Goal: Task Accomplishment & Management: Manage account settings

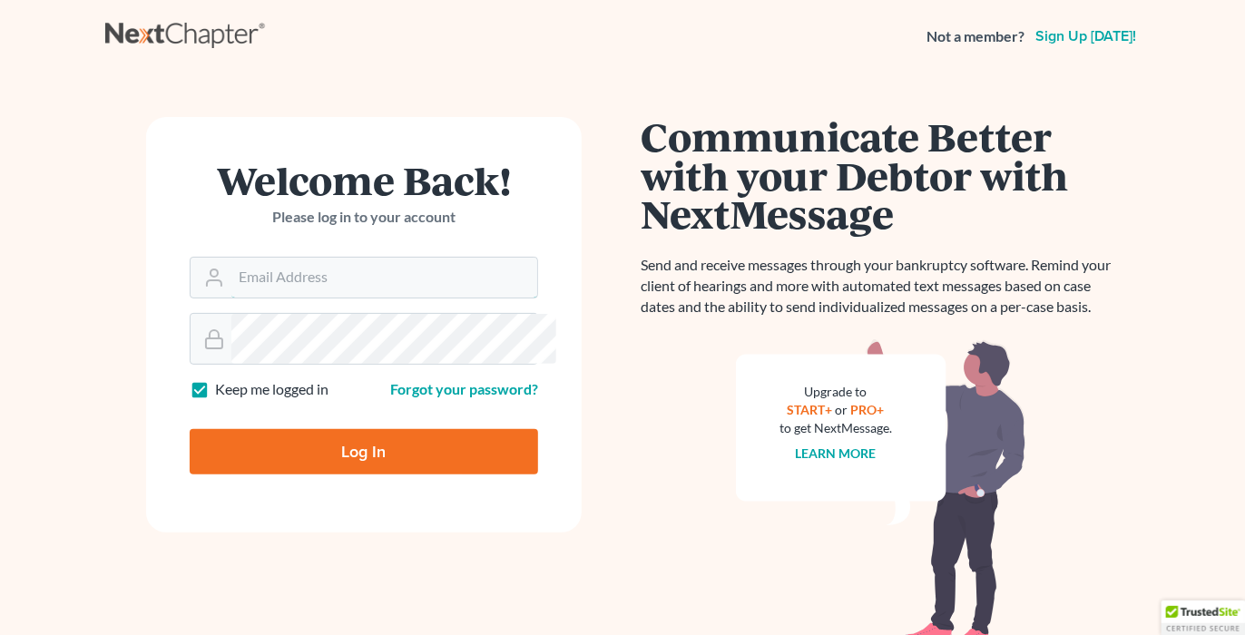
type input "[EMAIL_ADDRESS][DOMAIN_NAME]"
click at [377, 475] on input "Log In" at bounding box center [364, 451] width 348 height 45
type input "Thinking..."
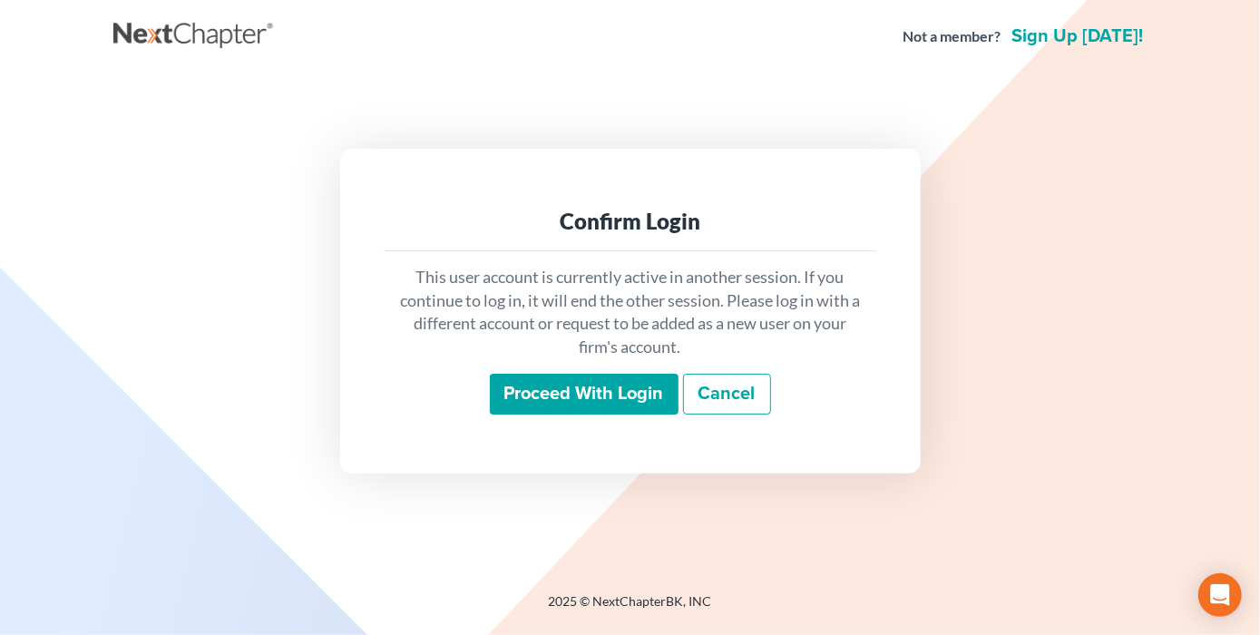
click at [575, 410] on input "Proceed with login" at bounding box center [584, 395] width 189 height 42
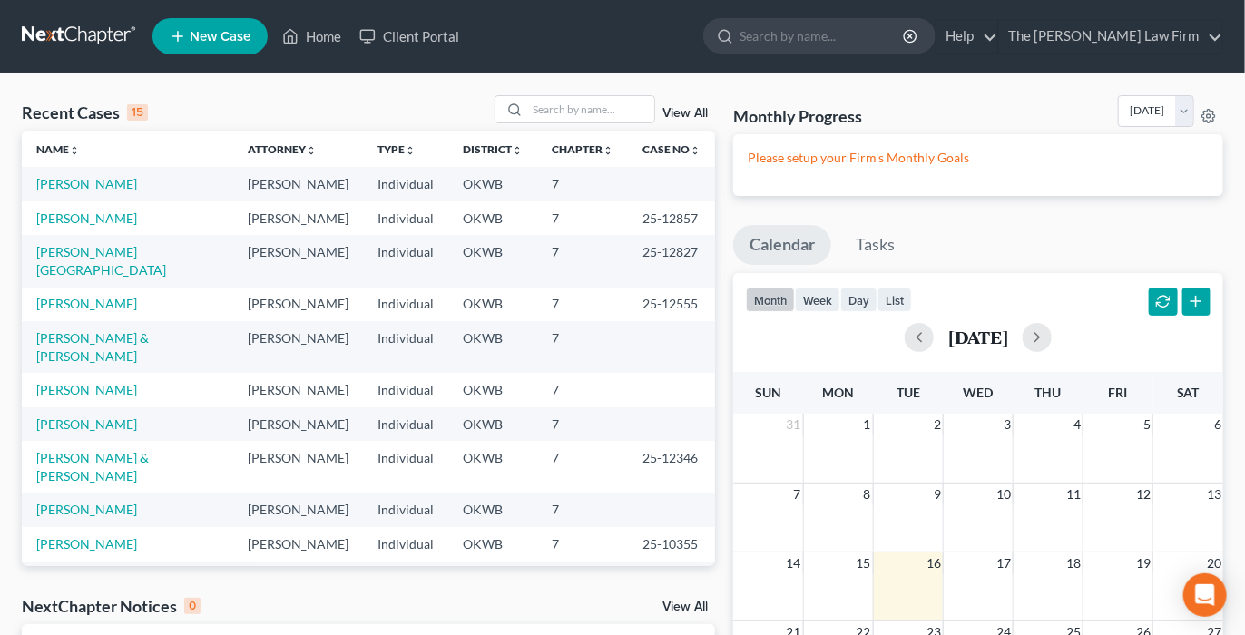
click at [66, 191] on link "Williams, John" at bounding box center [86, 183] width 101 height 15
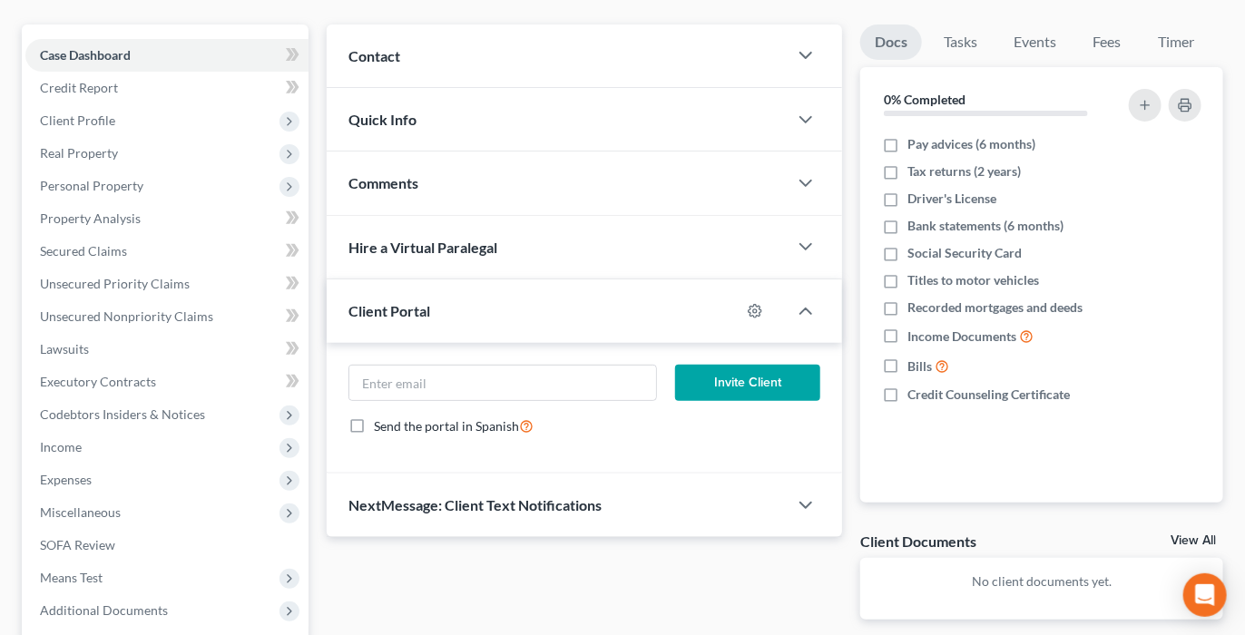
scroll to position [302, 0]
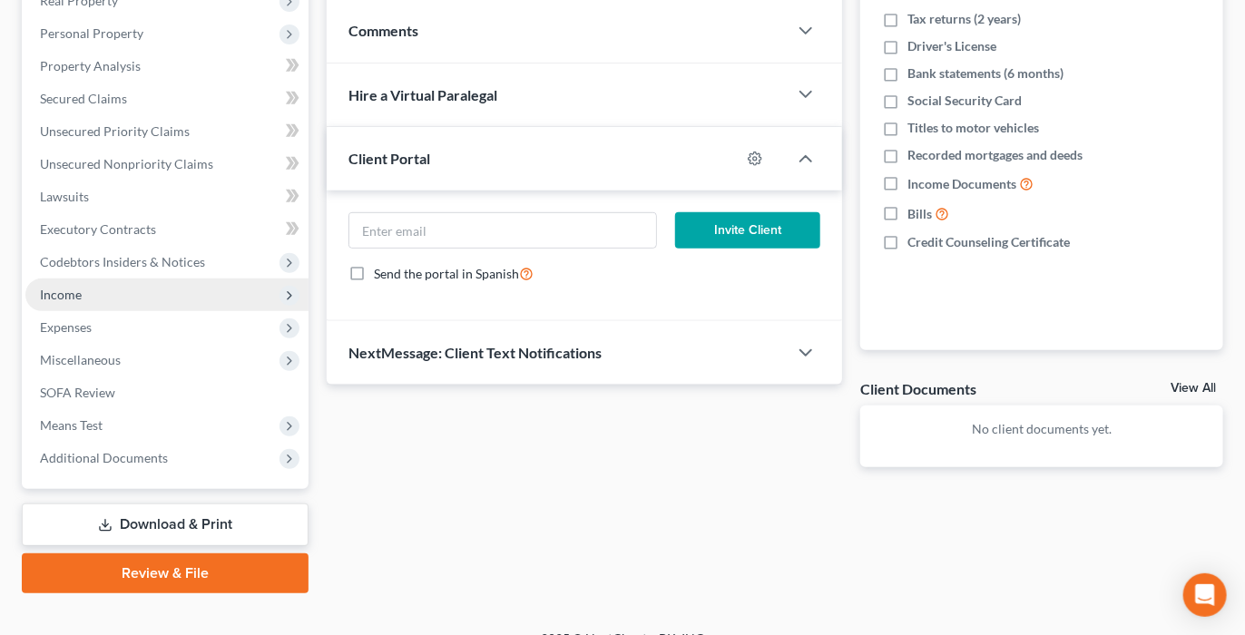
click at [65, 302] on span "Income" at bounding box center [61, 294] width 42 height 15
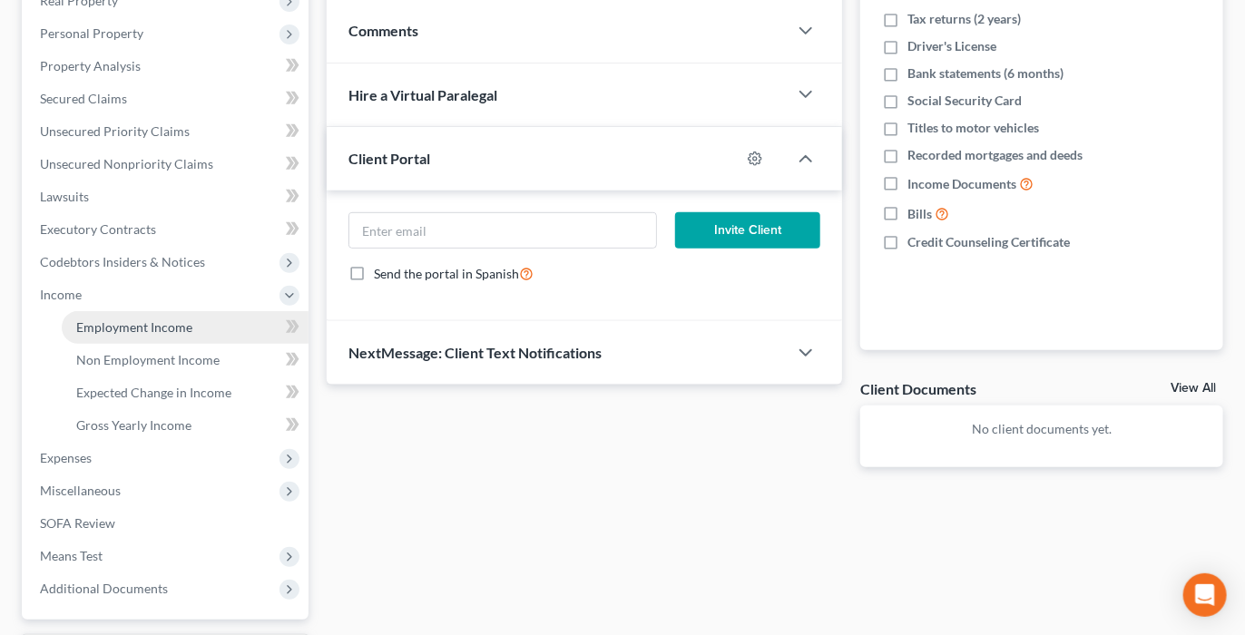
click at [155, 335] on span "Employment Income" at bounding box center [134, 326] width 116 height 15
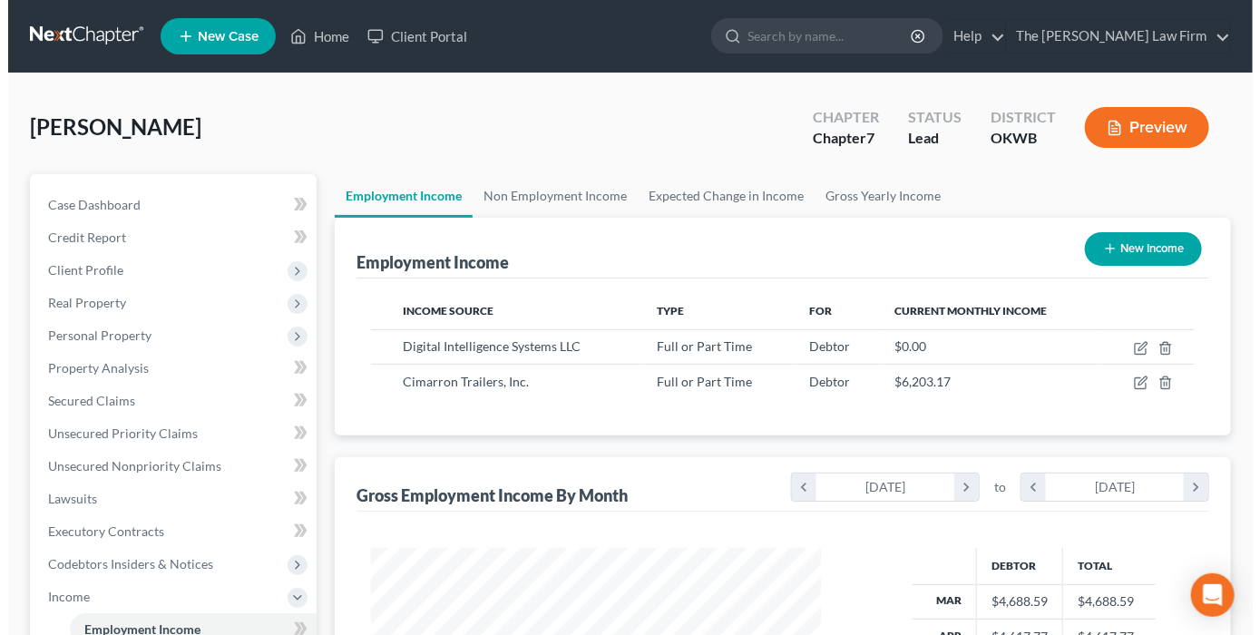
scroll to position [404, 486]
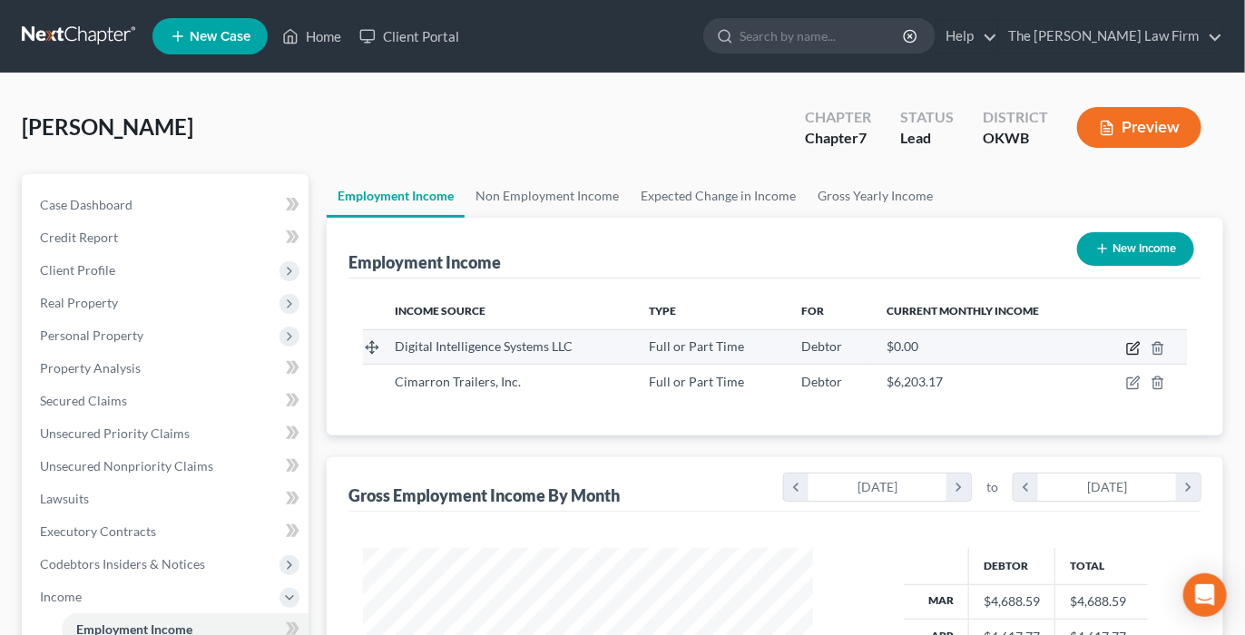
click at [1138, 350] on icon "button" at bounding box center [1135, 346] width 8 height 8
select select "0"
select select "48"
select select "3"
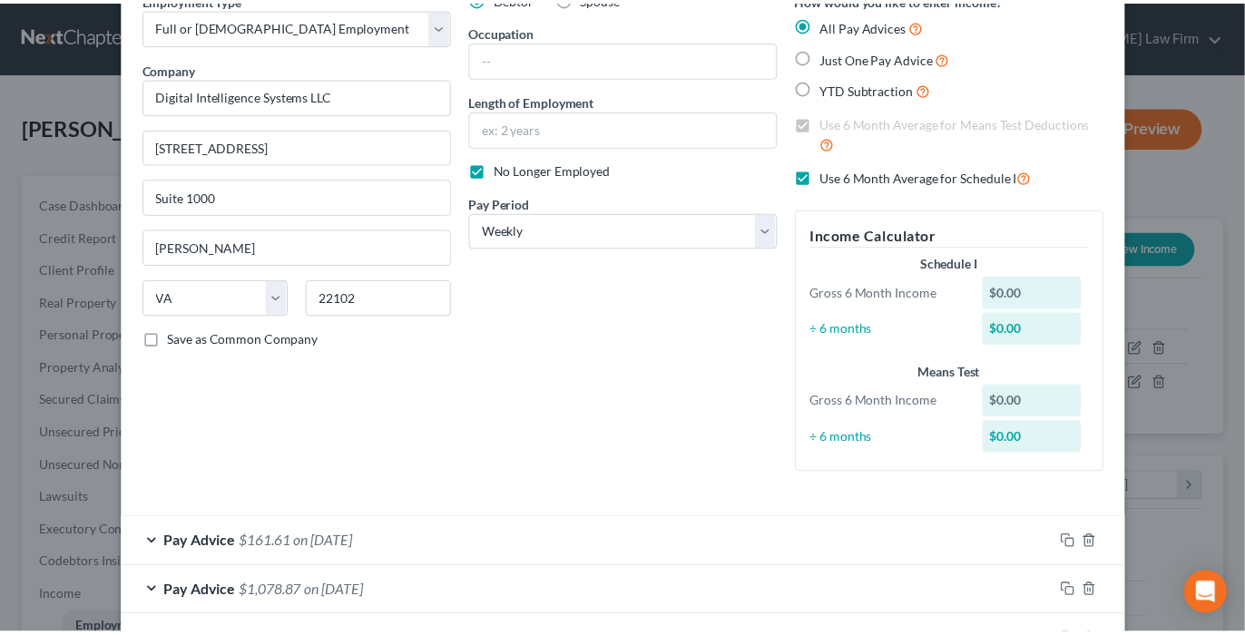
scroll to position [0, 0]
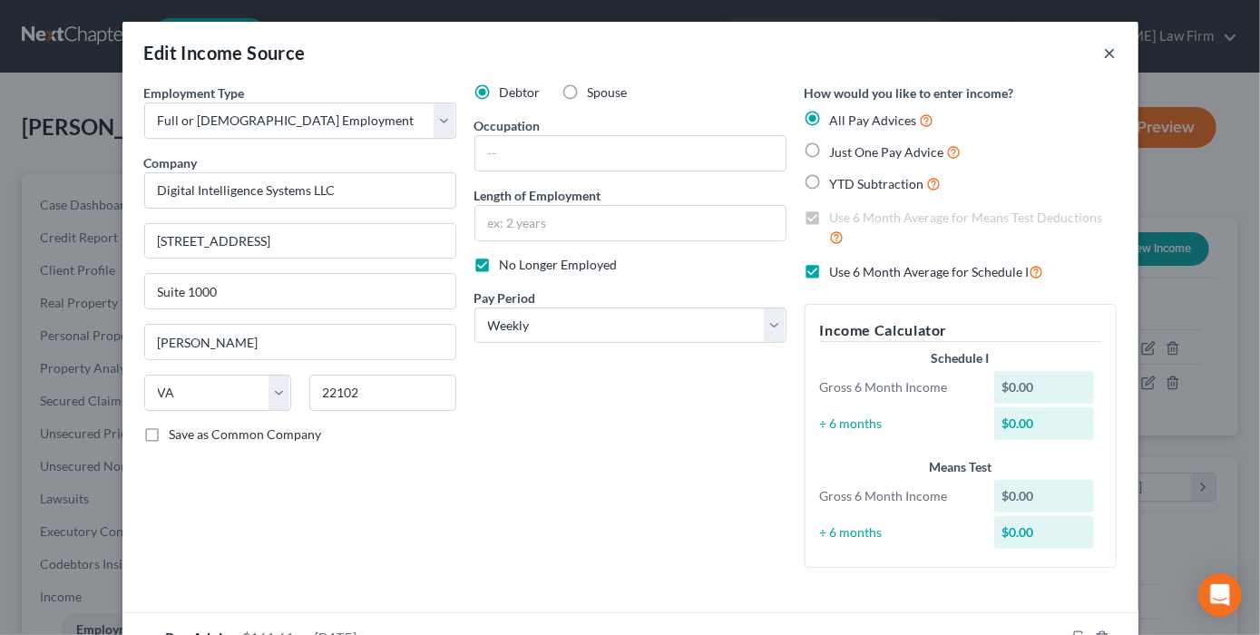
drag, startPoint x: 1181, startPoint y: 63, endPoint x: 992, endPoint y: 36, distance: 190.6
click at [1117, 62] on button "×" at bounding box center [1110, 53] width 13 height 22
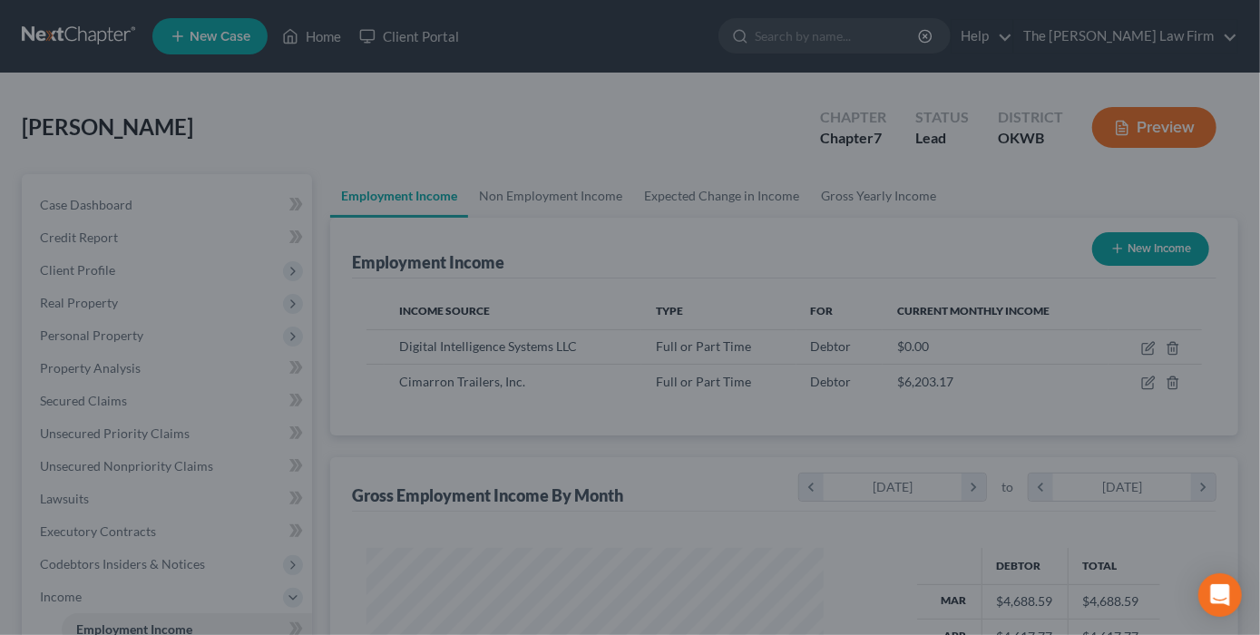
scroll to position [907000, 906918]
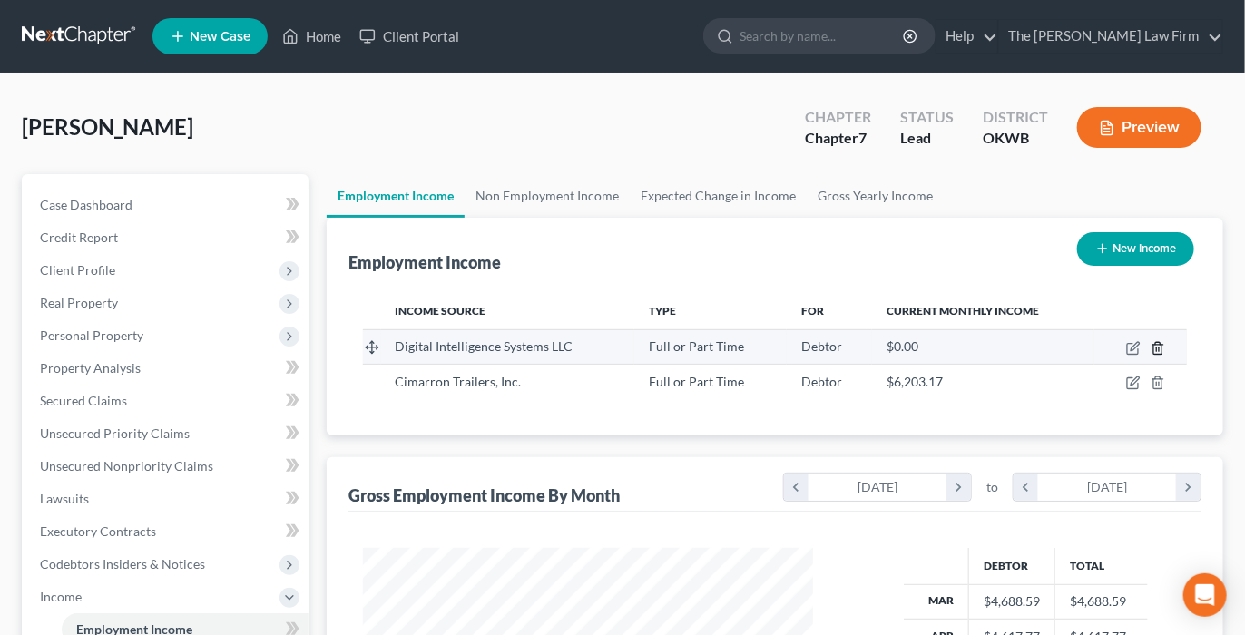
click at [1151, 356] on icon "button" at bounding box center [1158, 348] width 15 height 15
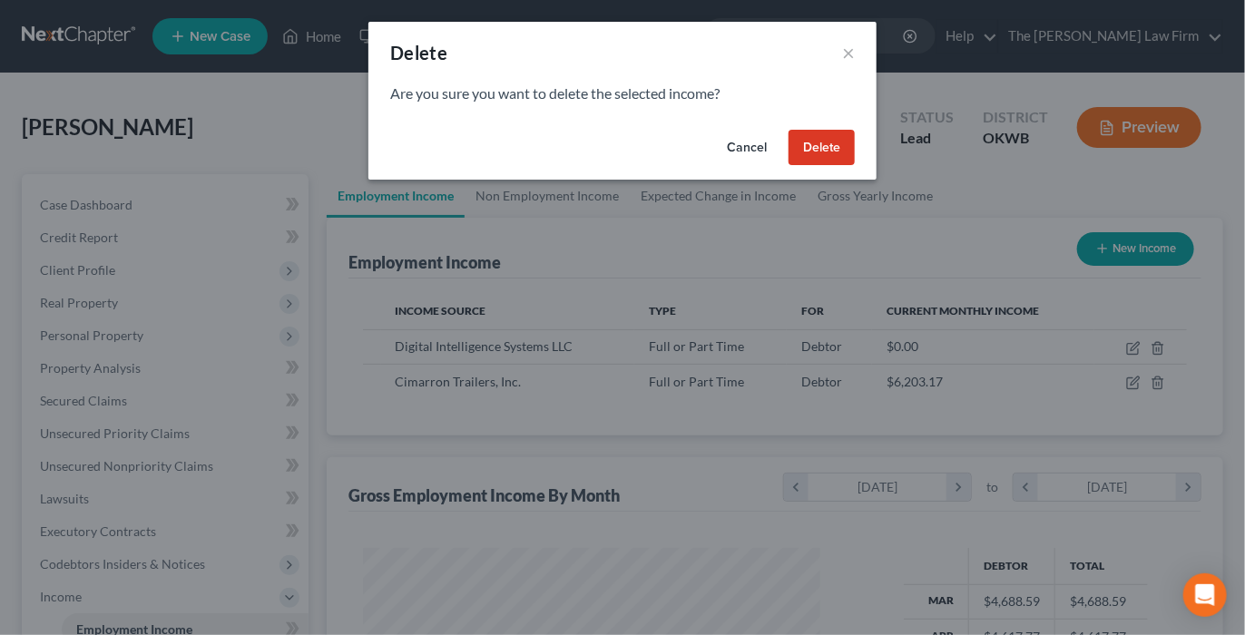
scroll to position [404, 493]
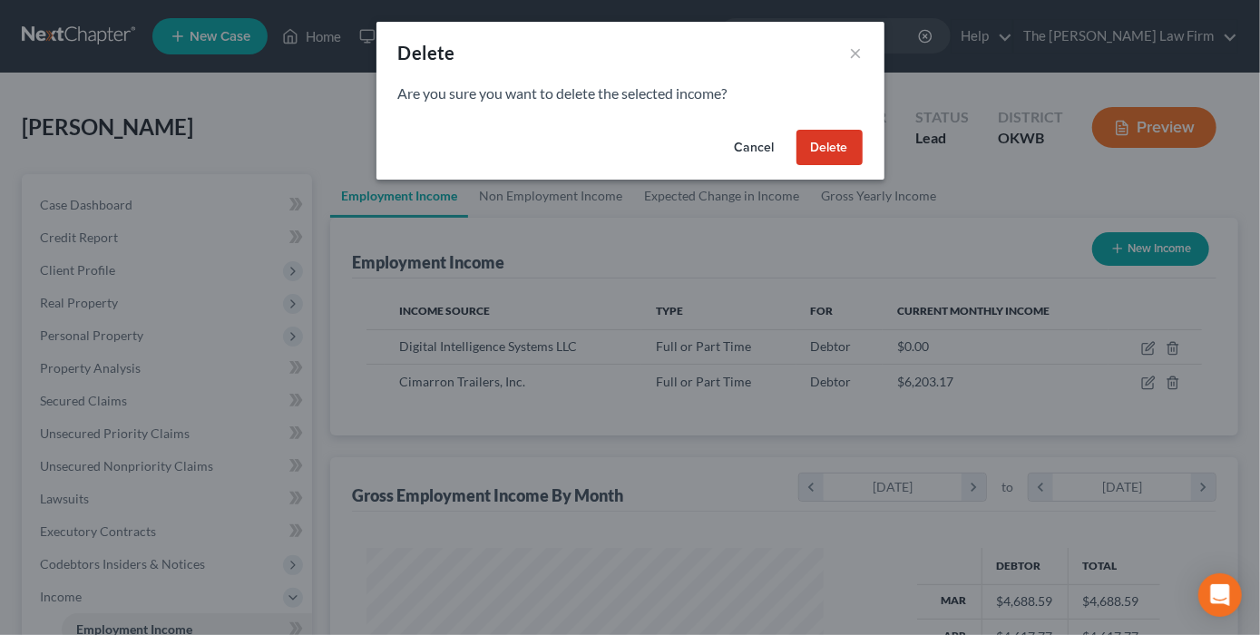
click at [863, 166] on button "Delete" at bounding box center [830, 148] width 66 height 36
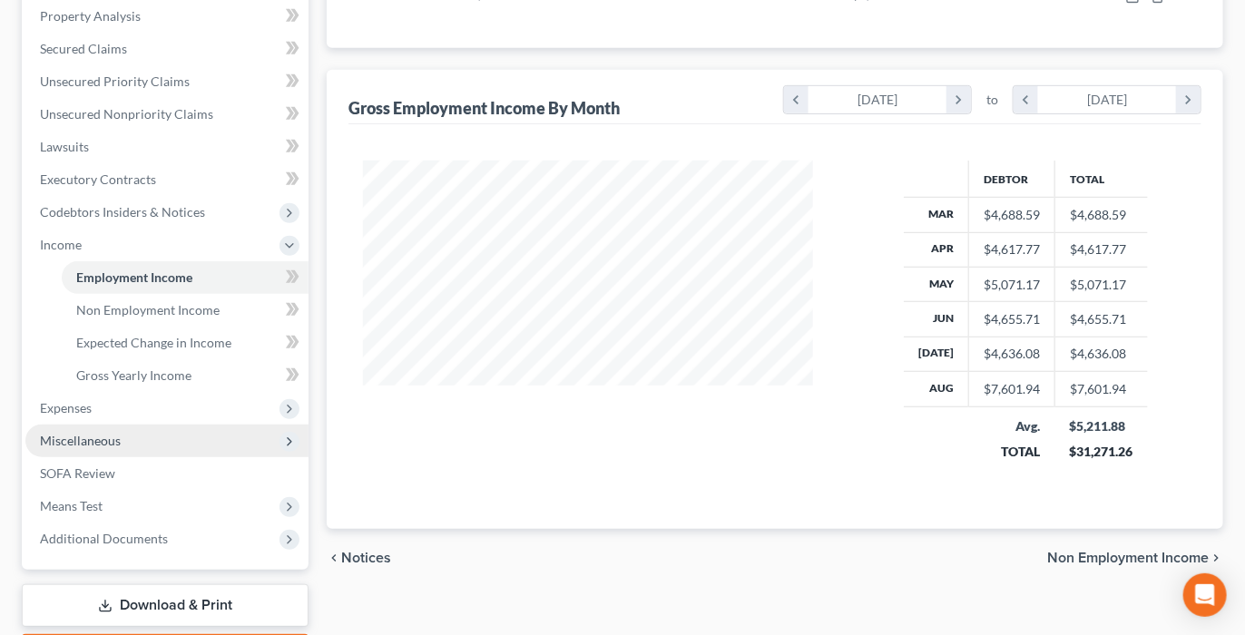
scroll to position [627, 0]
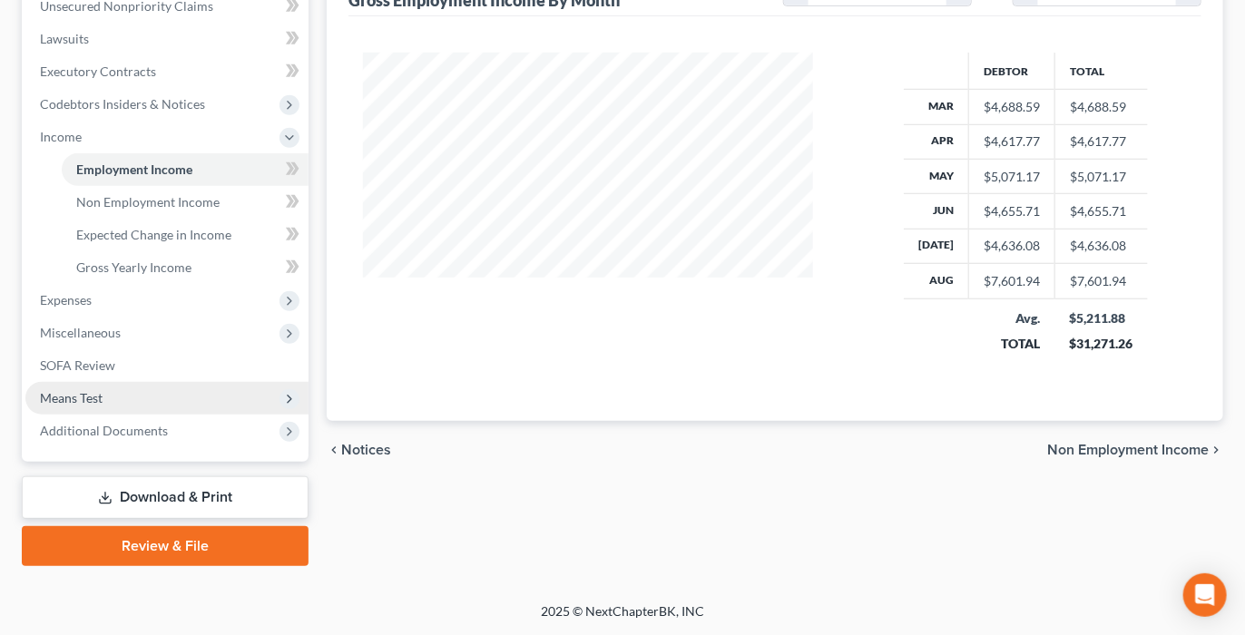
click at [83, 406] on span "Means Test" at bounding box center [71, 397] width 63 height 15
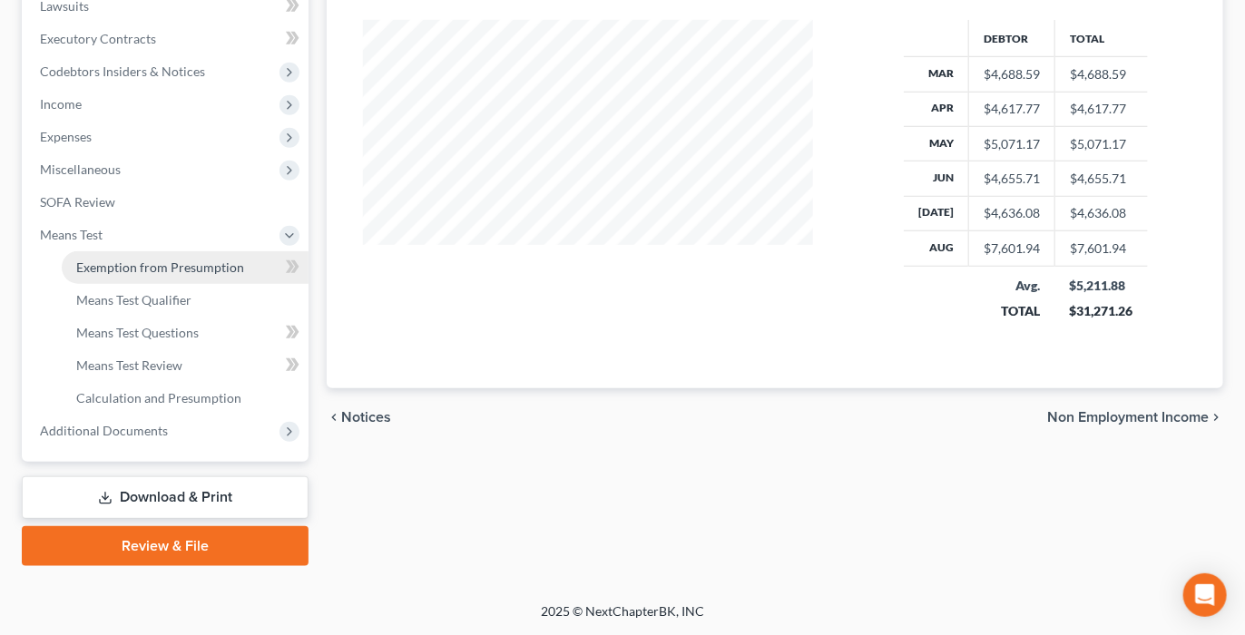
click at [126, 275] on span "Exemption from Presumption" at bounding box center [160, 267] width 168 height 15
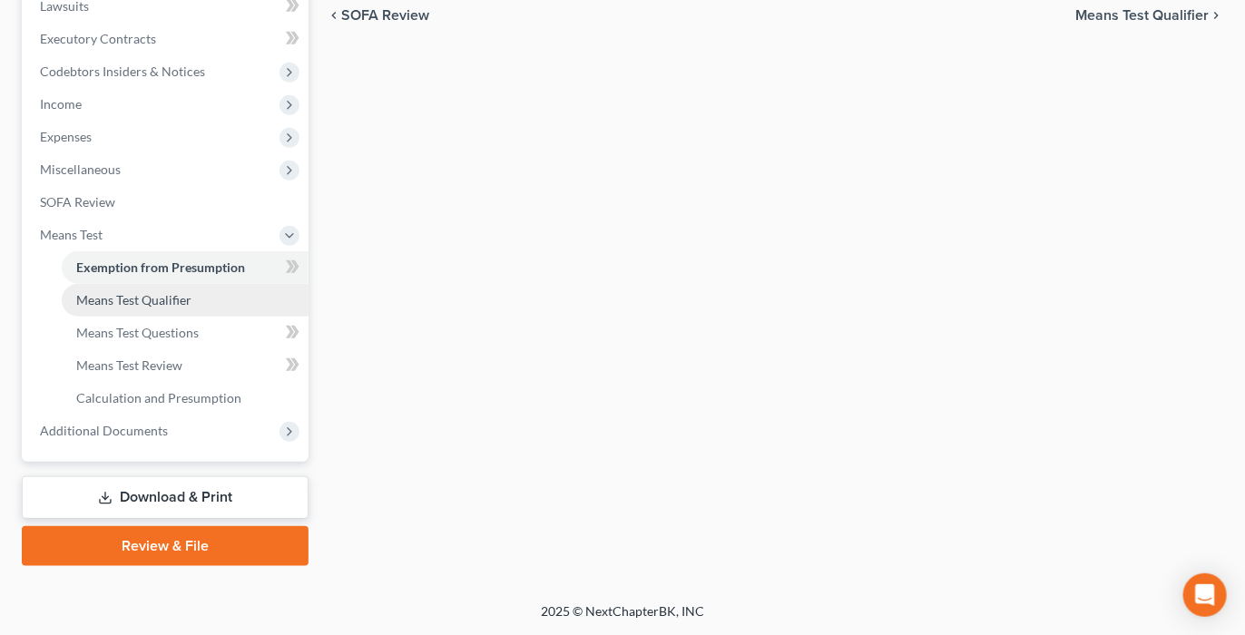
click at [181, 292] on span "Means Test Qualifier" at bounding box center [133, 299] width 115 height 15
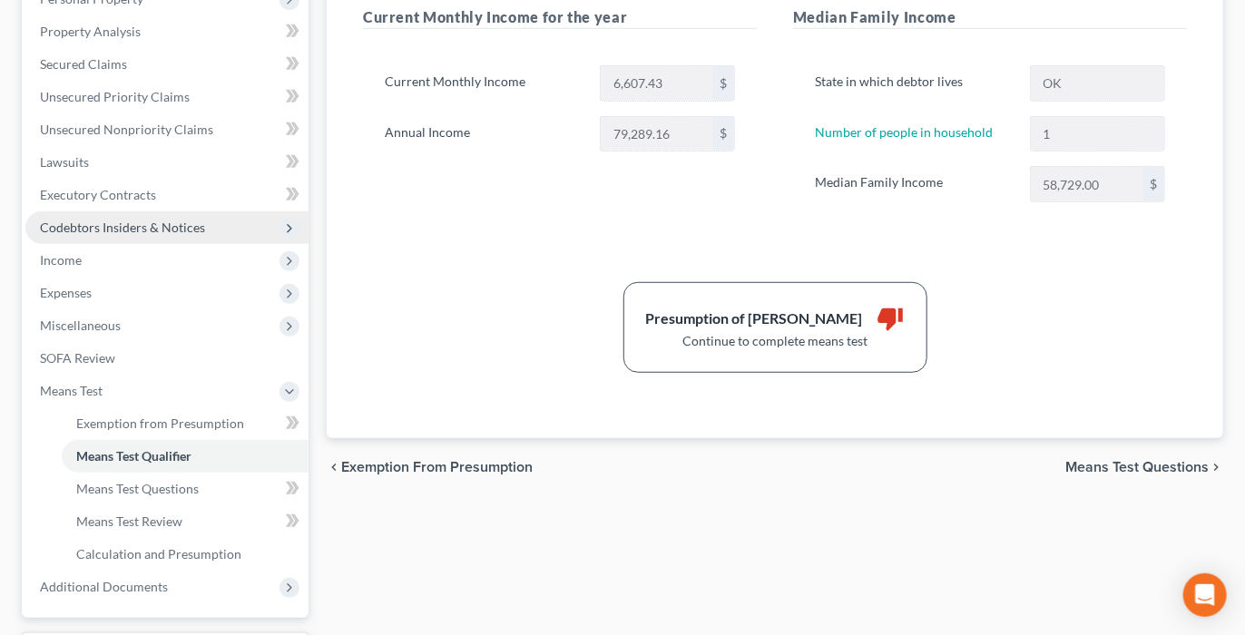
scroll to position [302, 0]
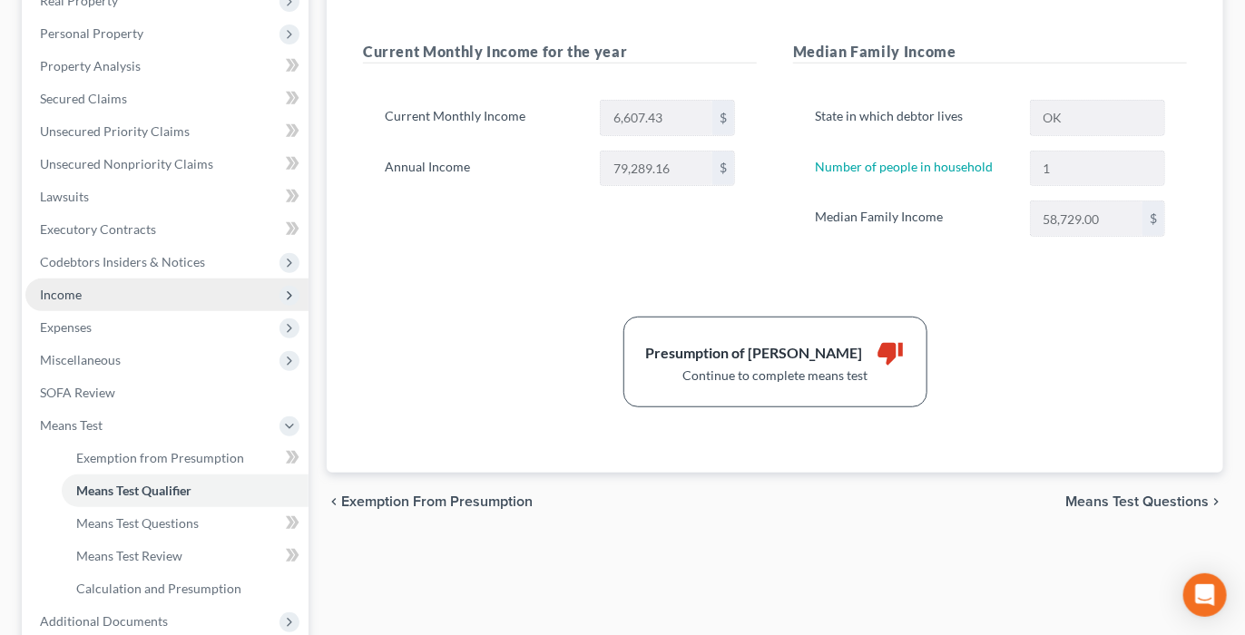
click at [82, 302] on span "Income" at bounding box center [61, 294] width 42 height 15
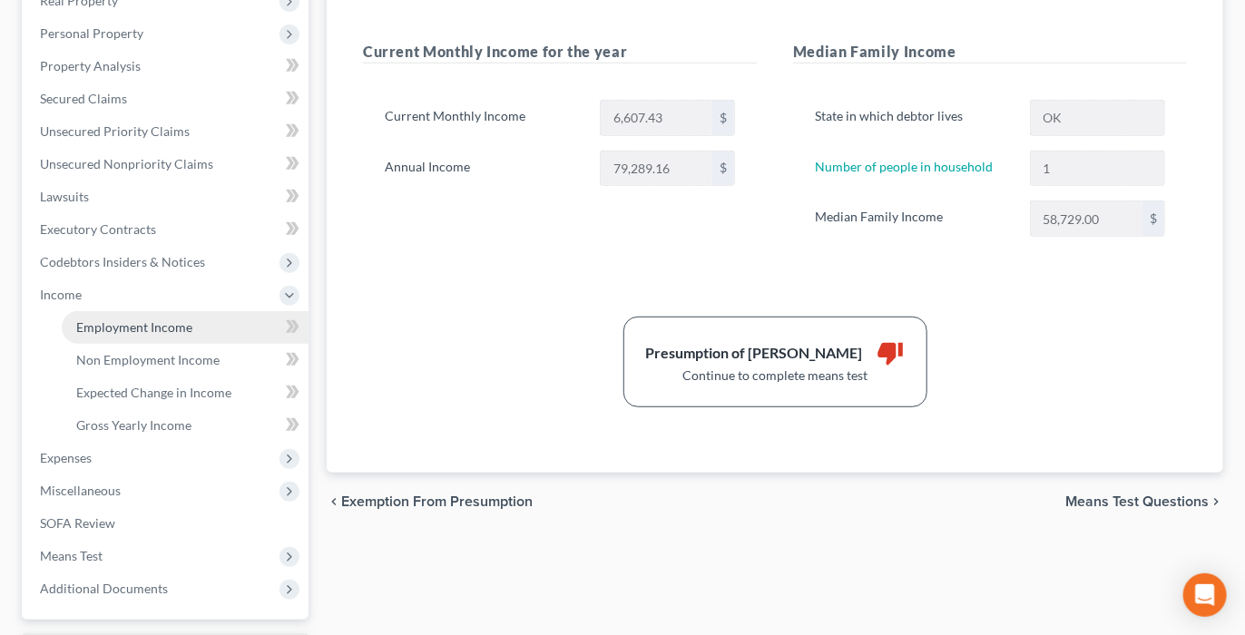
click at [143, 335] on span "Employment Income" at bounding box center [134, 326] width 116 height 15
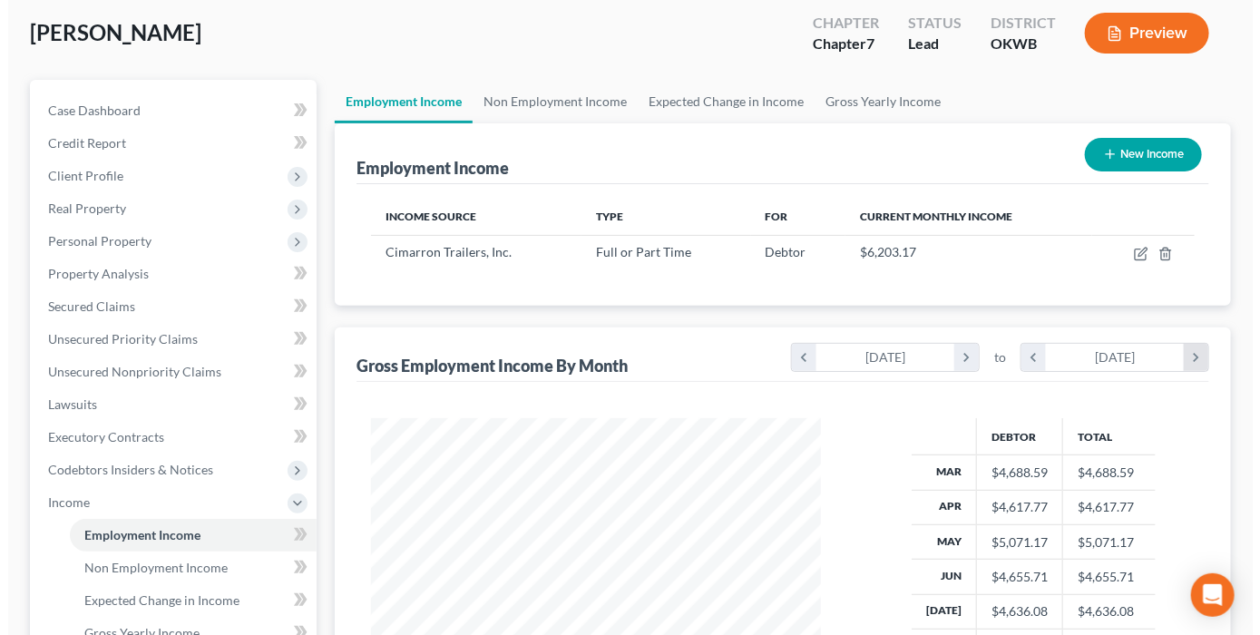
scroll to position [201, 0]
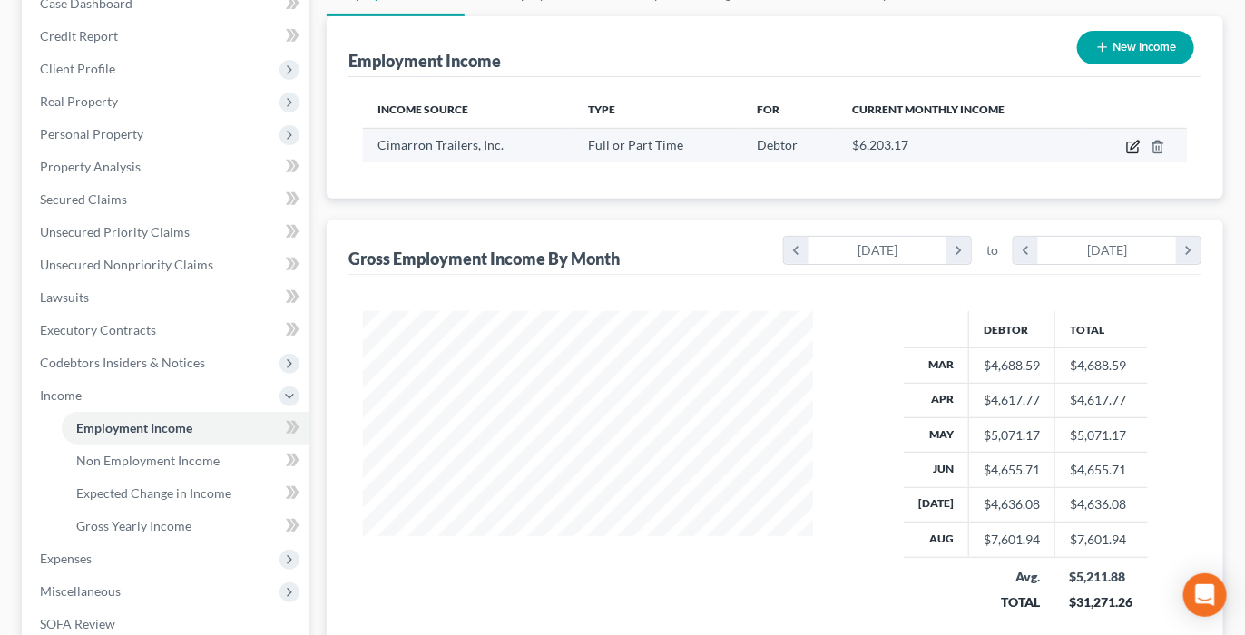
click at [1131, 149] on icon "button" at bounding box center [1135, 145] width 8 height 8
select select "0"
select select "37"
select select "2"
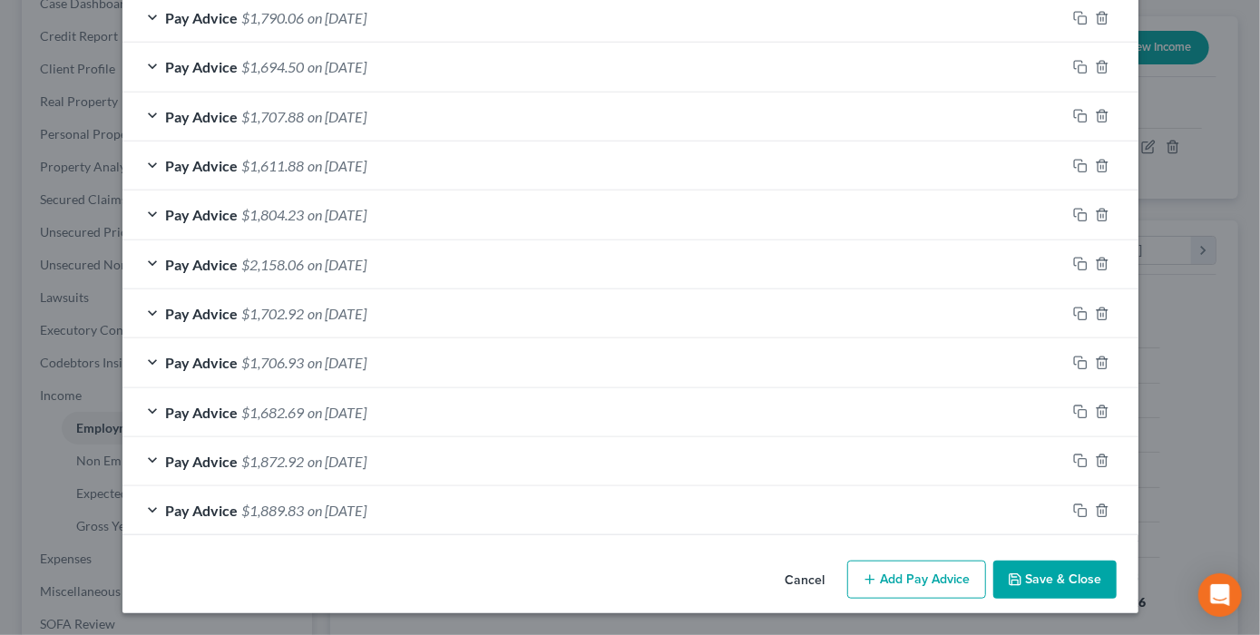
scroll to position [1008, 0]
click at [1110, 518] on icon "button" at bounding box center [1102, 511] width 15 height 15
click at [1110, 503] on icon "button" at bounding box center [1102, 510] width 15 height 15
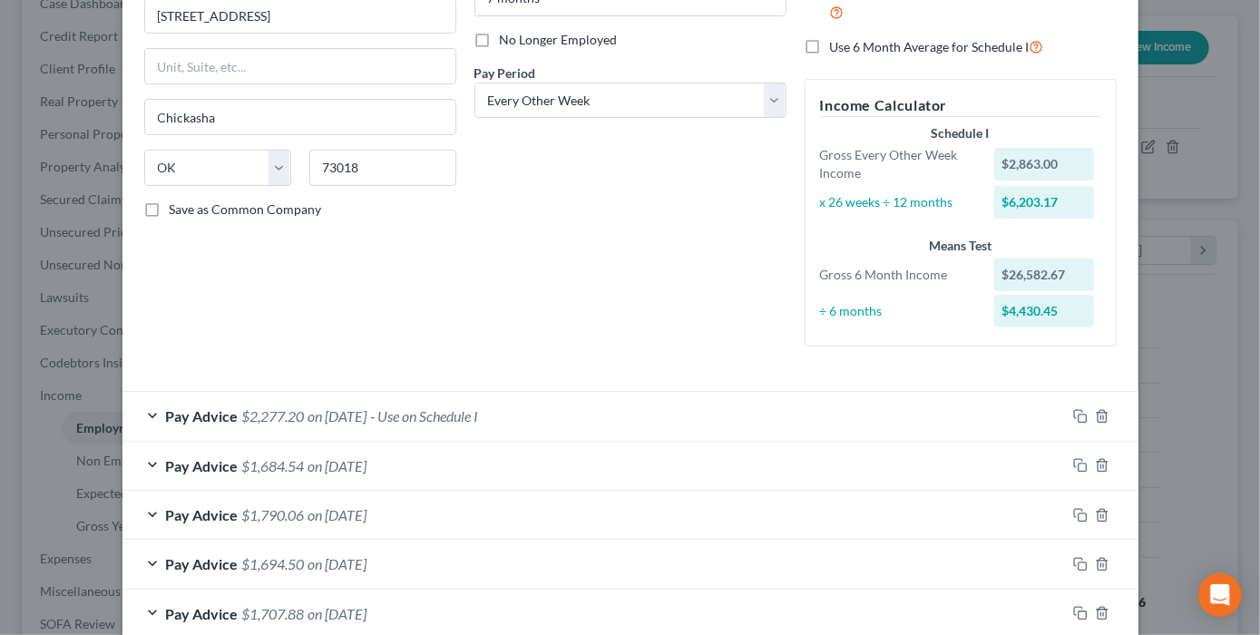
click at [835, 57] on label "Use 6 Month Average for Schedule I" at bounding box center [937, 46] width 214 height 21
click at [838, 48] on input "Use 6 Month Average for Schedule I" at bounding box center [844, 42] width 12 height 12
checkbox input "true"
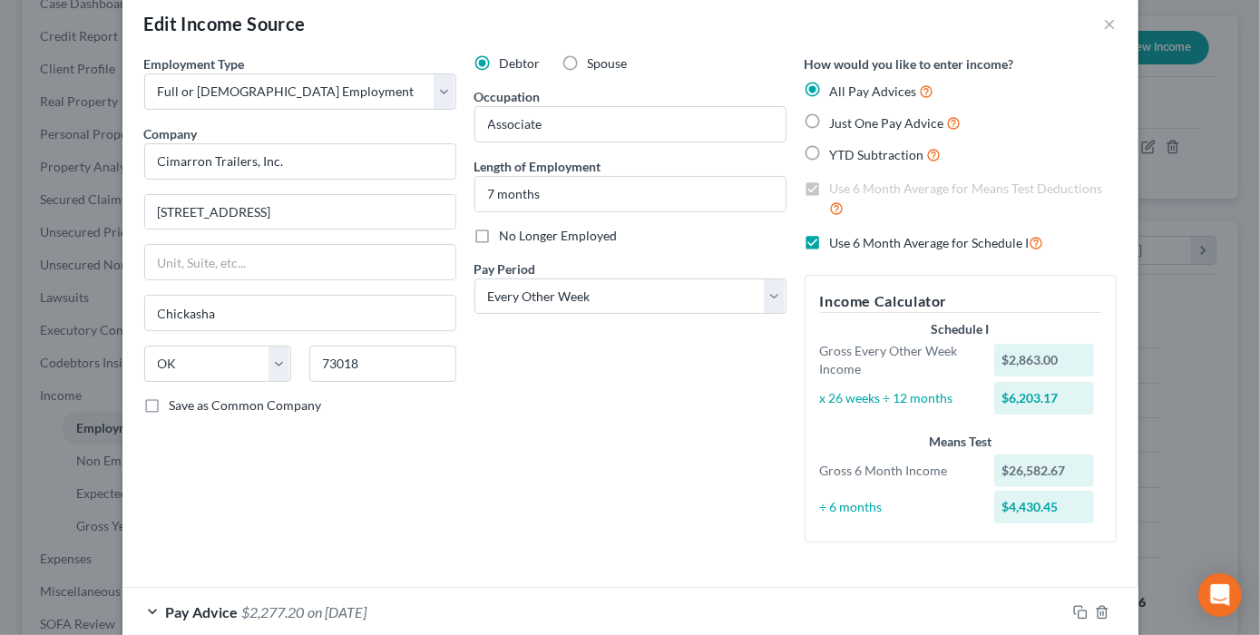
scroll to position [23, 0]
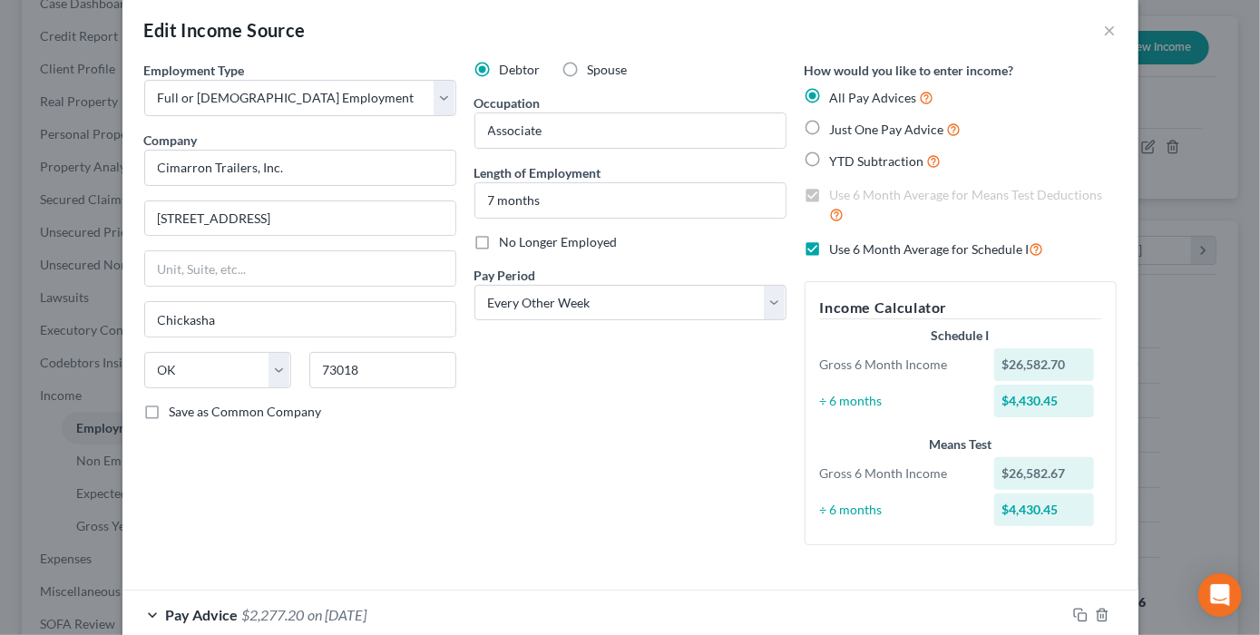
click at [831, 260] on label "Use 6 Month Average for Schedule I" at bounding box center [937, 249] width 214 height 21
click at [838, 250] on input "Use 6 Month Average for Schedule I" at bounding box center [844, 245] width 12 height 12
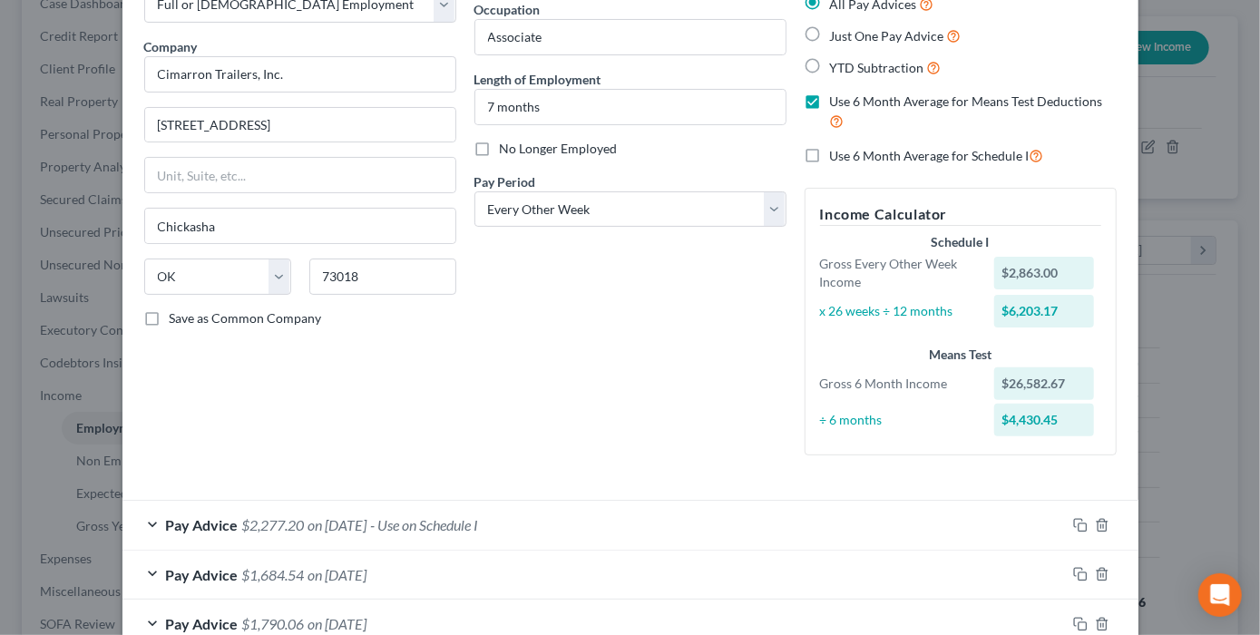
scroll to position [225, 0]
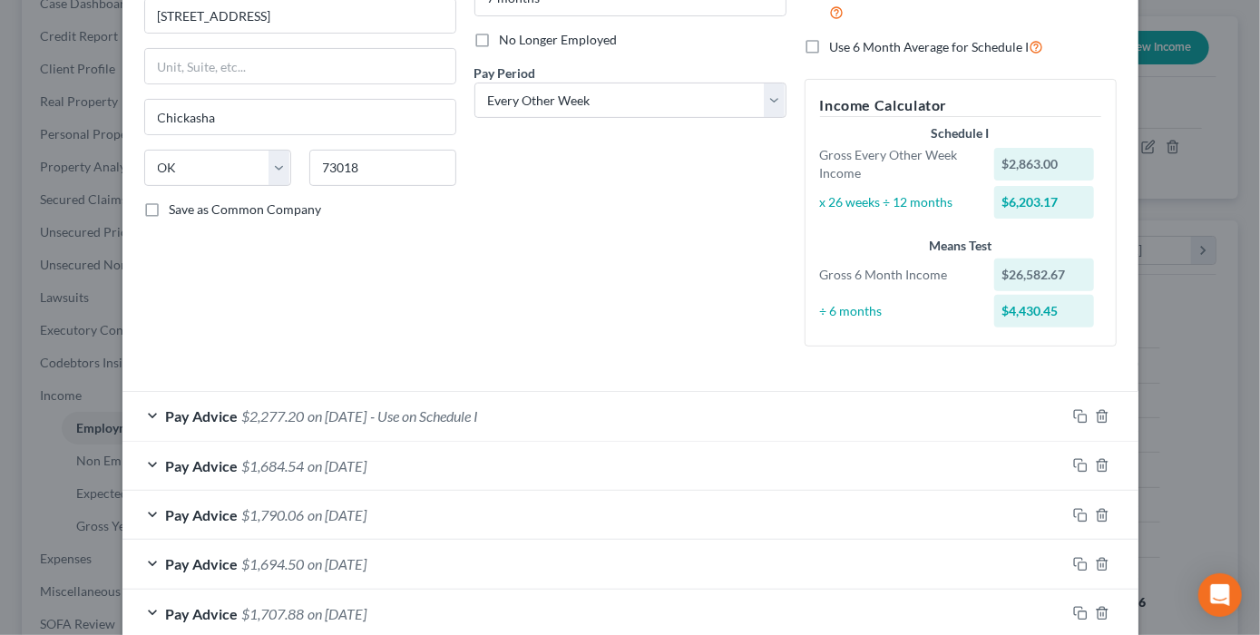
click at [832, 57] on label "Use 6 Month Average for Schedule I" at bounding box center [937, 46] width 214 height 21
click at [838, 48] on input "Use 6 Month Average for Schedule I" at bounding box center [844, 42] width 12 height 12
checkbox input "true"
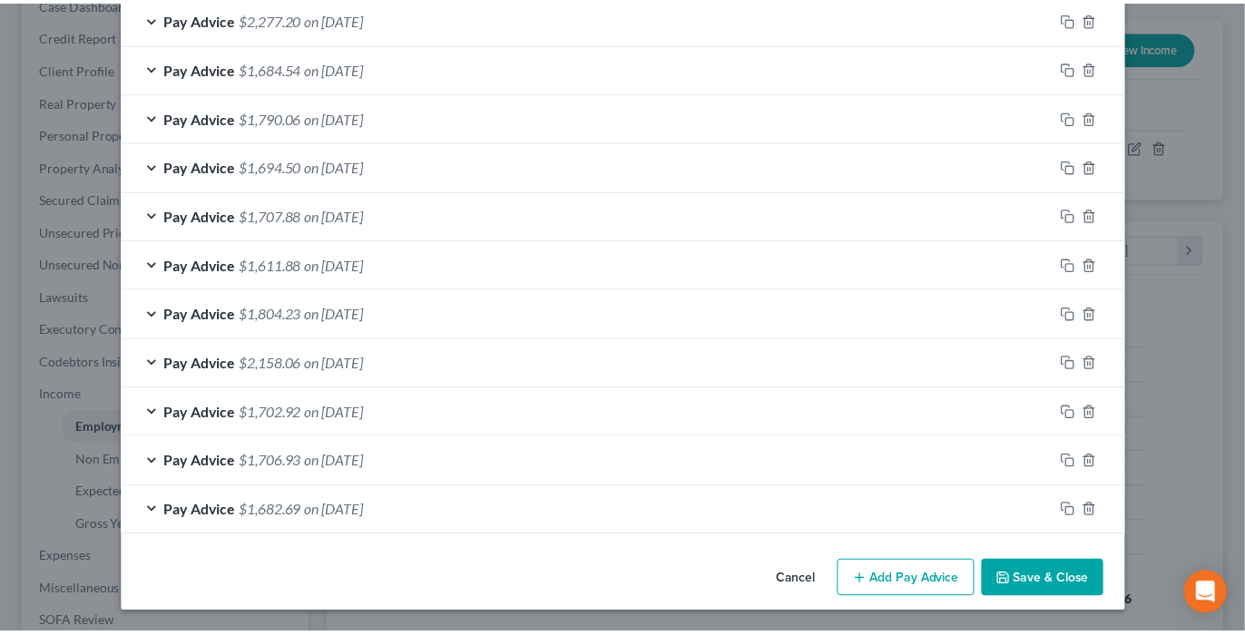
scroll to position [926, 0]
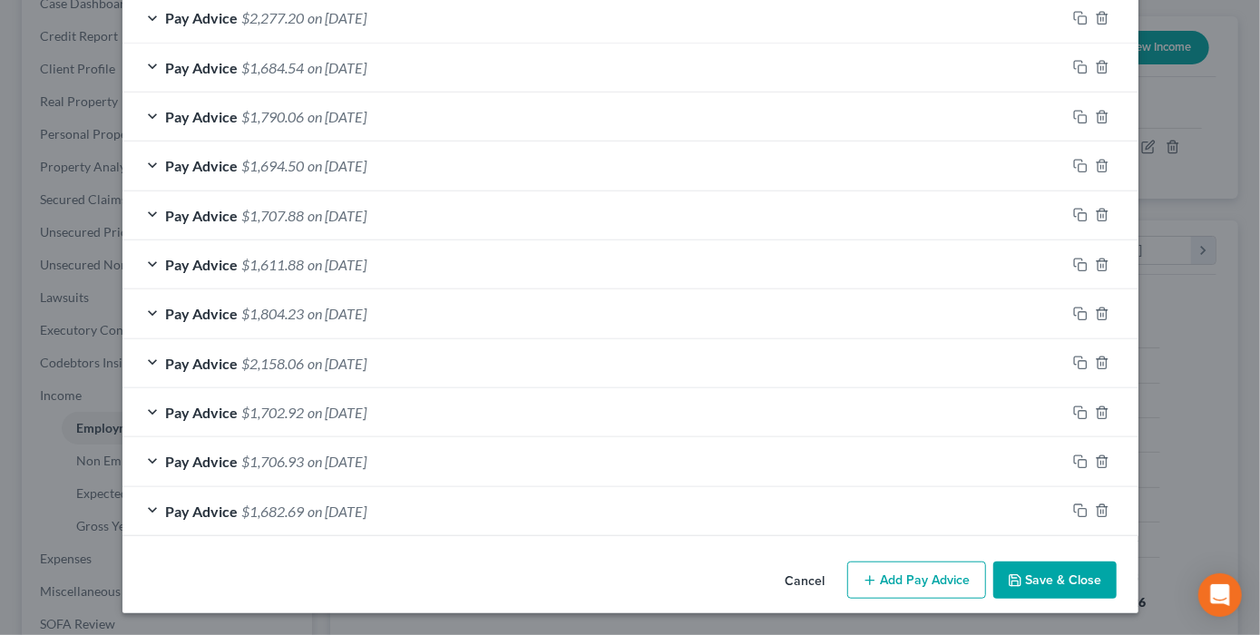
click at [1117, 562] on button "Save & Close" at bounding box center [1055, 581] width 123 height 38
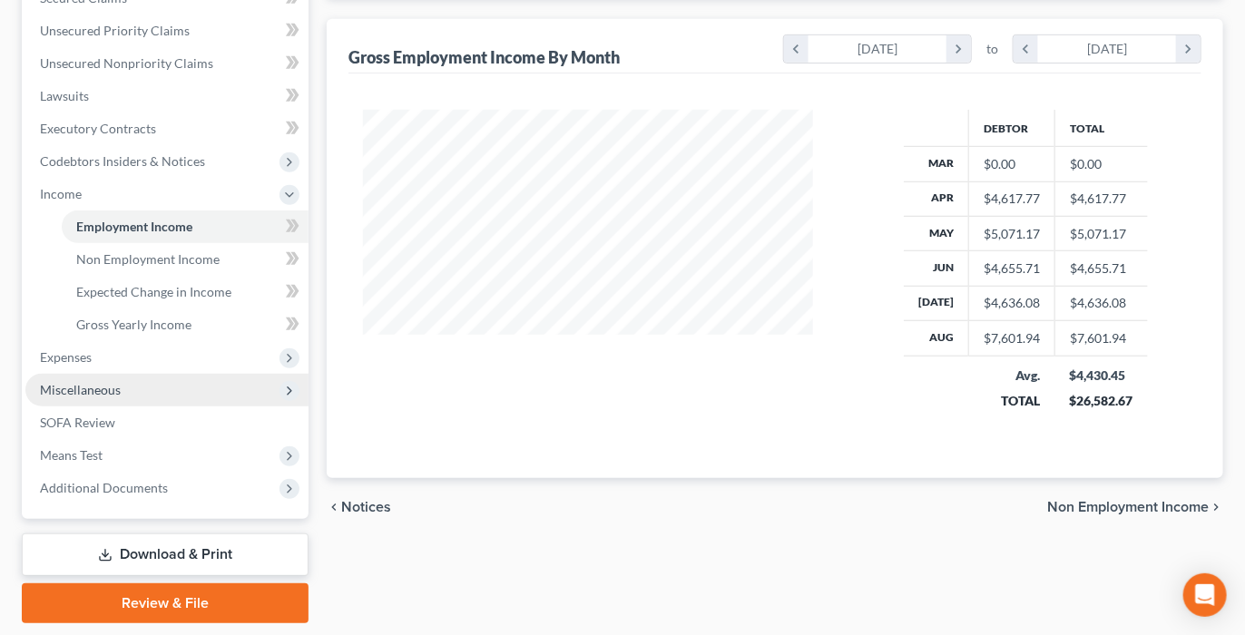
scroll to position [728, 0]
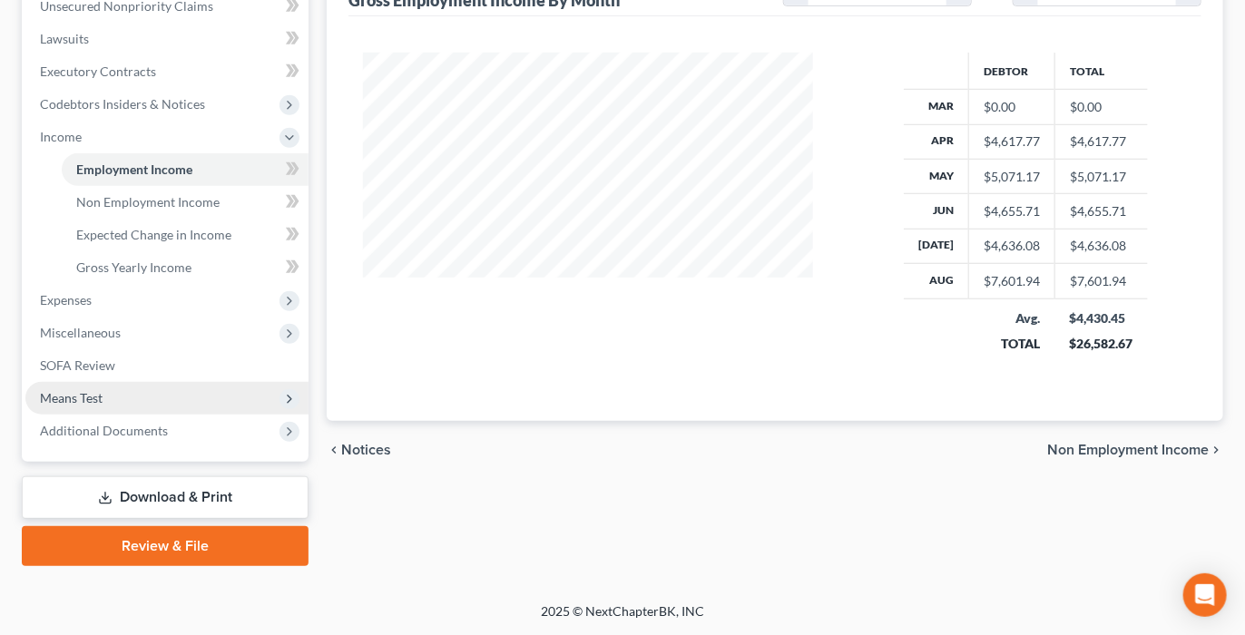
drag, startPoint x: 95, startPoint y: 342, endPoint x: 139, endPoint y: 342, distance: 43.6
click at [95, 390] on span "Means Test" at bounding box center [71, 397] width 63 height 15
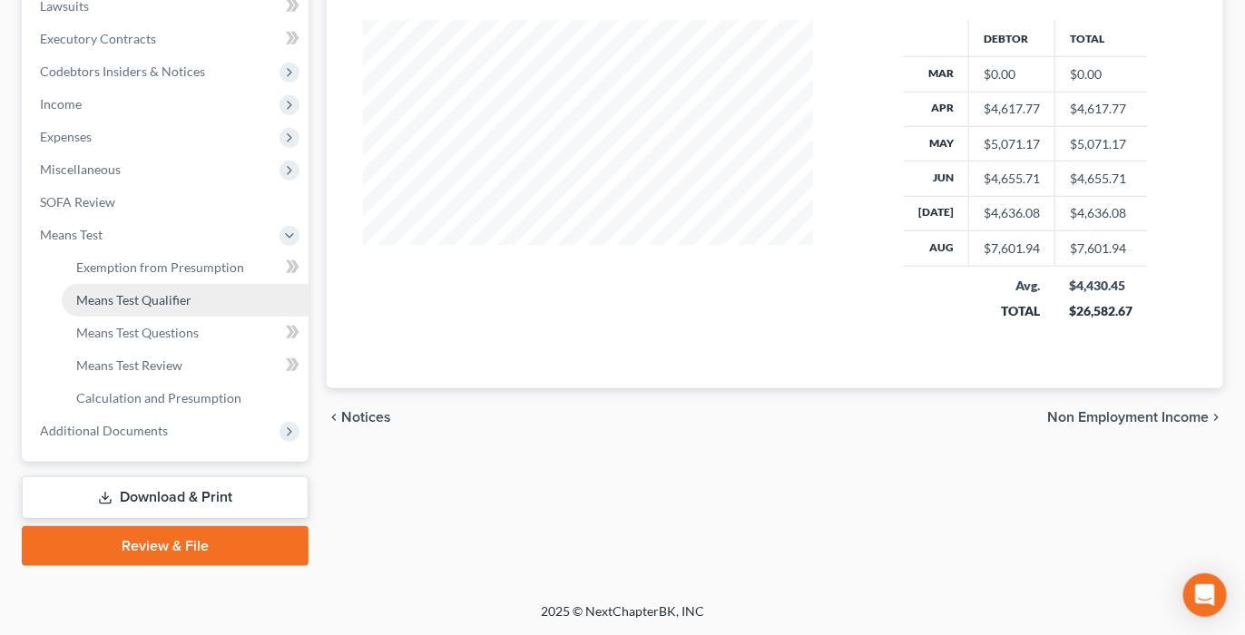
click at [174, 292] on span "Means Test Qualifier" at bounding box center [133, 299] width 115 height 15
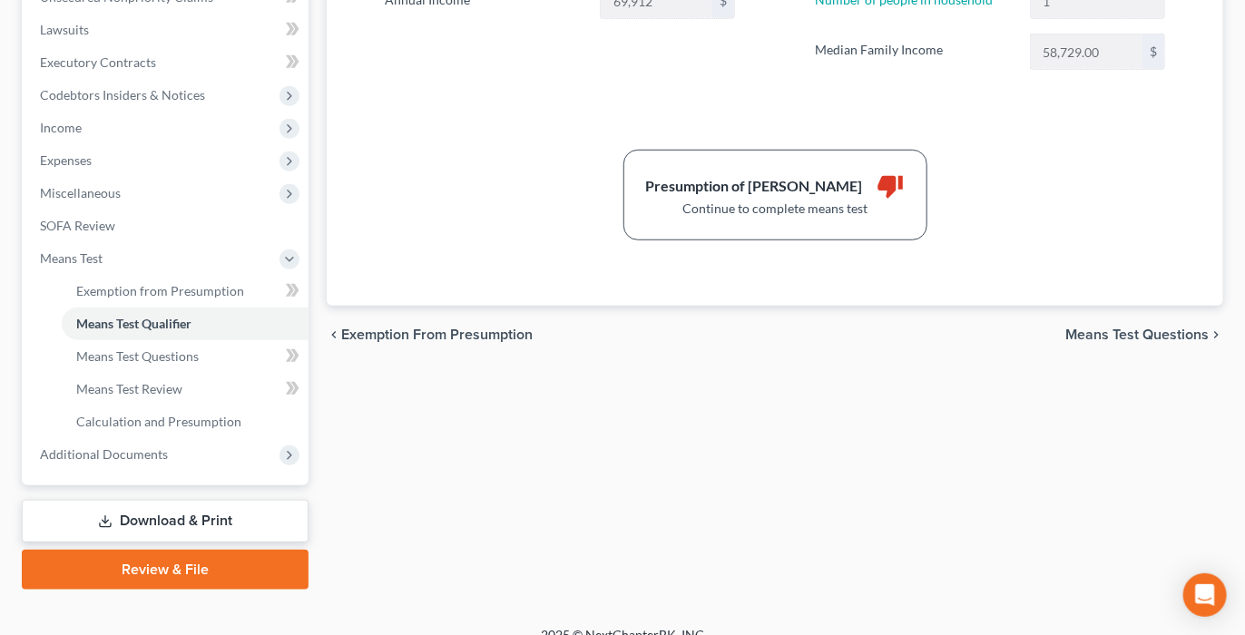
scroll to position [504, 0]
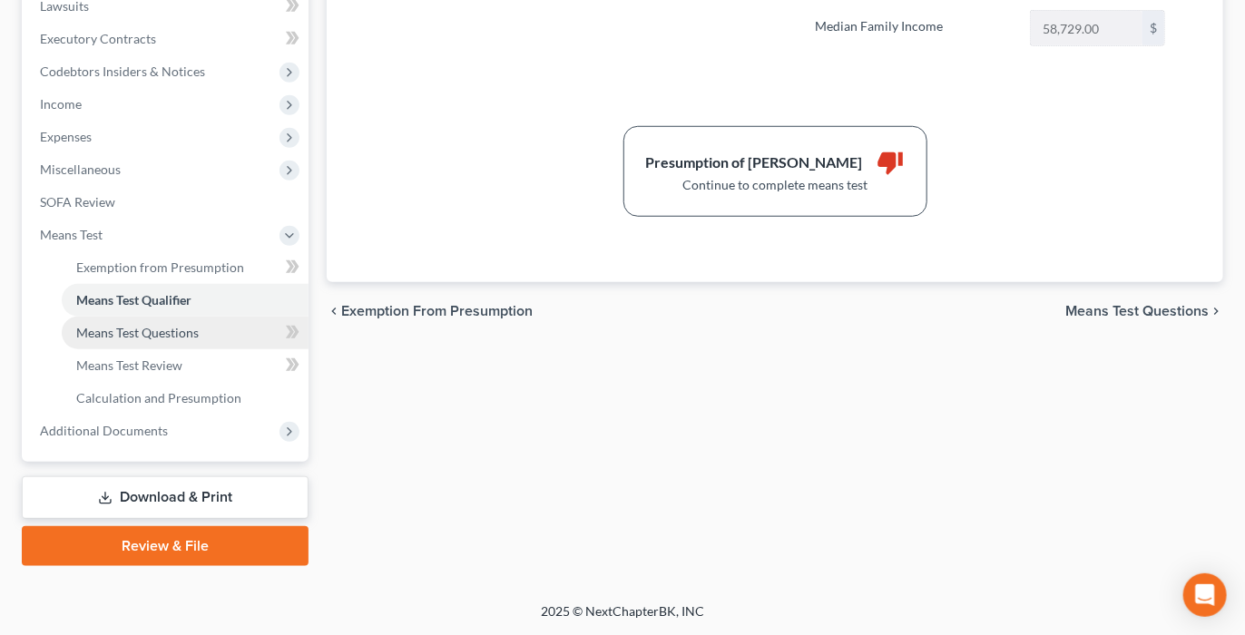
click at [125, 340] on span "Means Test Questions" at bounding box center [137, 332] width 122 height 15
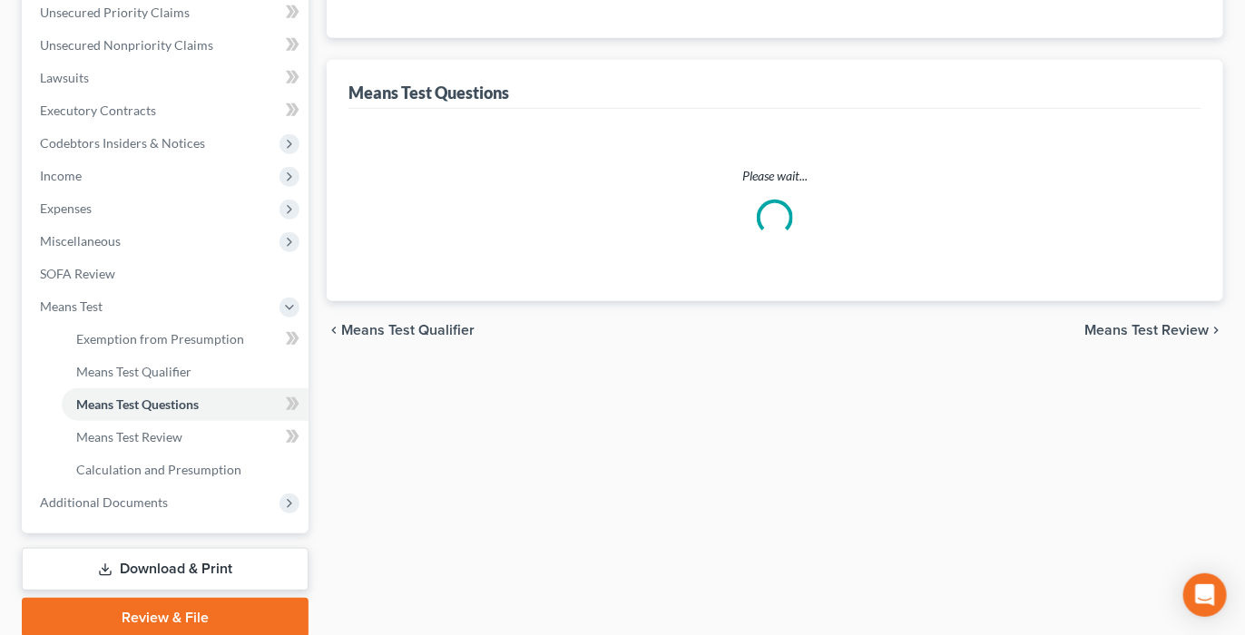
select select "0"
select select "60"
select select "1"
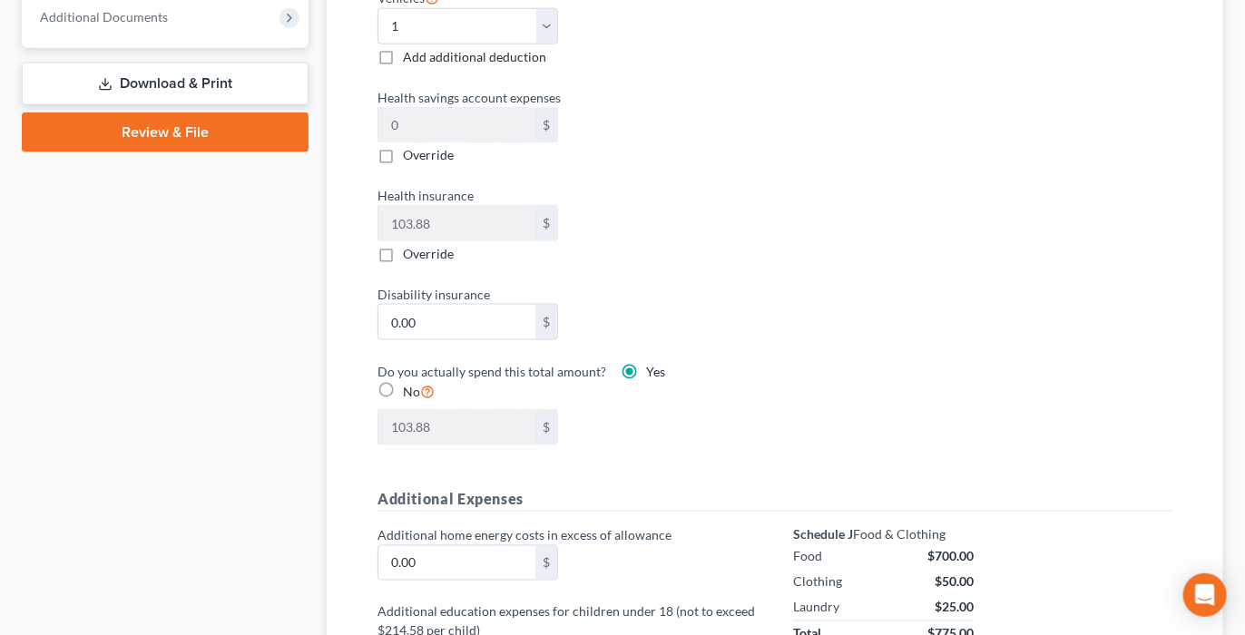
scroll to position [907, 0]
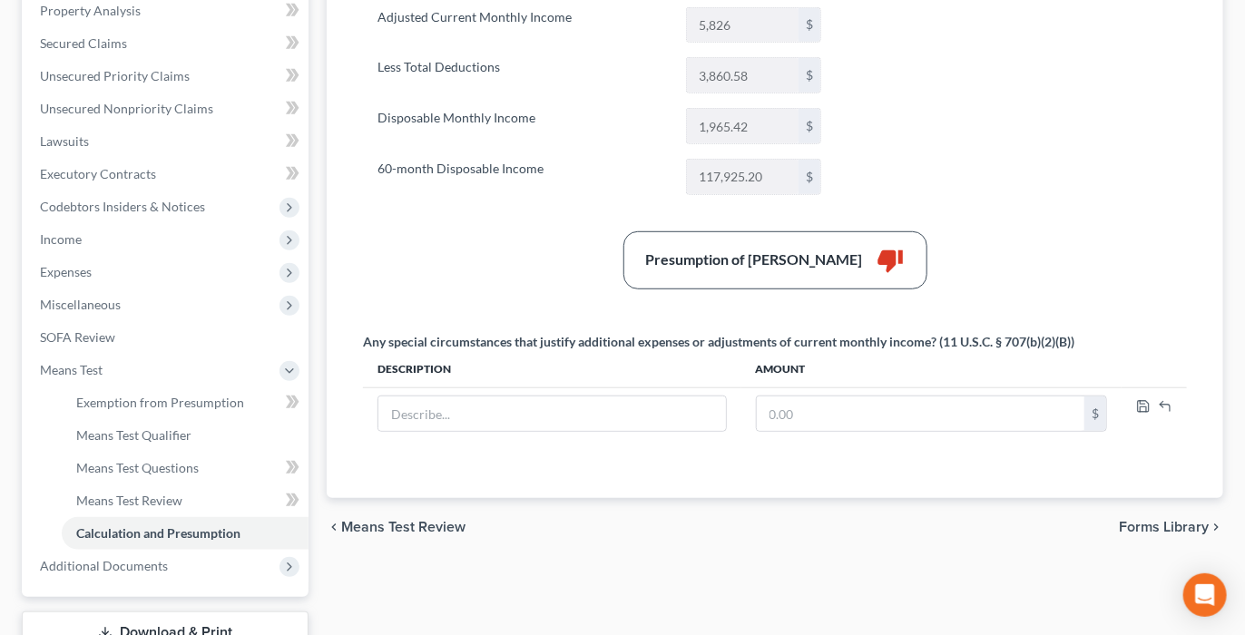
scroll to position [308, 0]
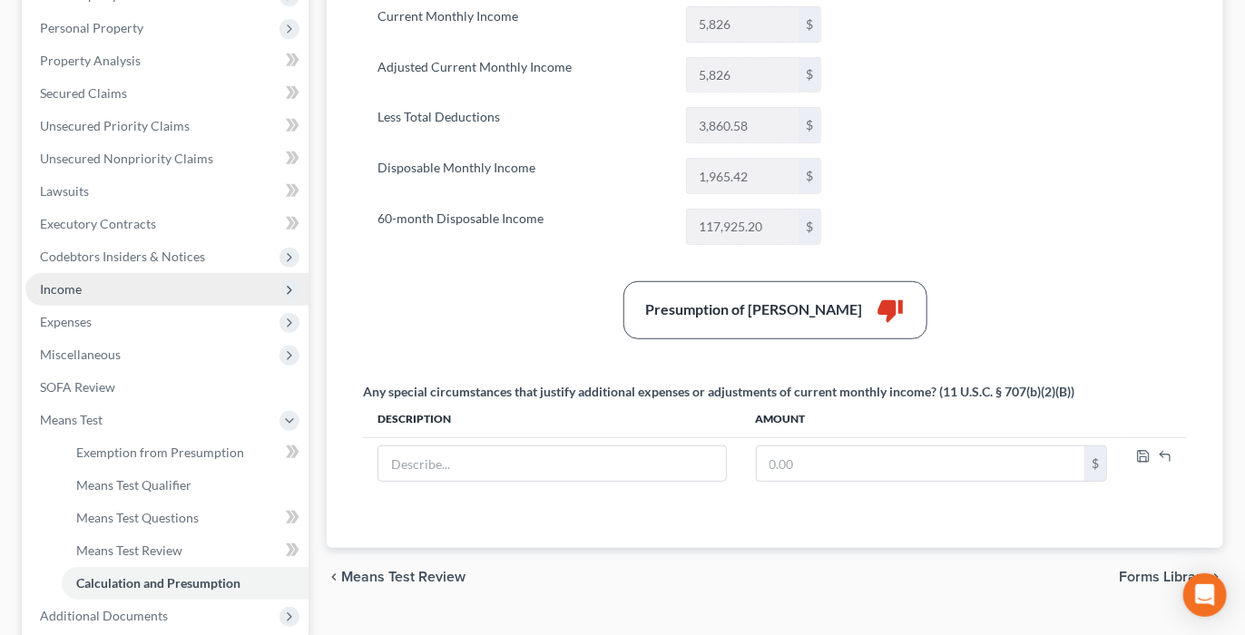
click at [76, 297] on span "Income" at bounding box center [61, 288] width 42 height 15
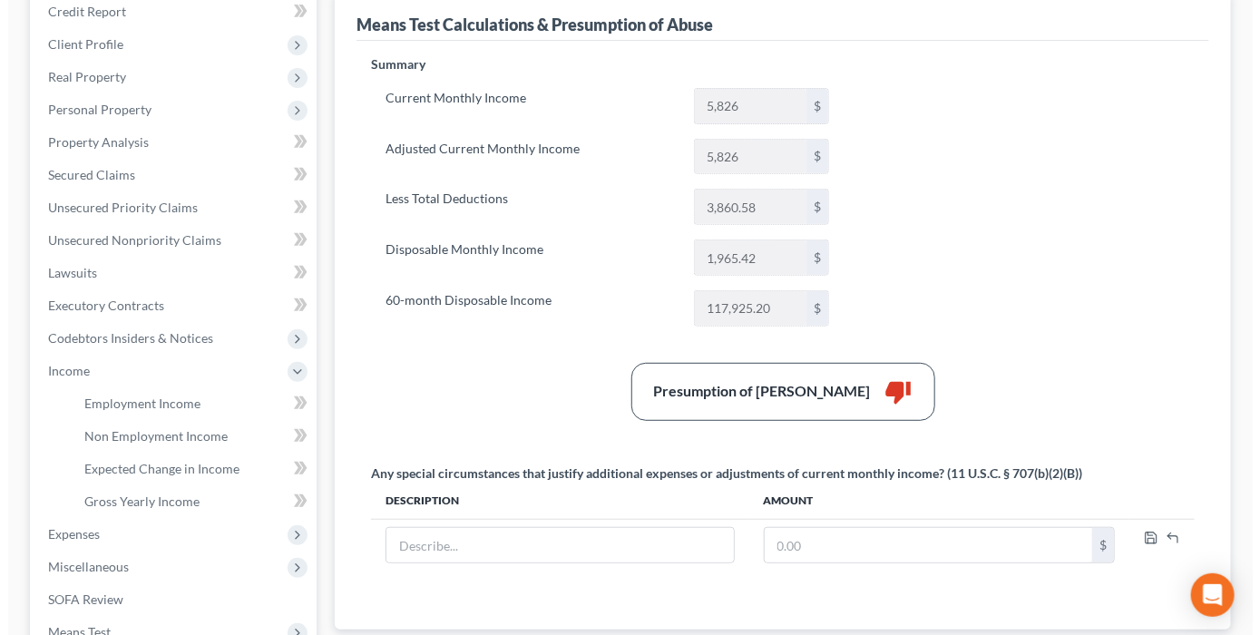
scroll to position [106, 0]
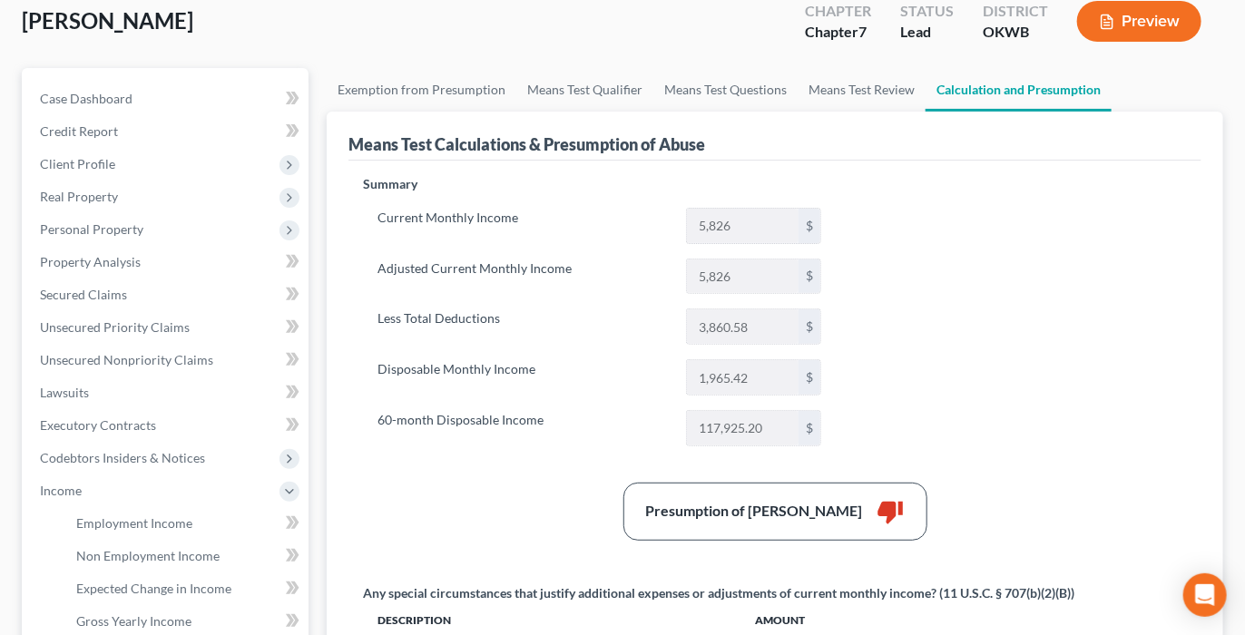
click at [1138, 42] on button "Preview" at bounding box center [1139, 21] width 124 height 41
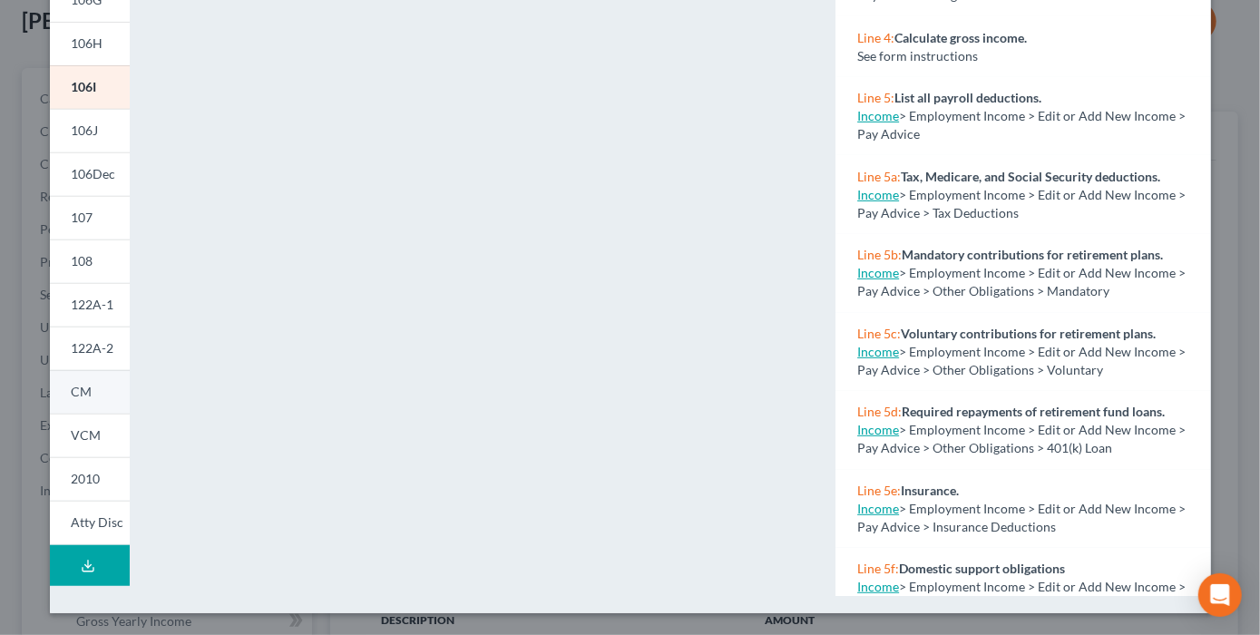
scroll to position [570, 0]
drag, startPoint x: 58, startPoint y: 320, endPoint x: 85, endPoint y: 314, distance: 28.0
click at [72, 312] on span "122A-1" at bounding box center [93, 304] width 43 height 15
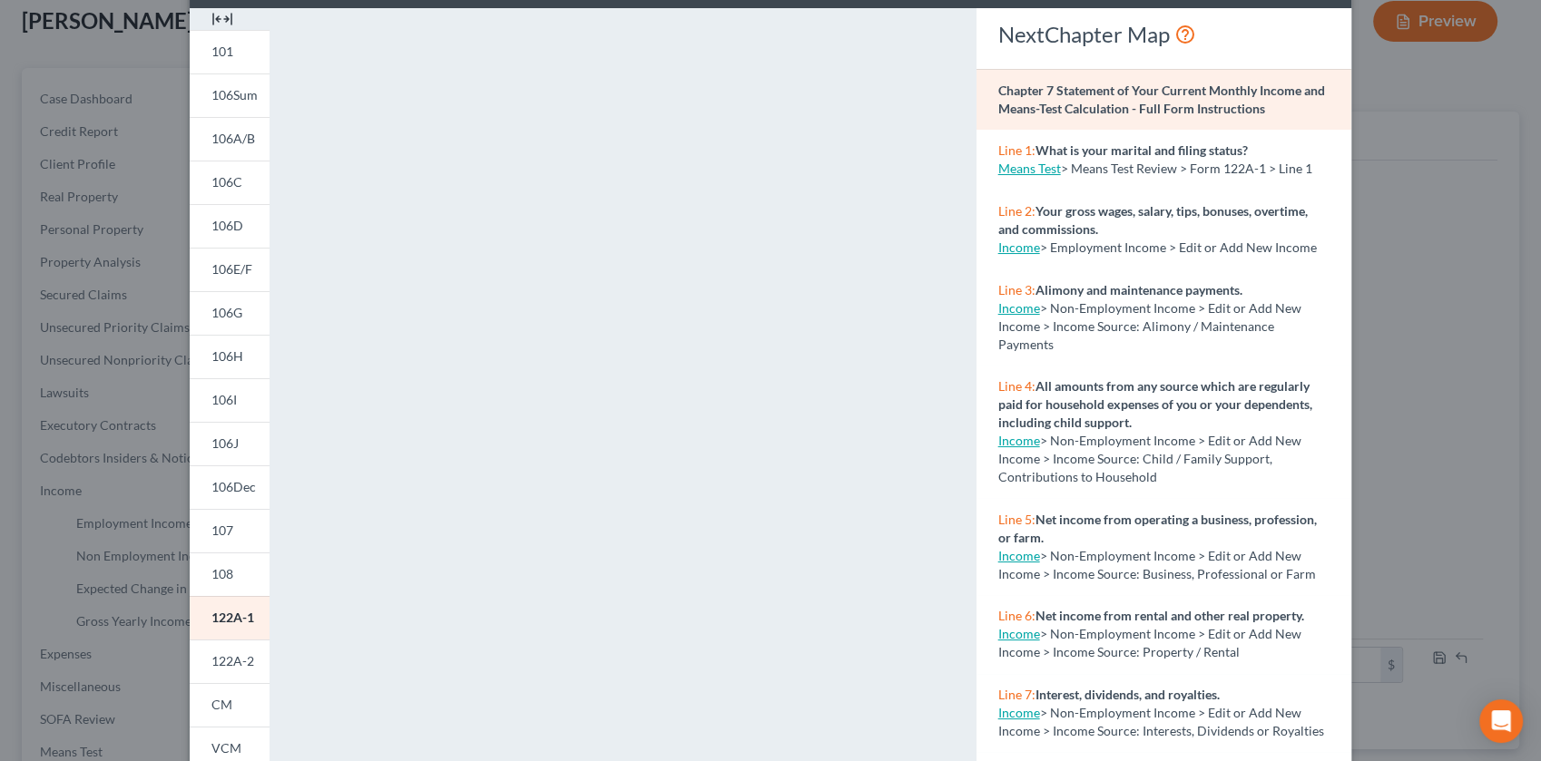
scroll to position [377, 0]
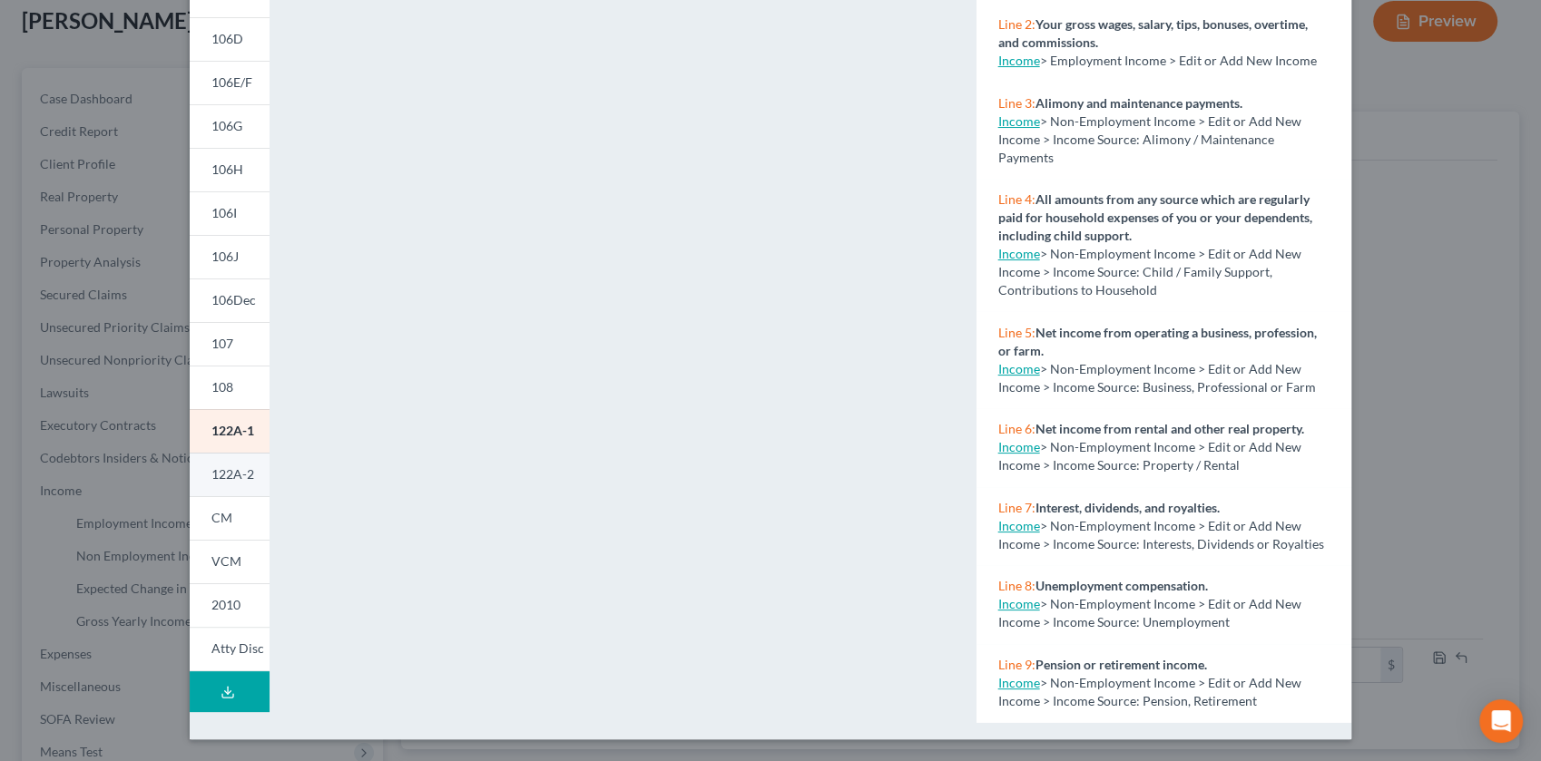
click at [211, 482] on span "122A-2" at bounding box center [232, 473] width 43 height 15
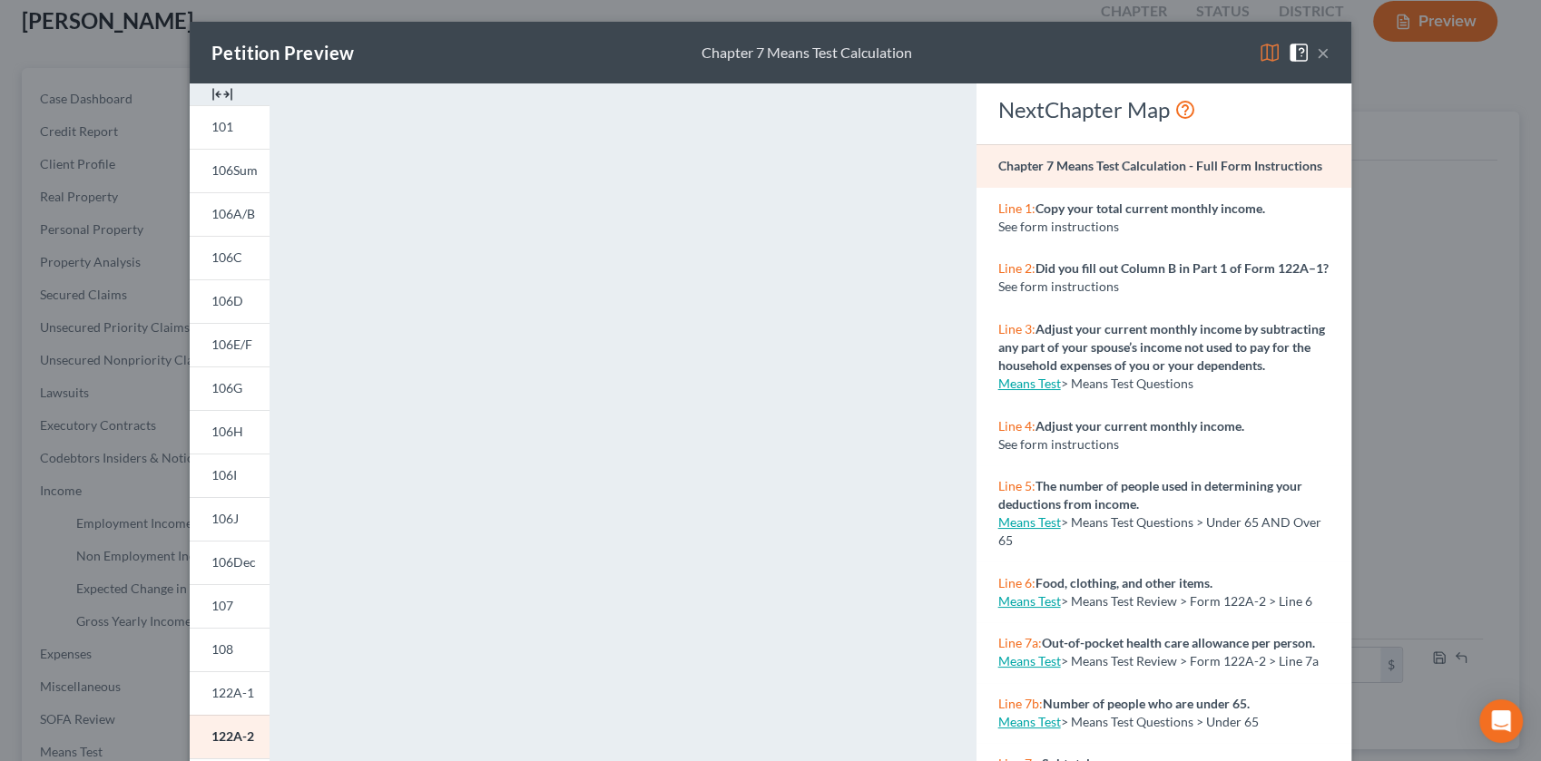
scroll to position [101, 0]
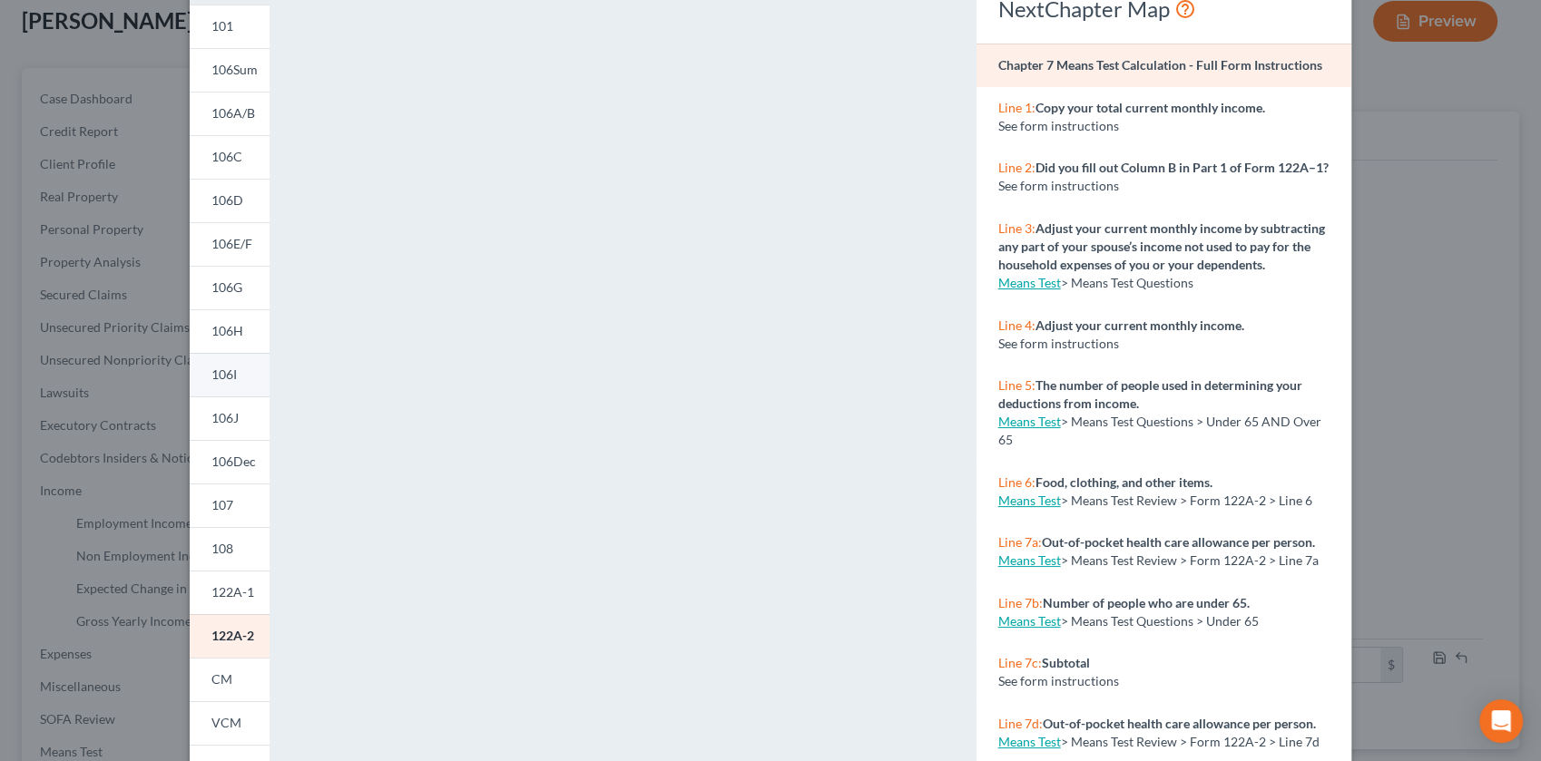
click at [211, 382] on span "106I" at bounding box center [223, 374] width 25 height 15
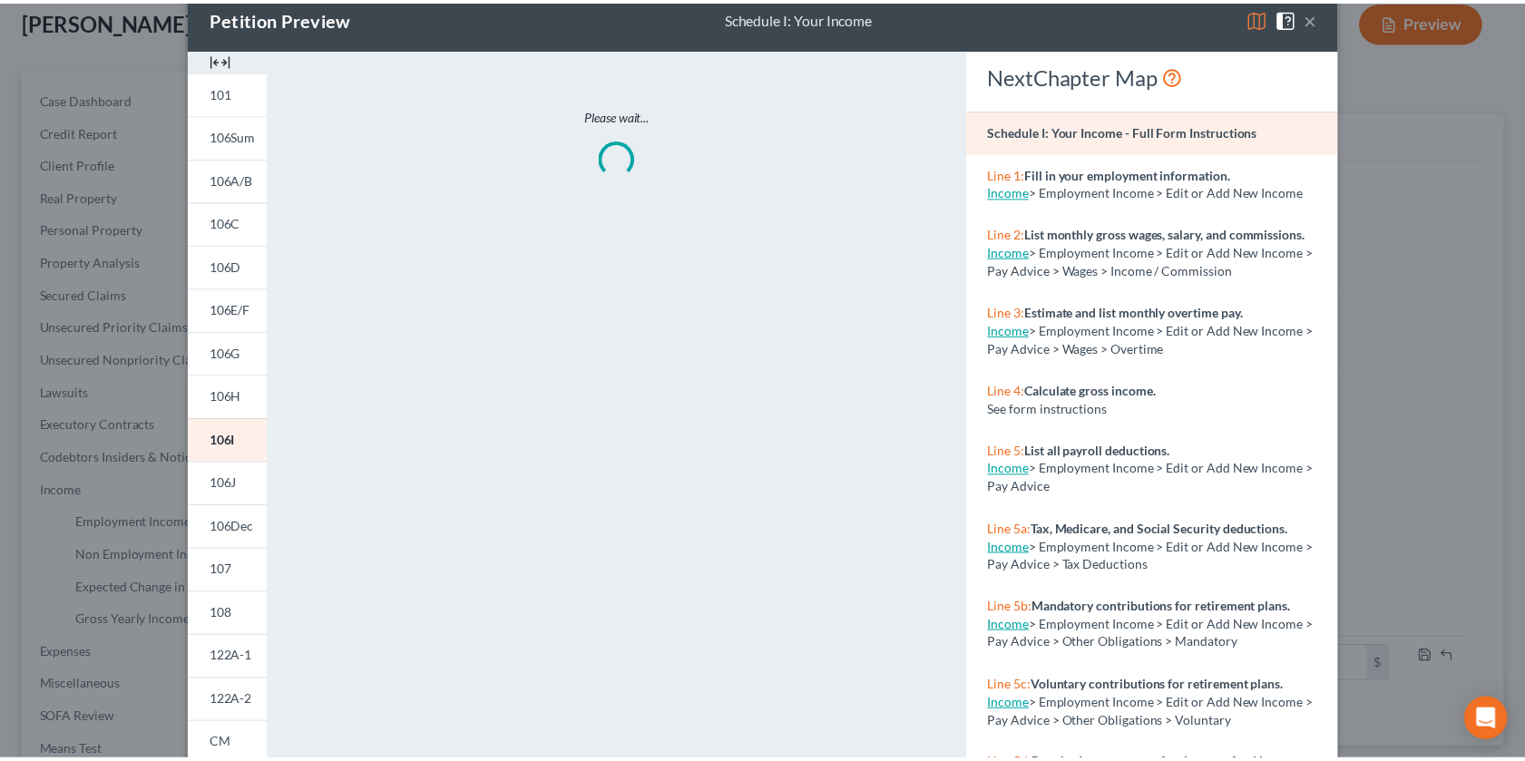
scroll to position [0, 0]
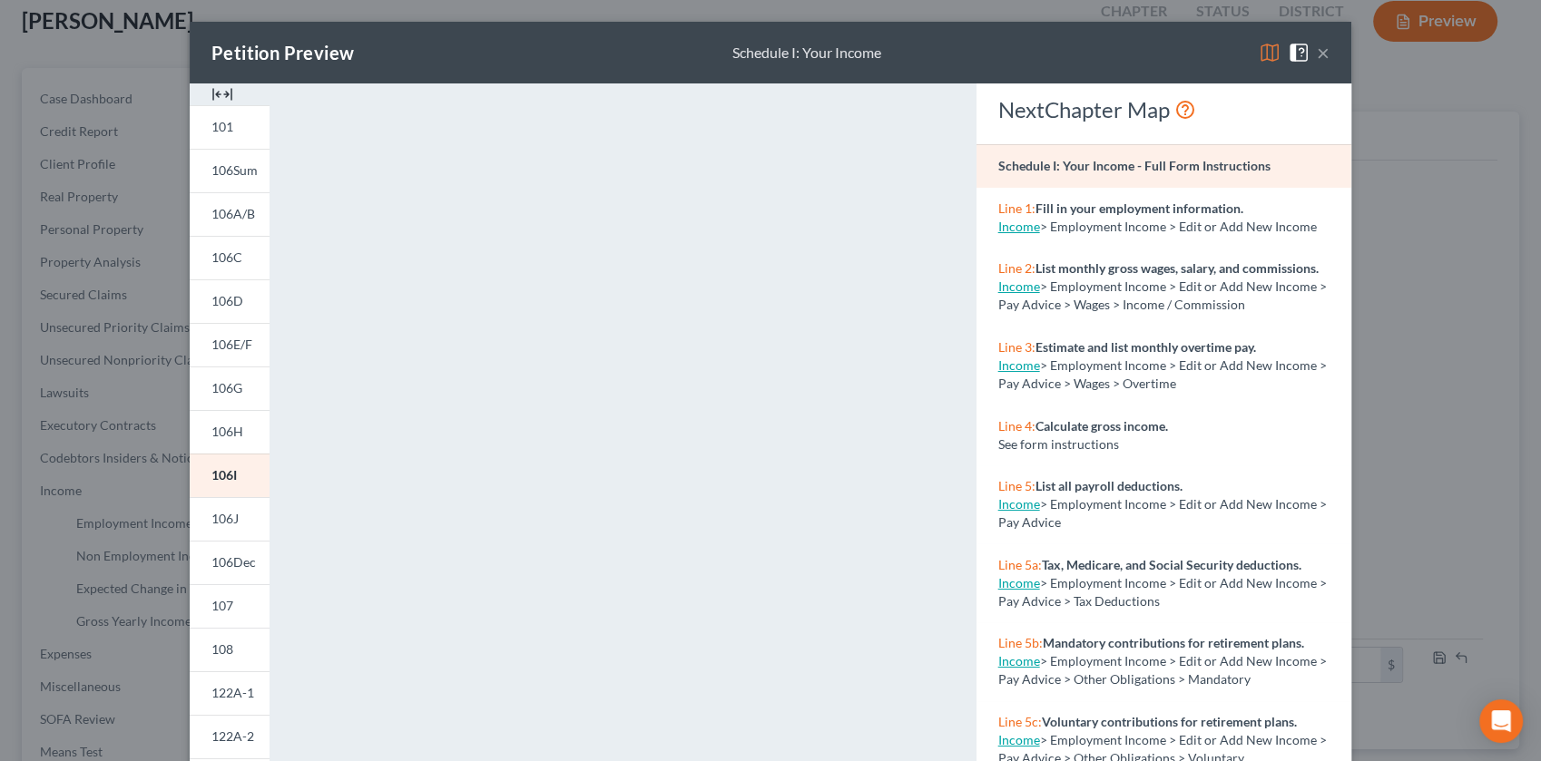
click at [1259, 54] on button "×" at bounding box center [1323, 53] width 13 height 22
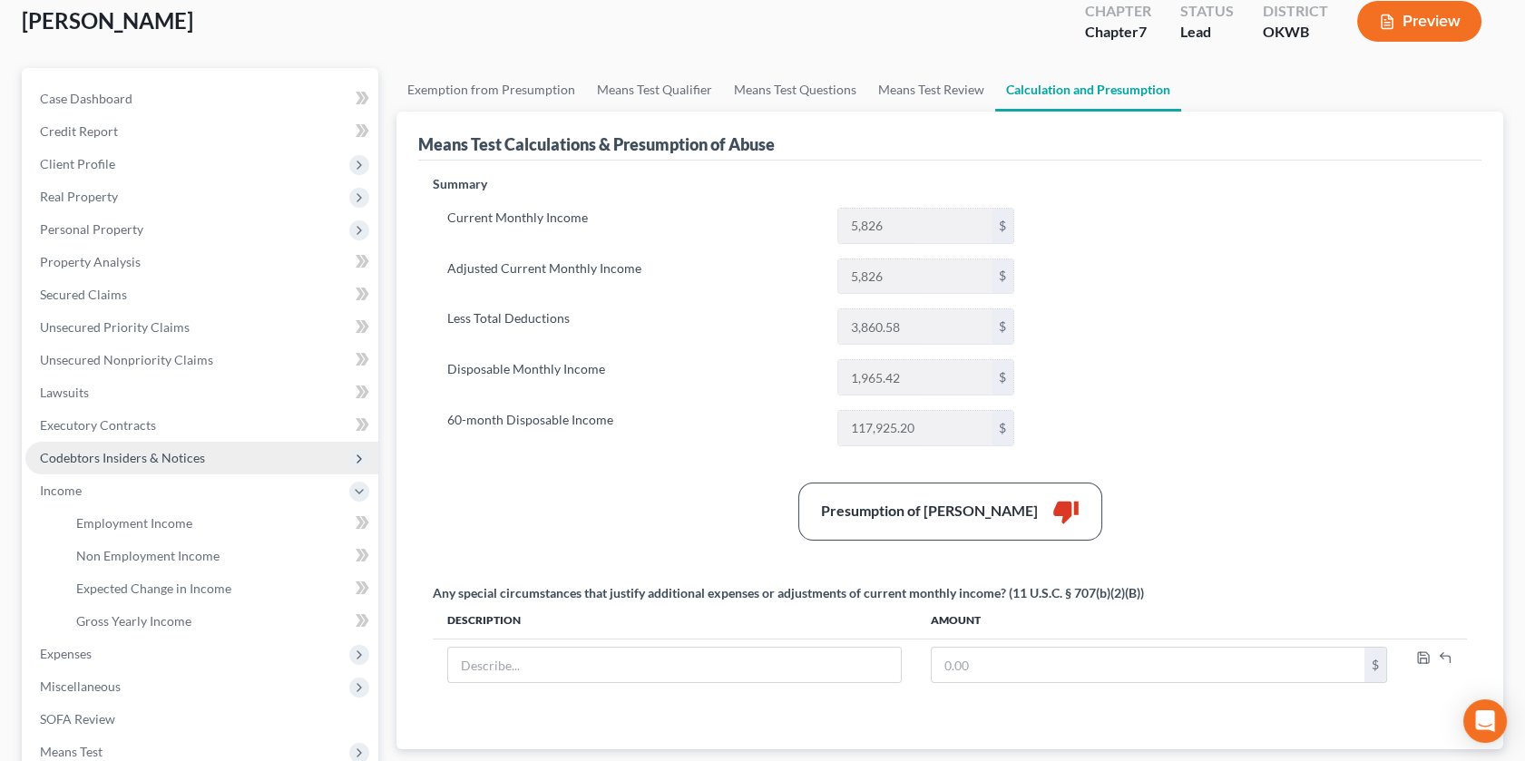
scroll to position [308, 0]
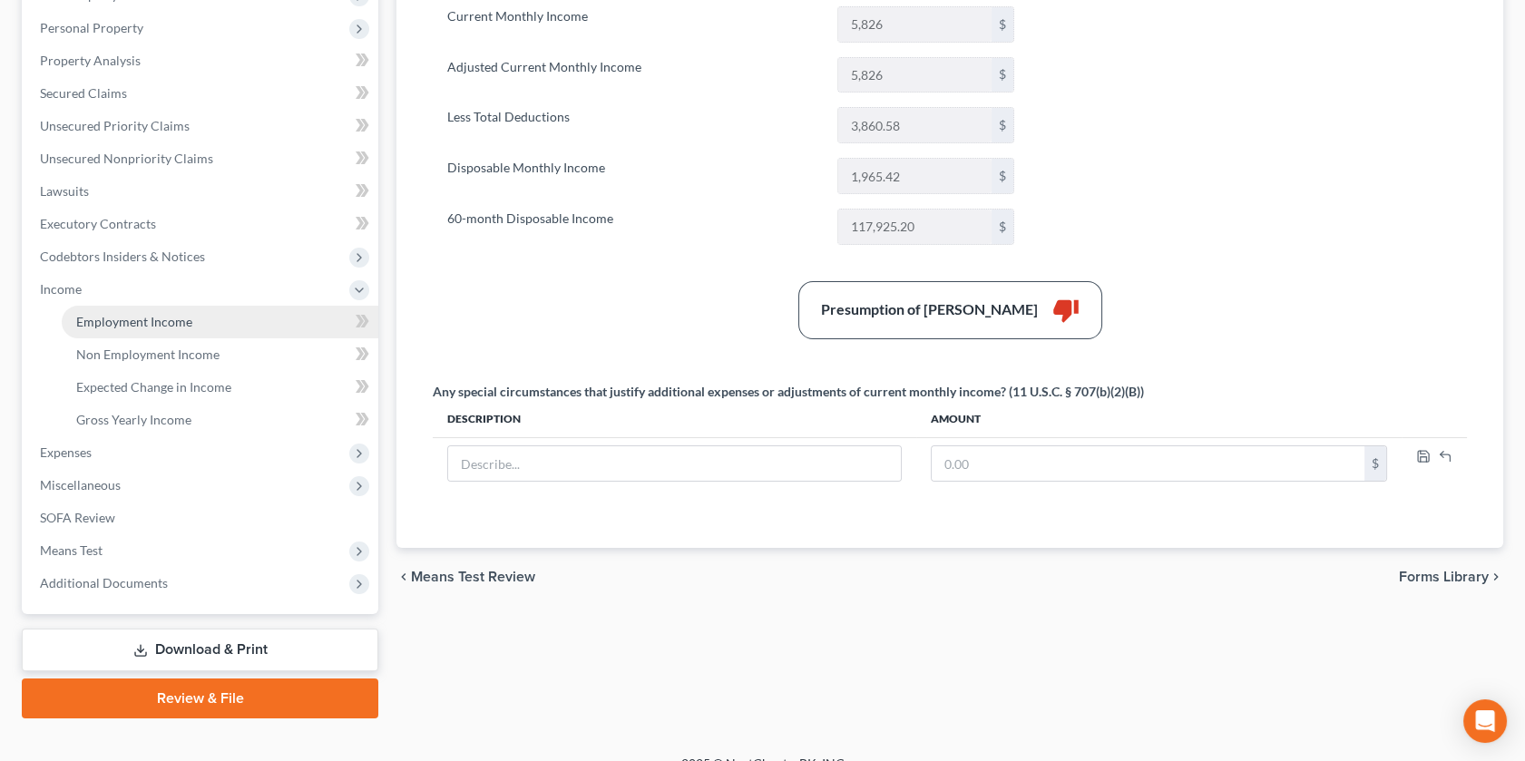
click at [149, 329] on span "Employment Income" at bounding box center [134, 321] width 116 height 15
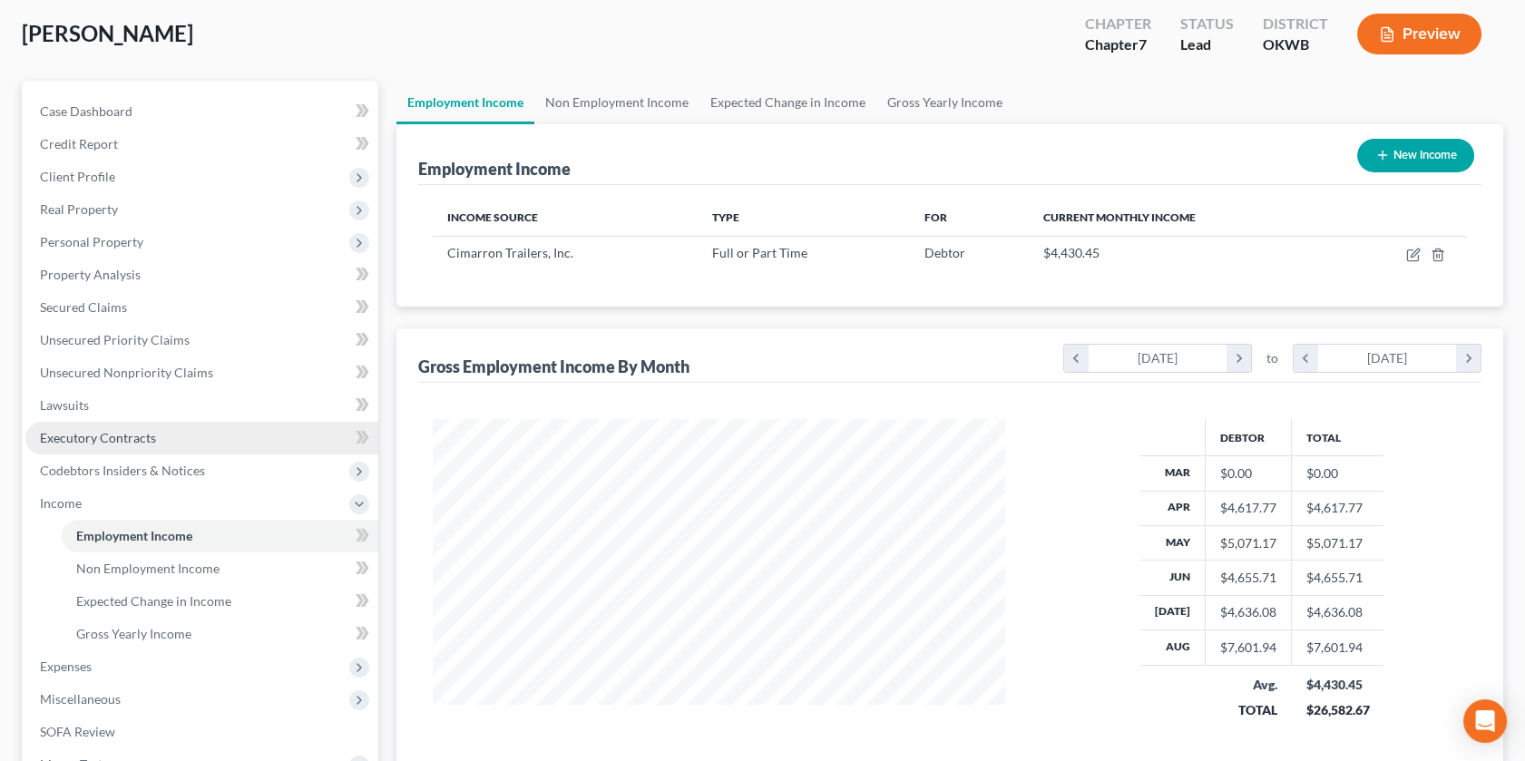
scroll to position [201, 0]
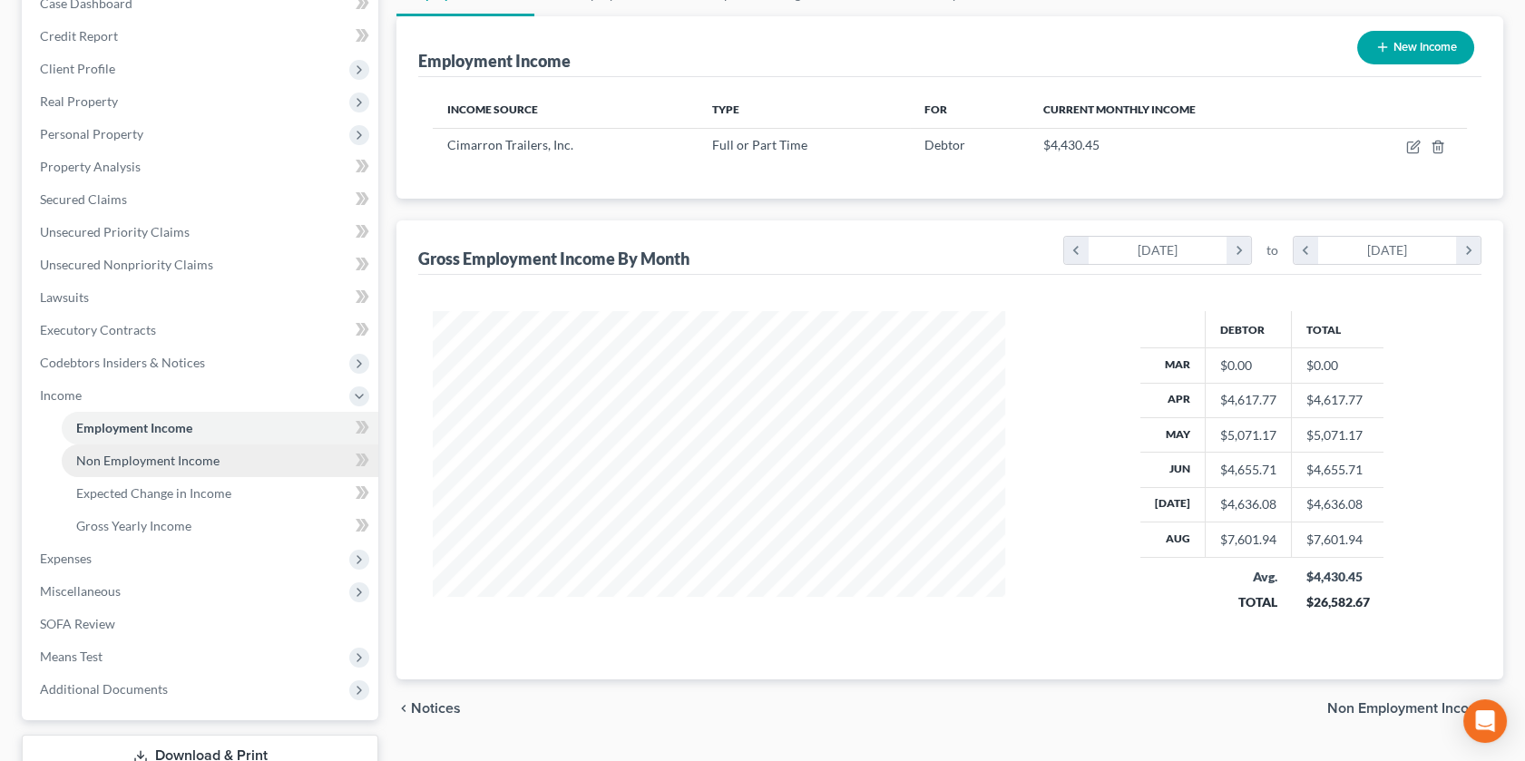
click at [154, 468] on span "Non Employment Income" at bounding box center [147, 460] width 143 height 15
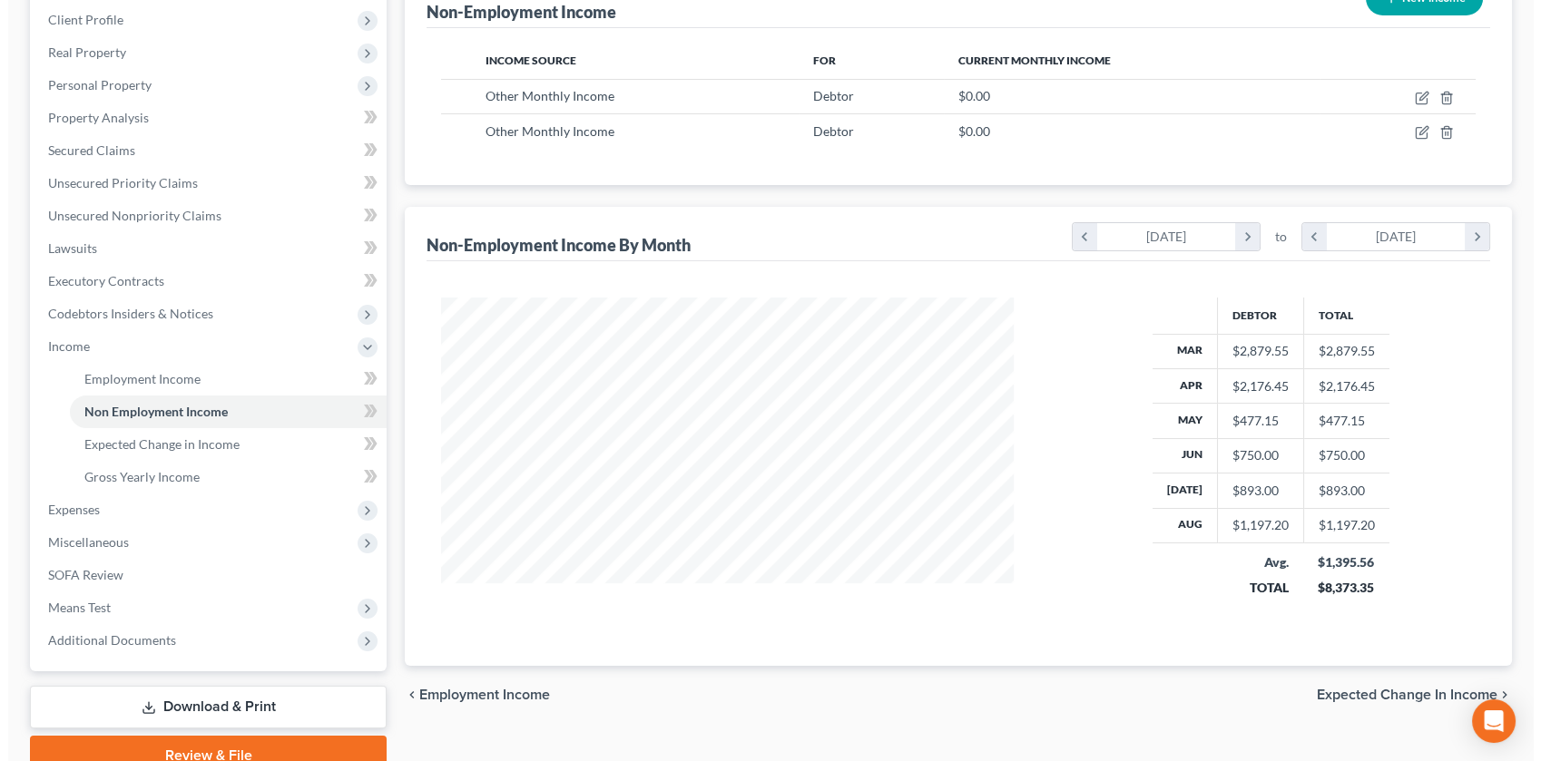
scroll to position [201, 0]
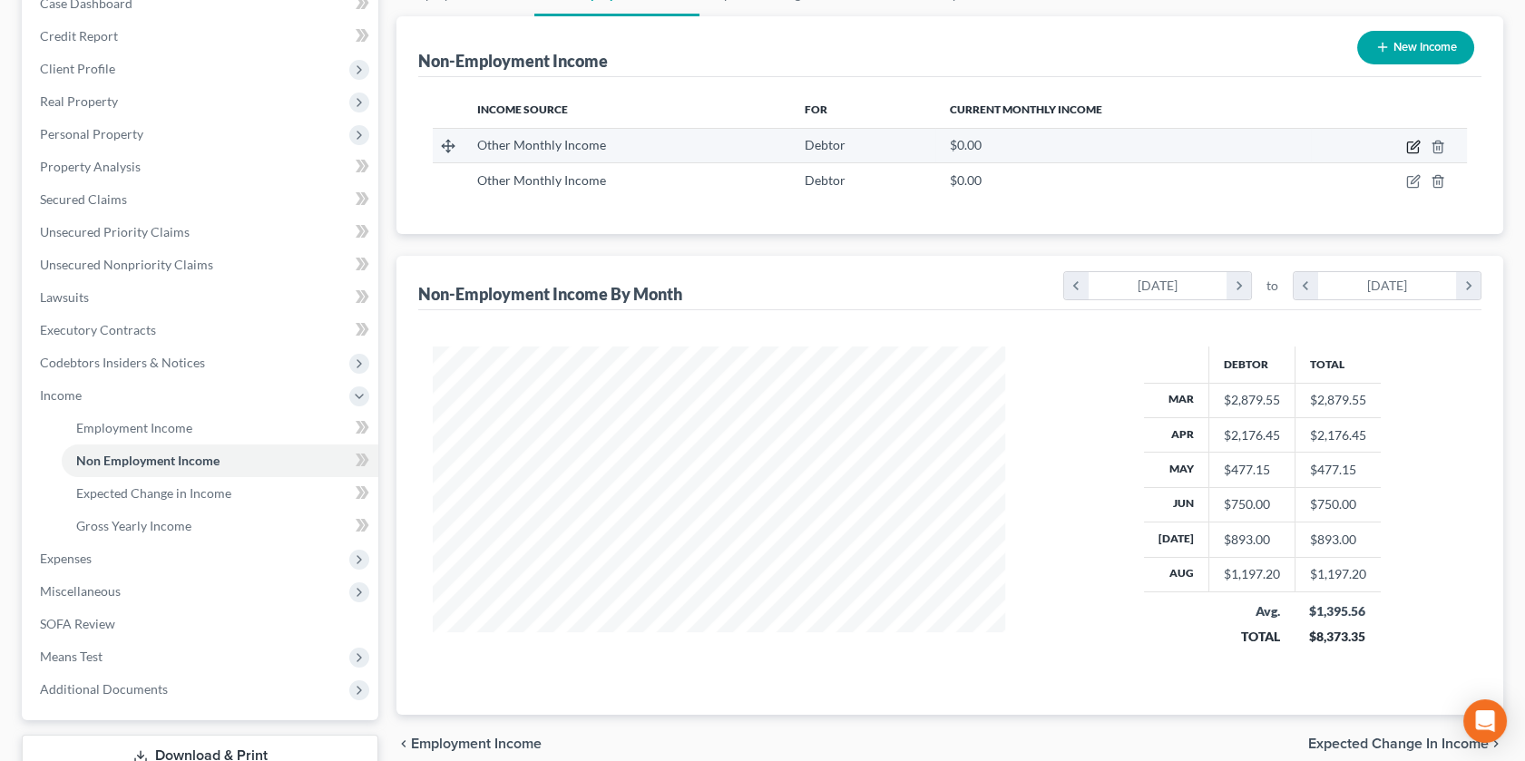
click at [1259, 154] on icon "button" at bounding box center [1413, 147] width 15 height 15
select select "13"
select select "0"
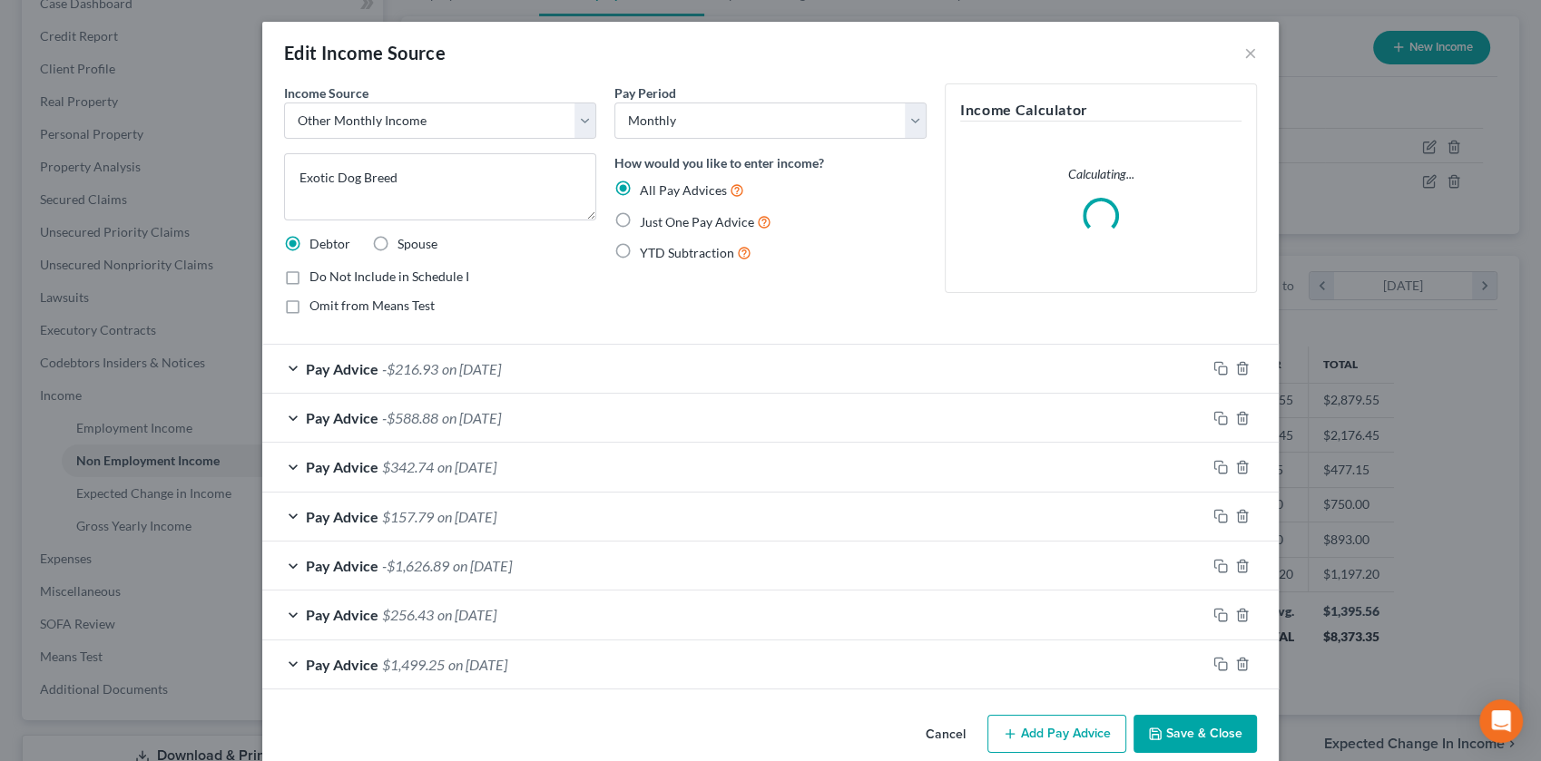
scroll to position [404, 616]
click at [537, 139] on select "Select Unemployment Disability (from employer) Pension Retirement Social Securi…" at bounding box center [440, 121] width 312 height 36
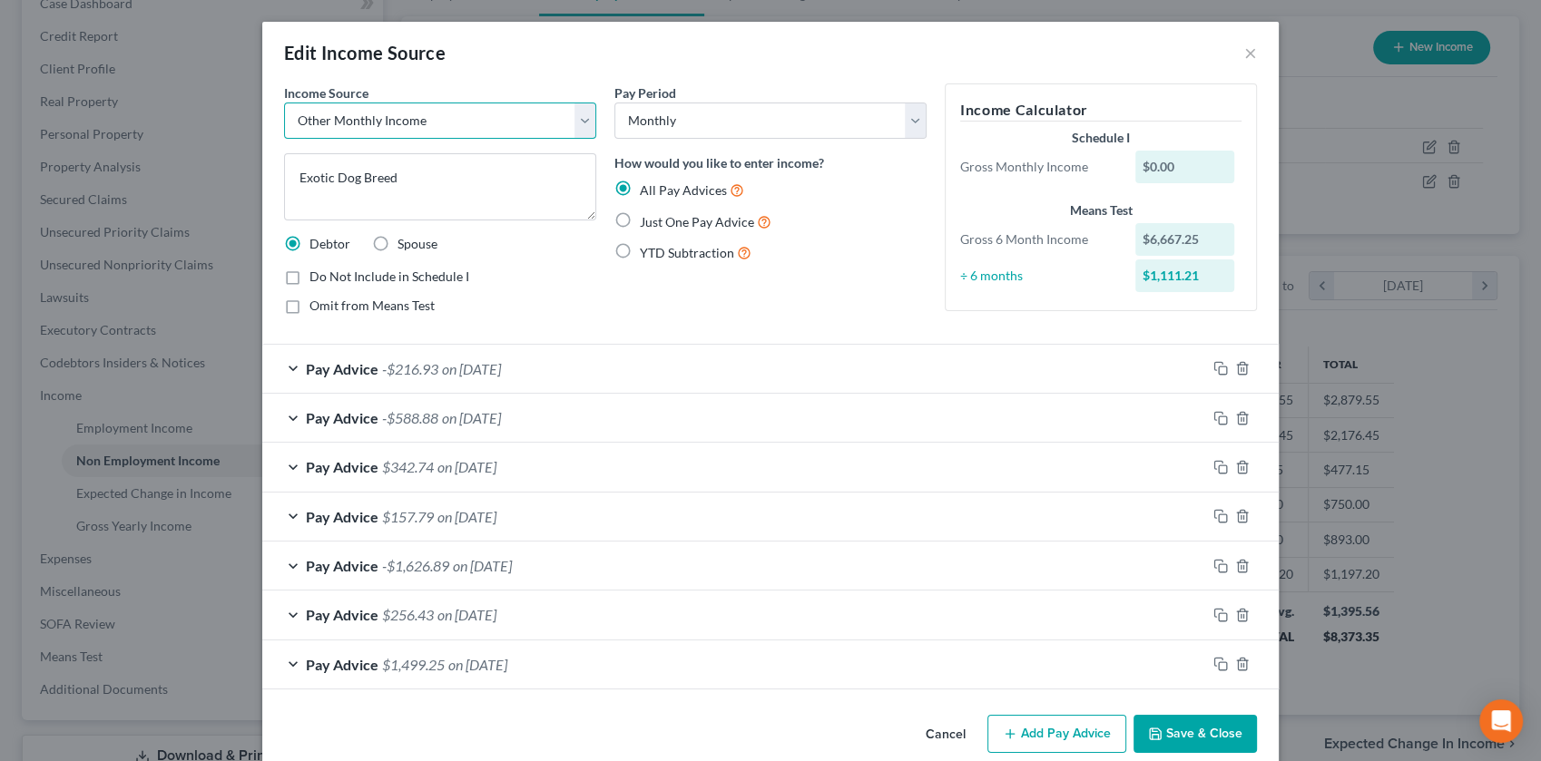
select select "10"
click at [284, 128] on select "Select Unemployment Disability (from employer) Pension Retirement Social Securi…" at bounding box center [440, 121] width 312 height 36
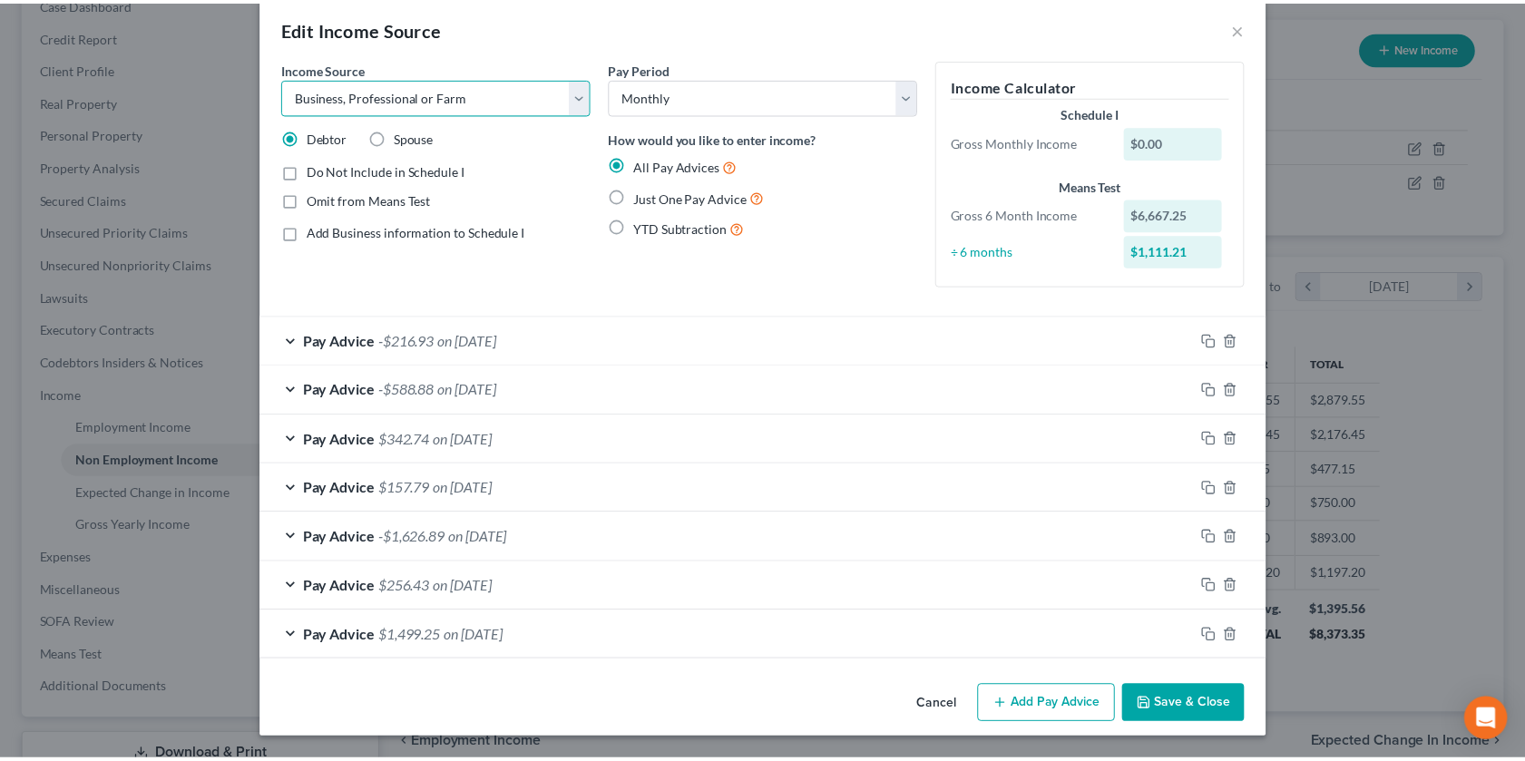
scroll to position [215, 0]
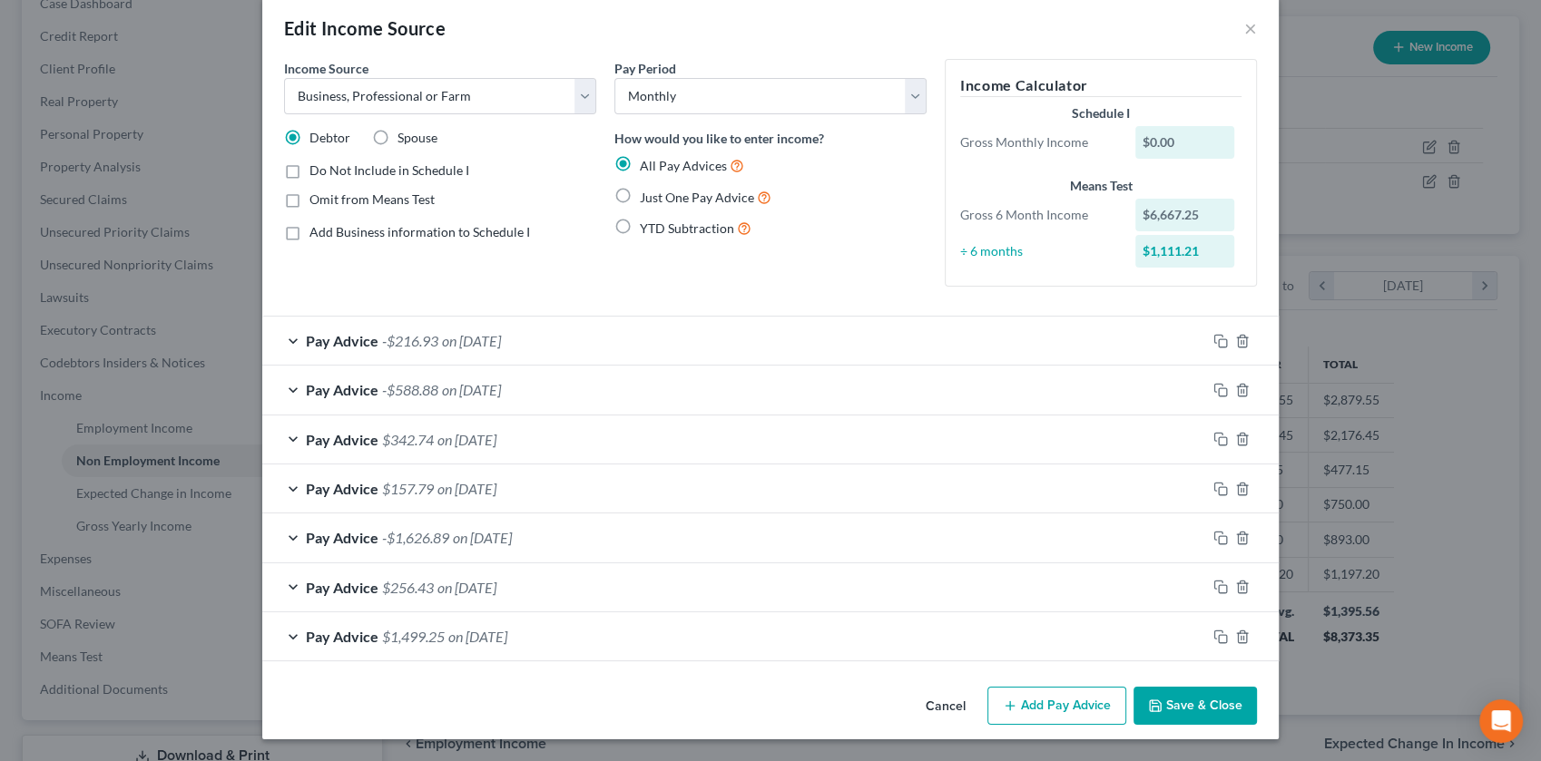
click at [1257, 634] on button "Save & Close" at bounding box center [1194, 706] width 123 height 38
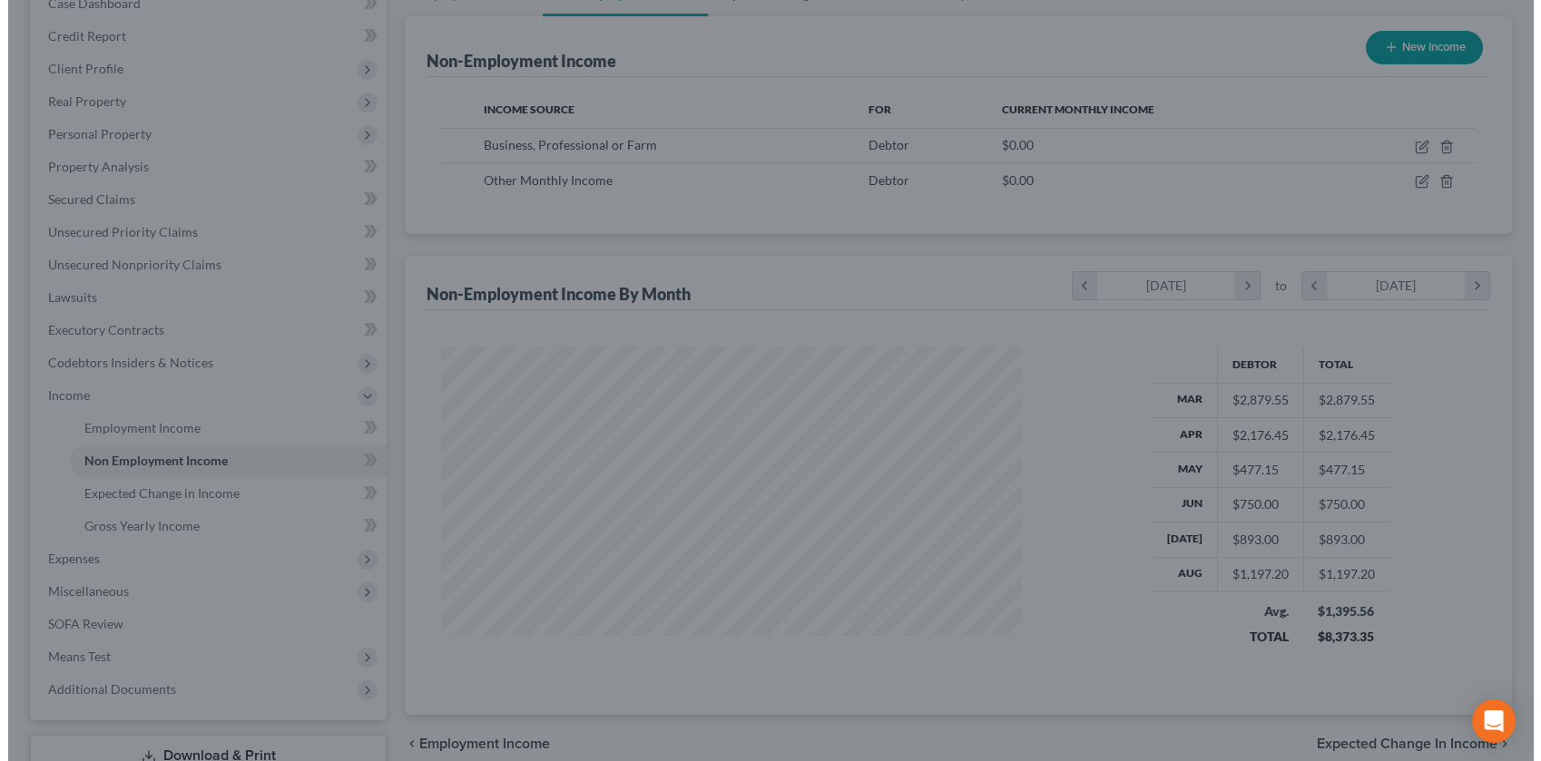
scroll to position [907000, 906795]
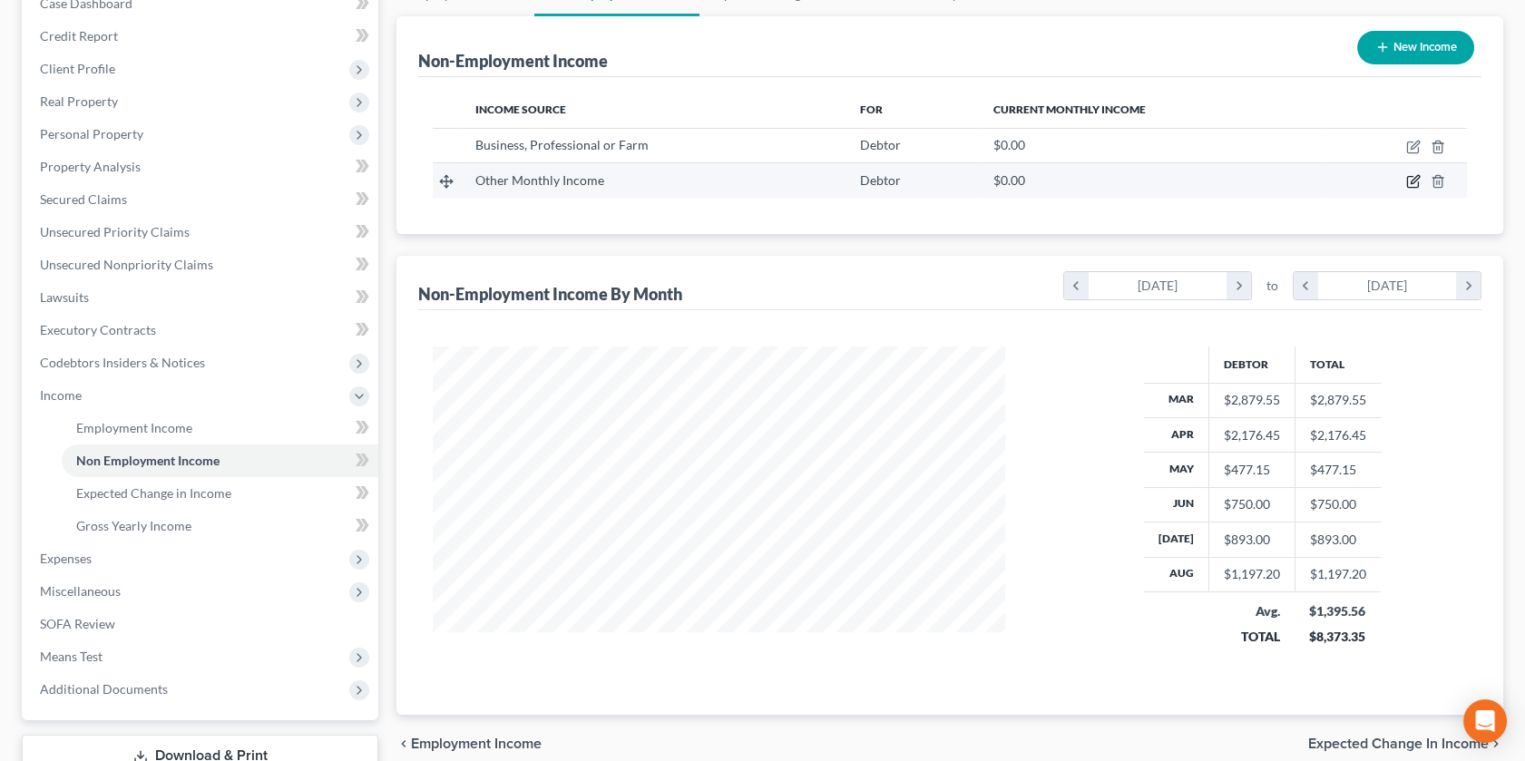
click at [1259, 189] on icon "button" at bounding box center [1413, 181] width 15 height 15
select select "13"
select select "0"
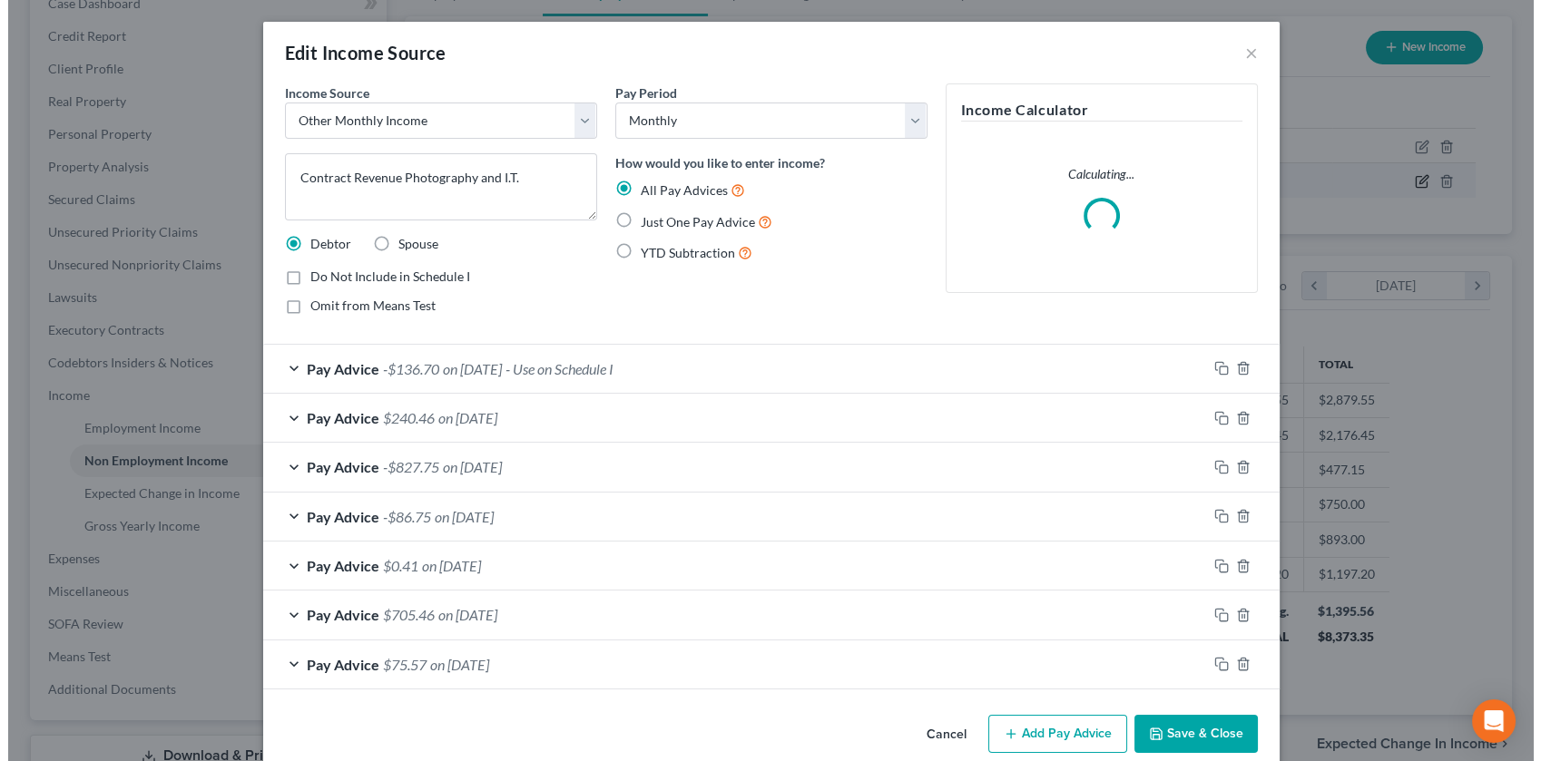
scroll to position [404, 616]
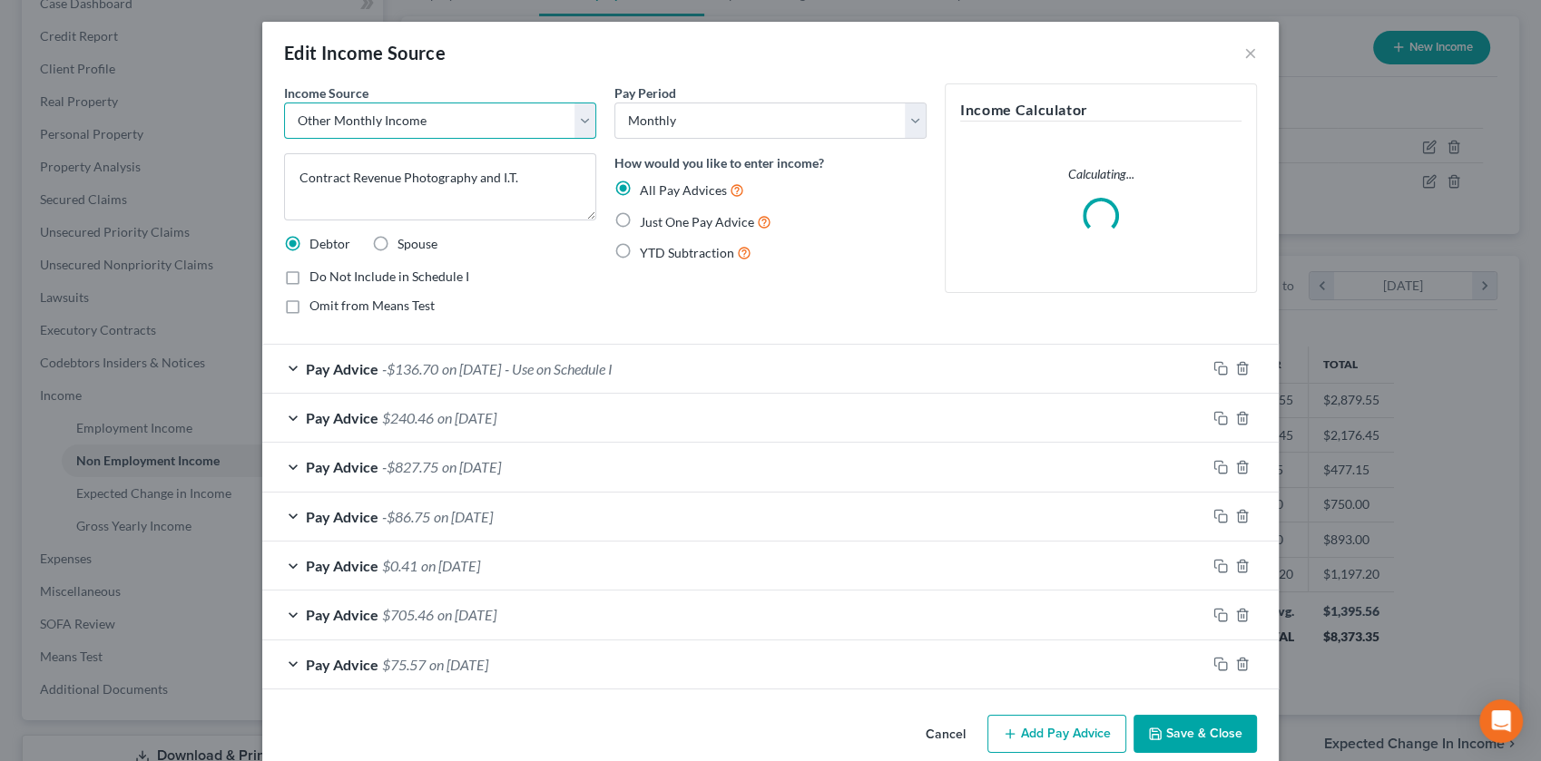
click at [416, 139] on select "Select Unemployment Disability (from employer) Pension Retirement Social Securi…" at bounding box center [440, 121] width 312 height 36
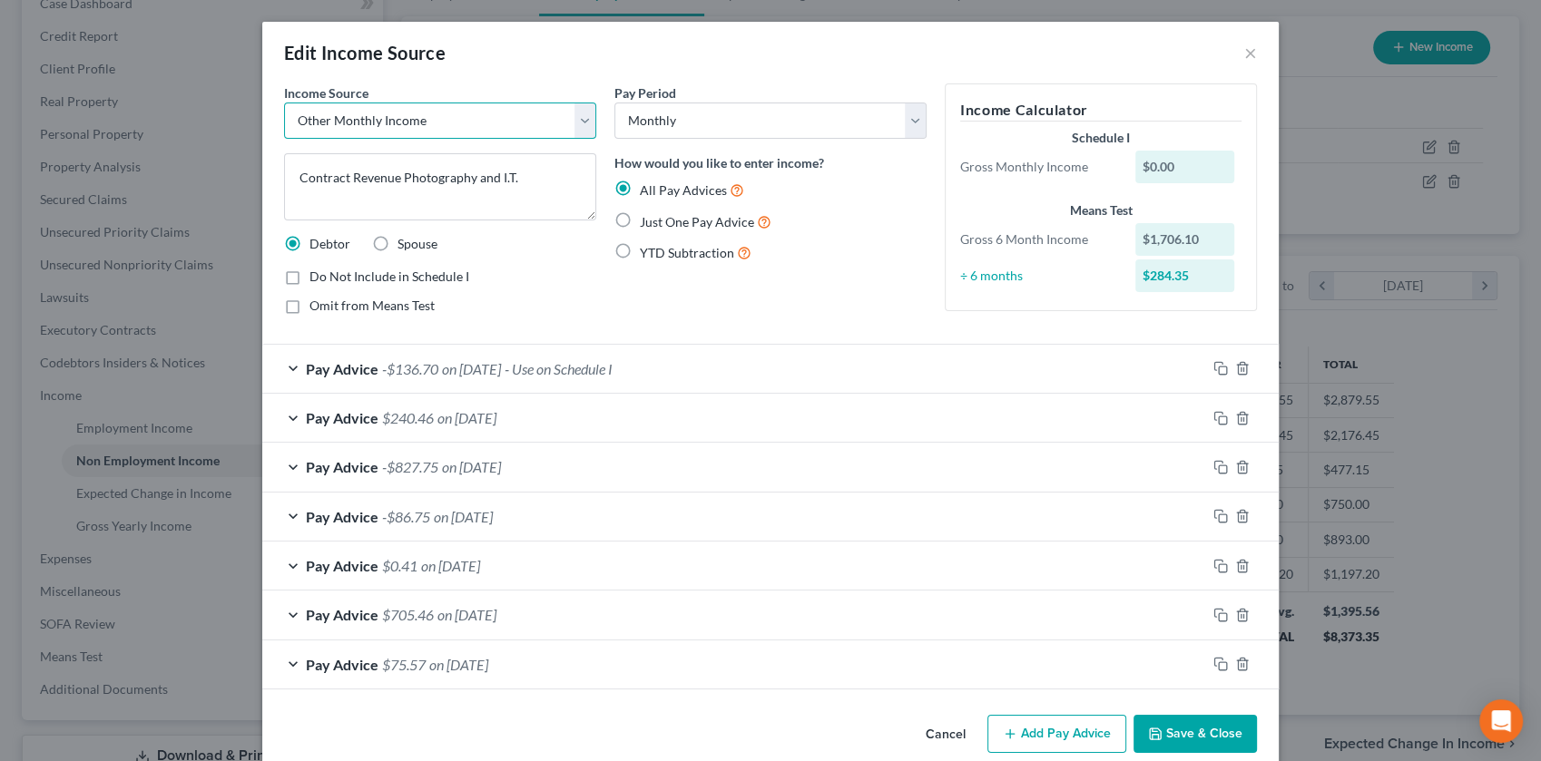
select select "10"
click at [284, 128] on select "Select Unemployment Disability (from employer) Pension Retirement Social Securi…" at bounding box center [440, 121] width 312 height 36
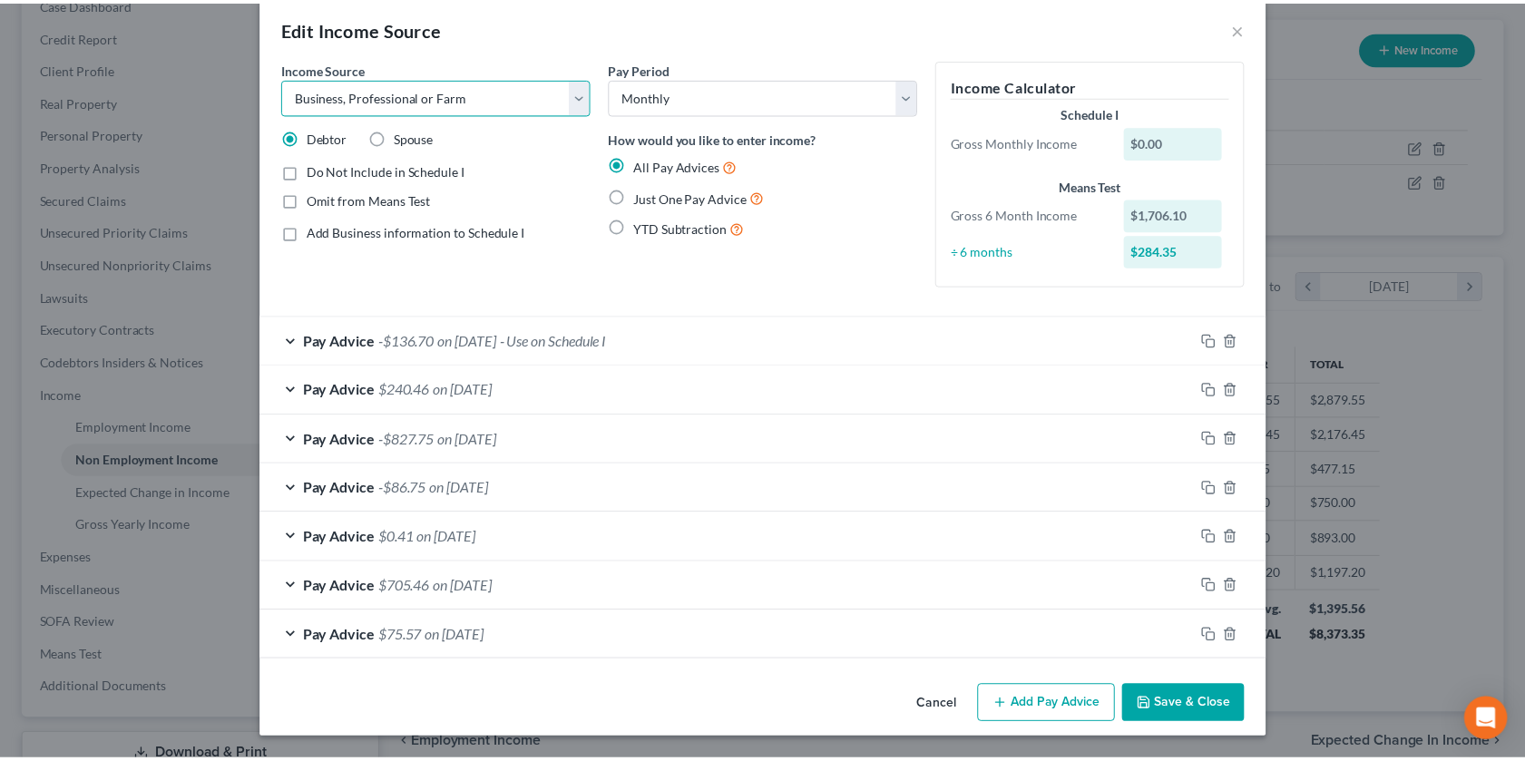
scroll to position [215, 0]
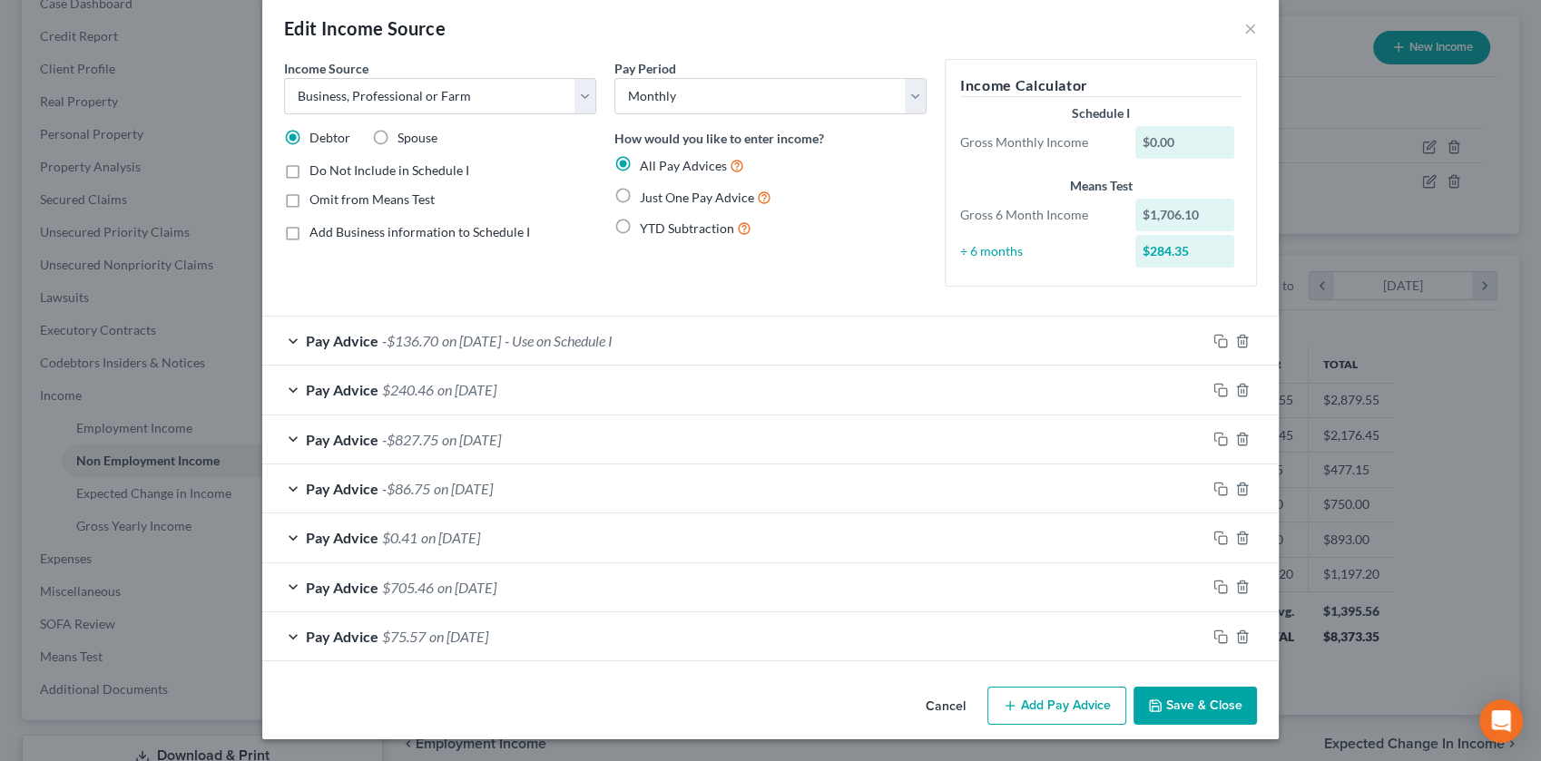
click at [1257, 634] on button "Save & Close" at bounding box center [1194, 706] width 123 height 38
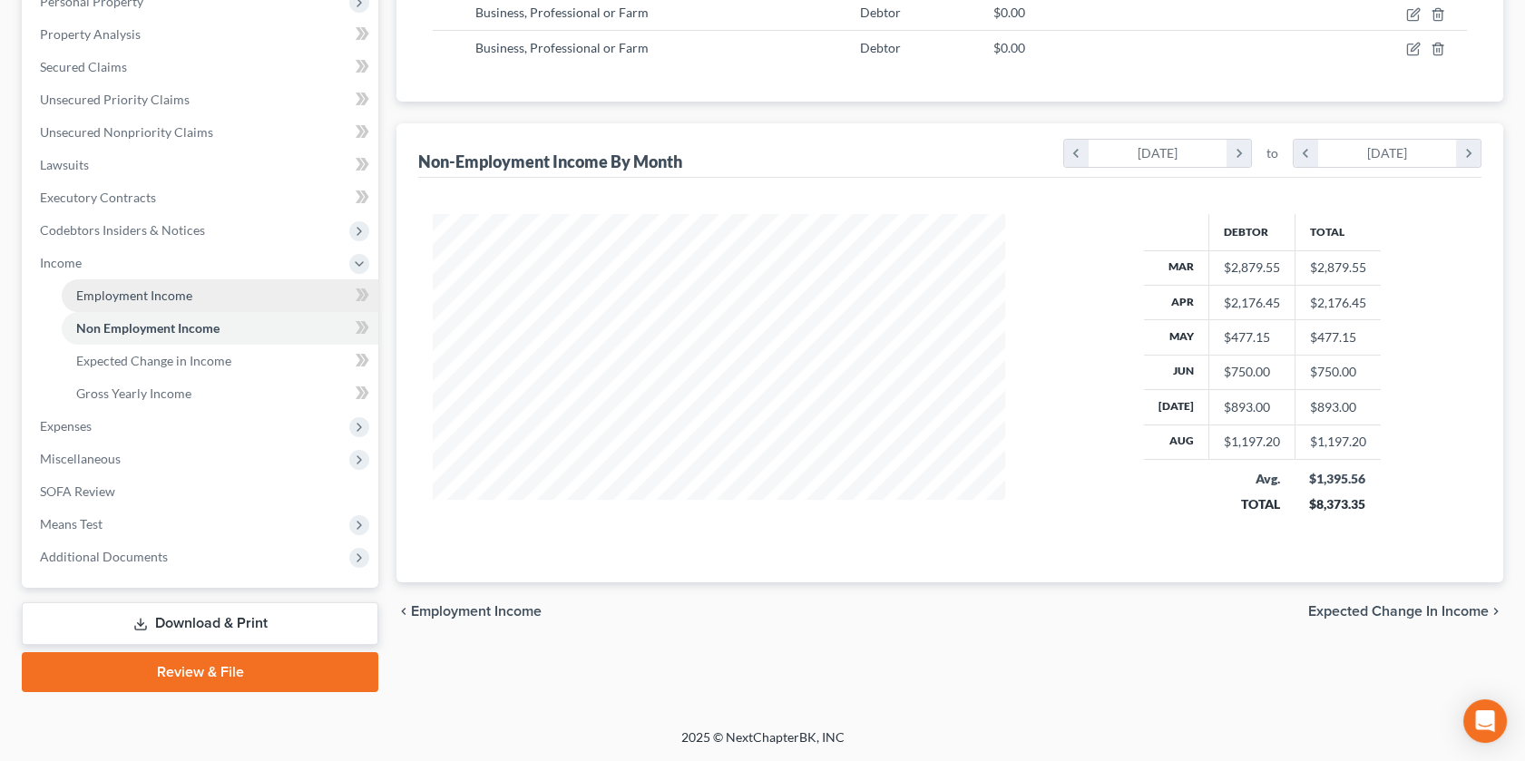
scroll to position [603, 0]
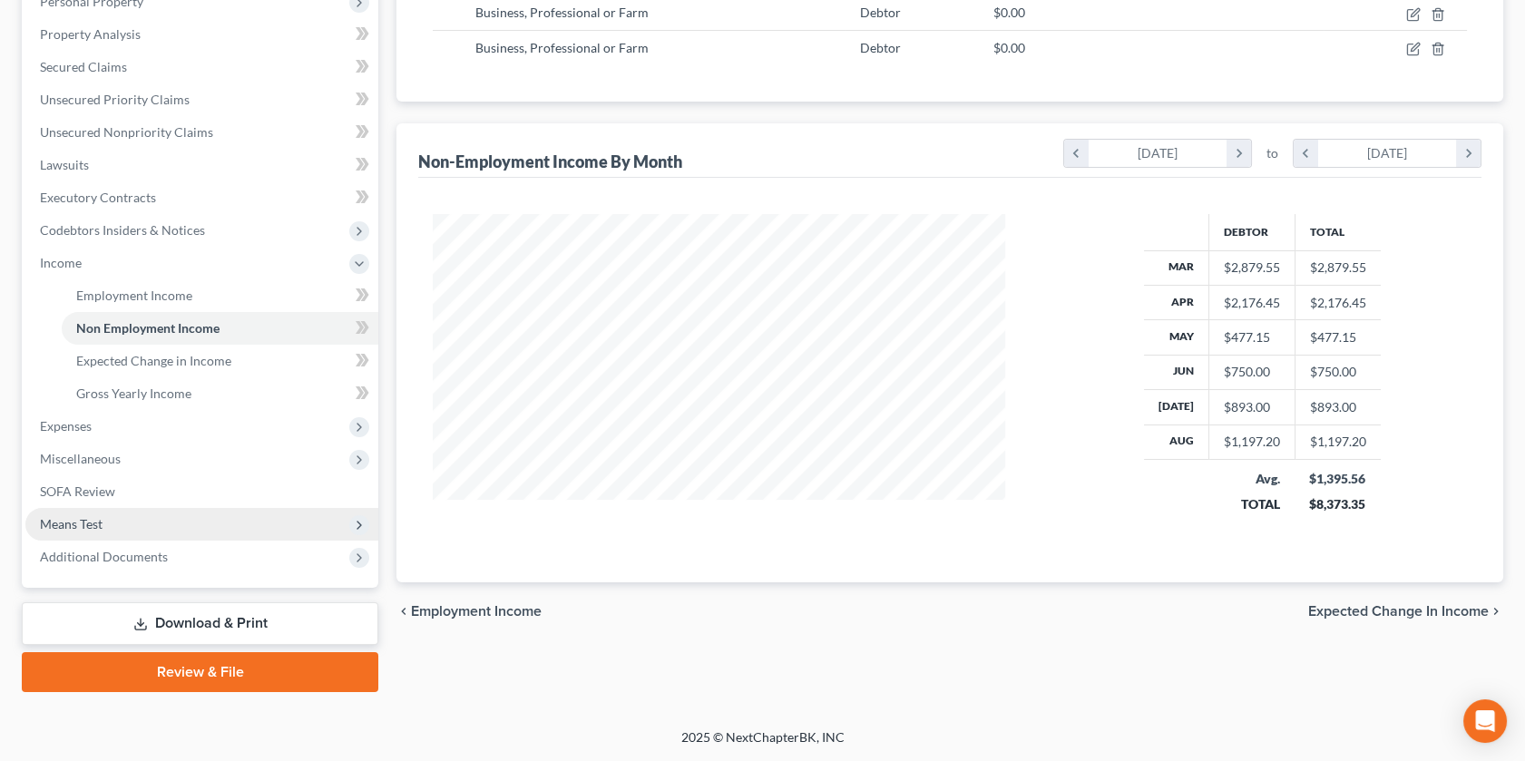
click at [65, 516] on span "Means Test" at bounding box center [71, 523] width 63 height 15
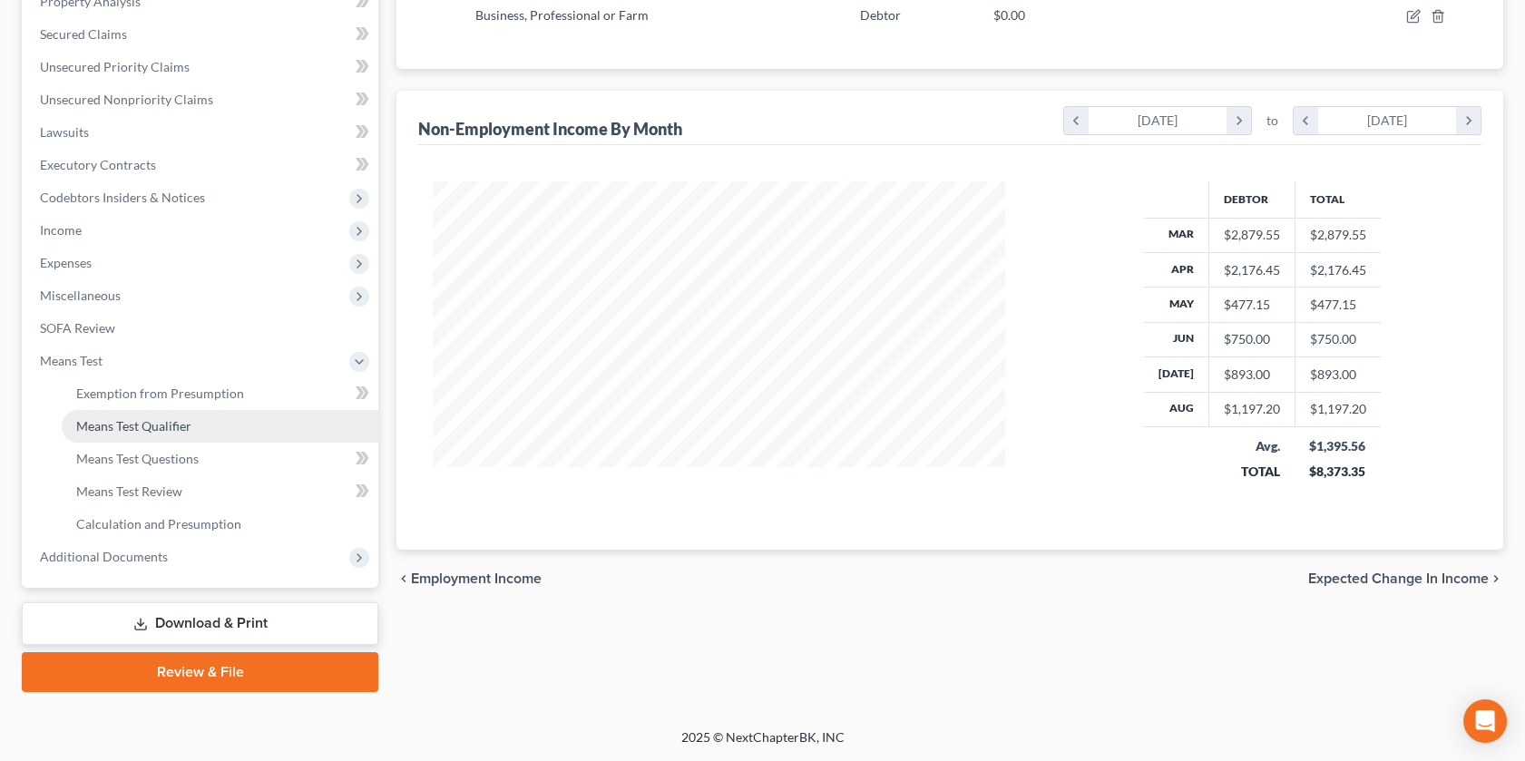
click at [145, 418] on span "Means Test Qualifier" at bounding box center [133, 425] width 115 height 15
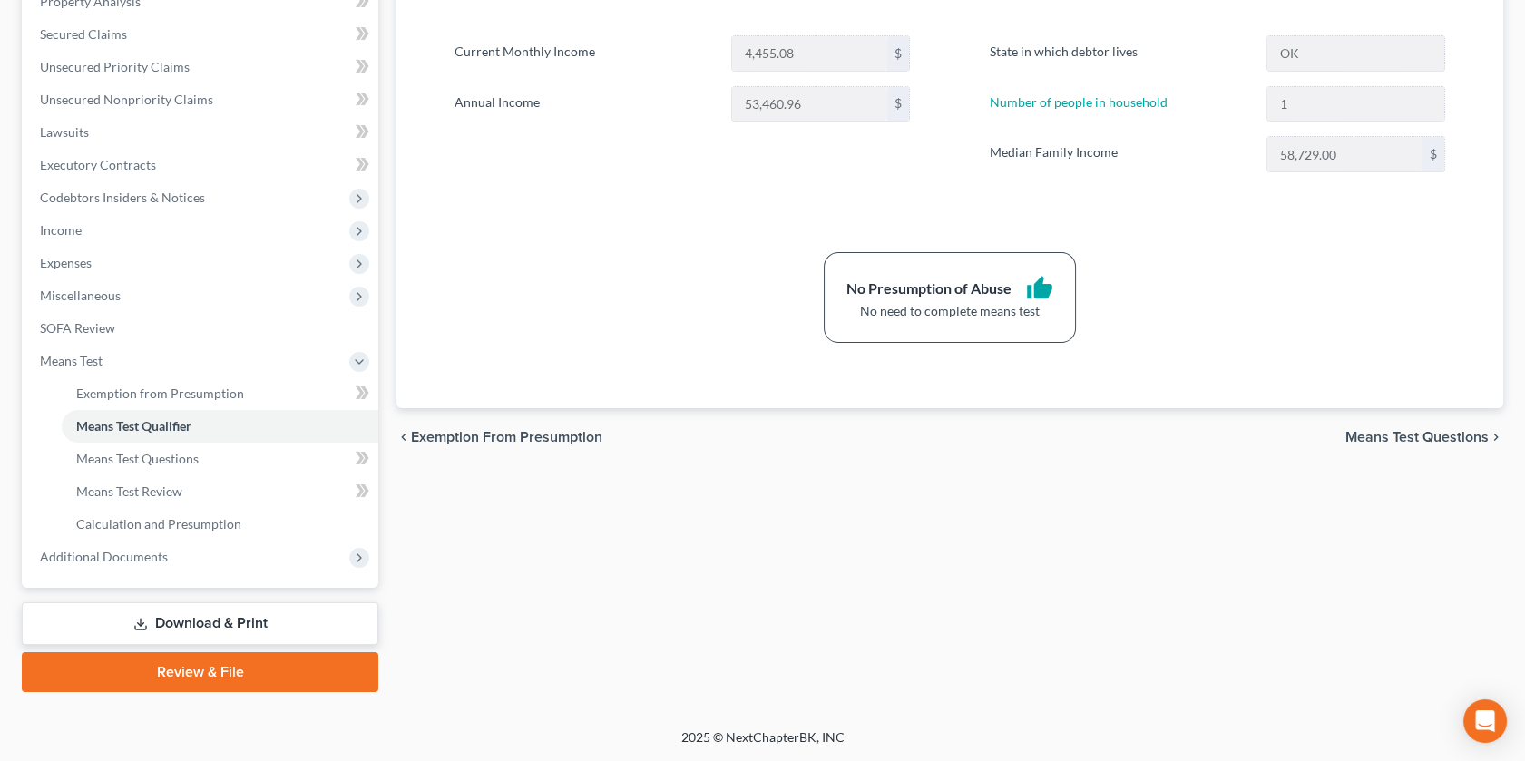
scroll to position [643, 0]
click at [195, 603] on link "Download & Print" at bounding box center [200, 624] width 357 height 43
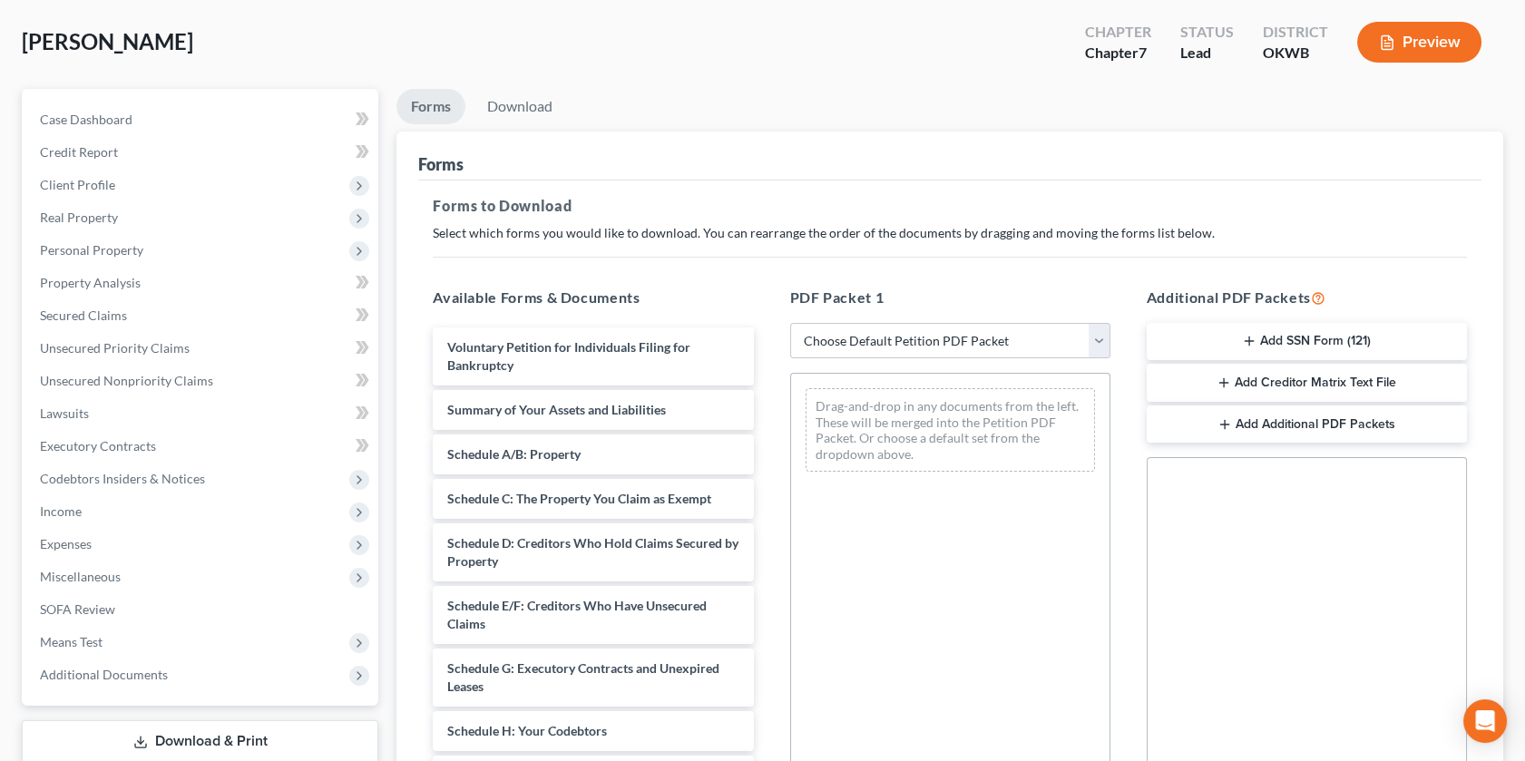
scroll to position [201, 0]
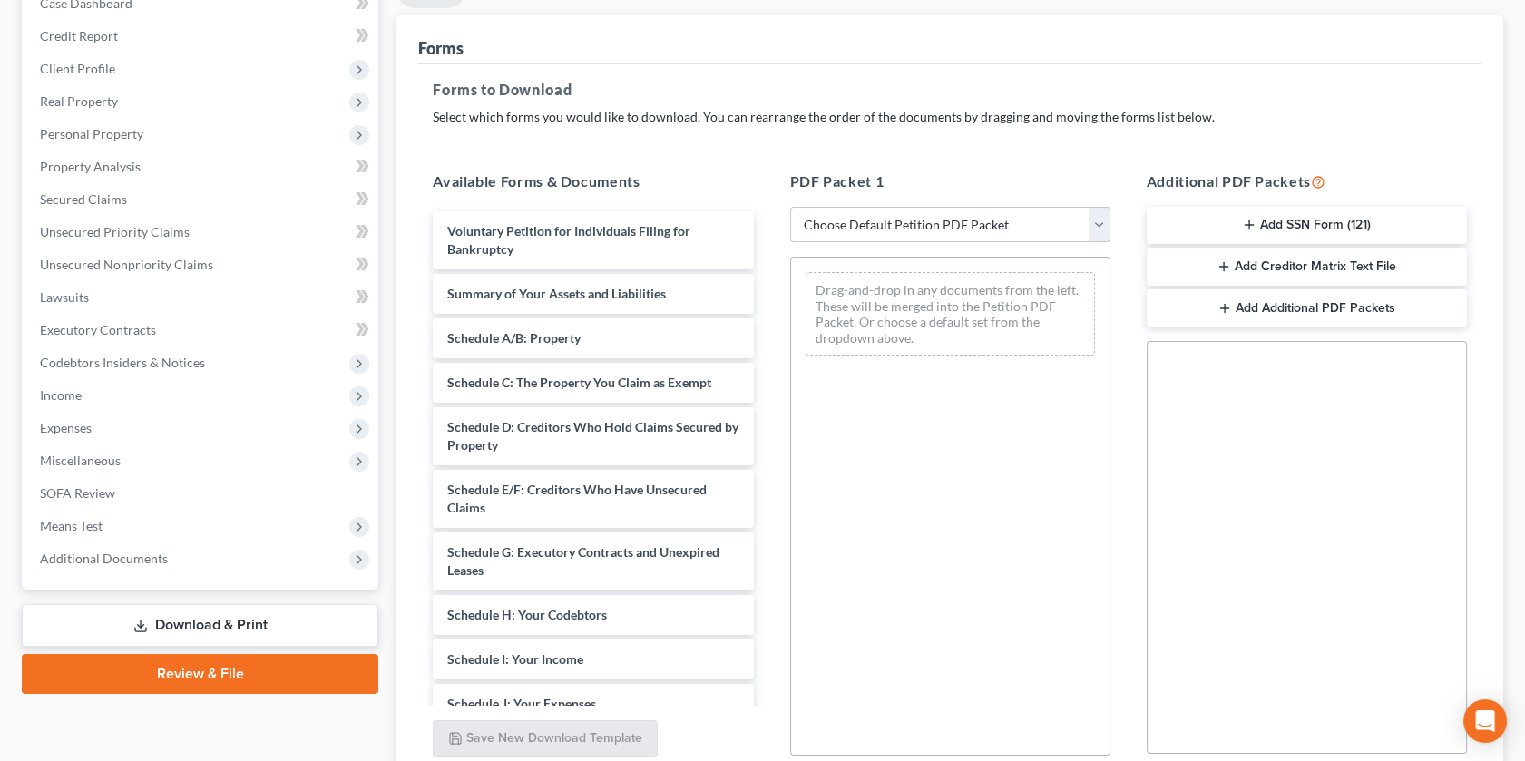
click at [1092, 243] on select "Choose Default Petition PDF Packet Complete Bankruptcy Petition (all forms and …" at bounding box center [950, 225] width 320 height 36
select select "6"
click at [792, 243] on select "Choose Default Petition PDF Packet Complete Bankruptcy Petition (all forms and …" at bounding box center [950, 225] width 320 height 36
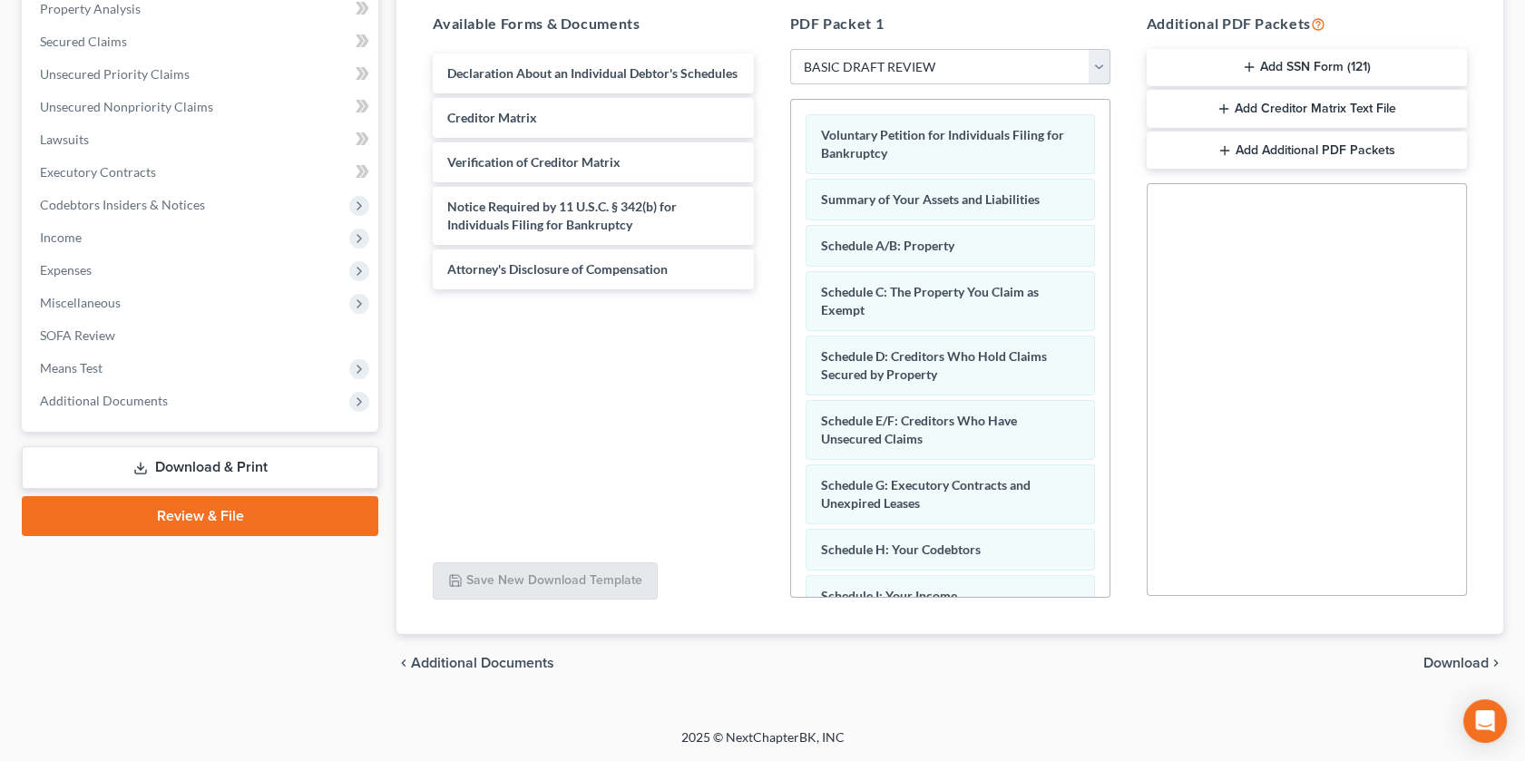
scroll to position [504, 0]
click at [1259, 634] on span "Download" at bounding box center [1456, 663] width 65 height 15
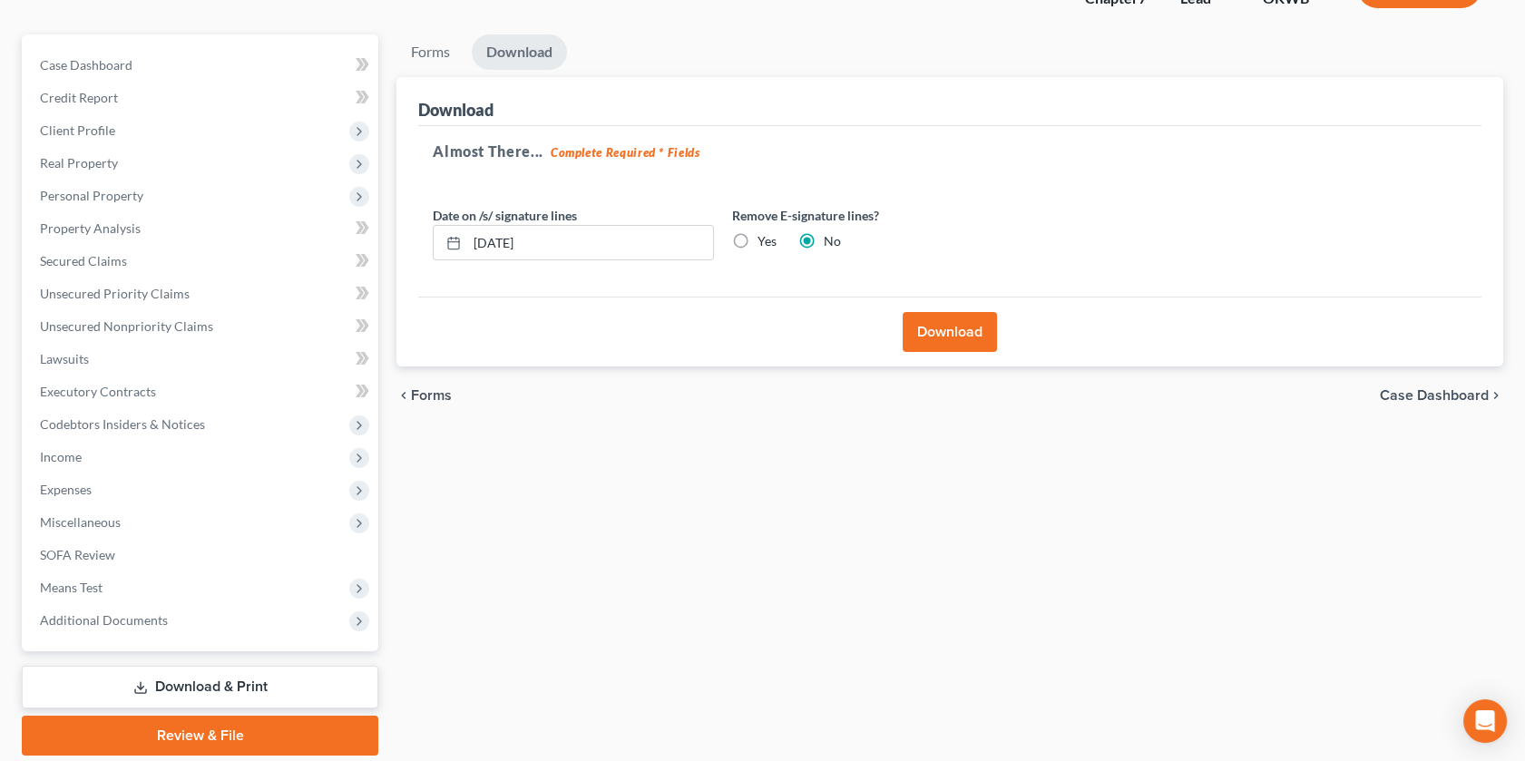
scroll to position [137, 0]
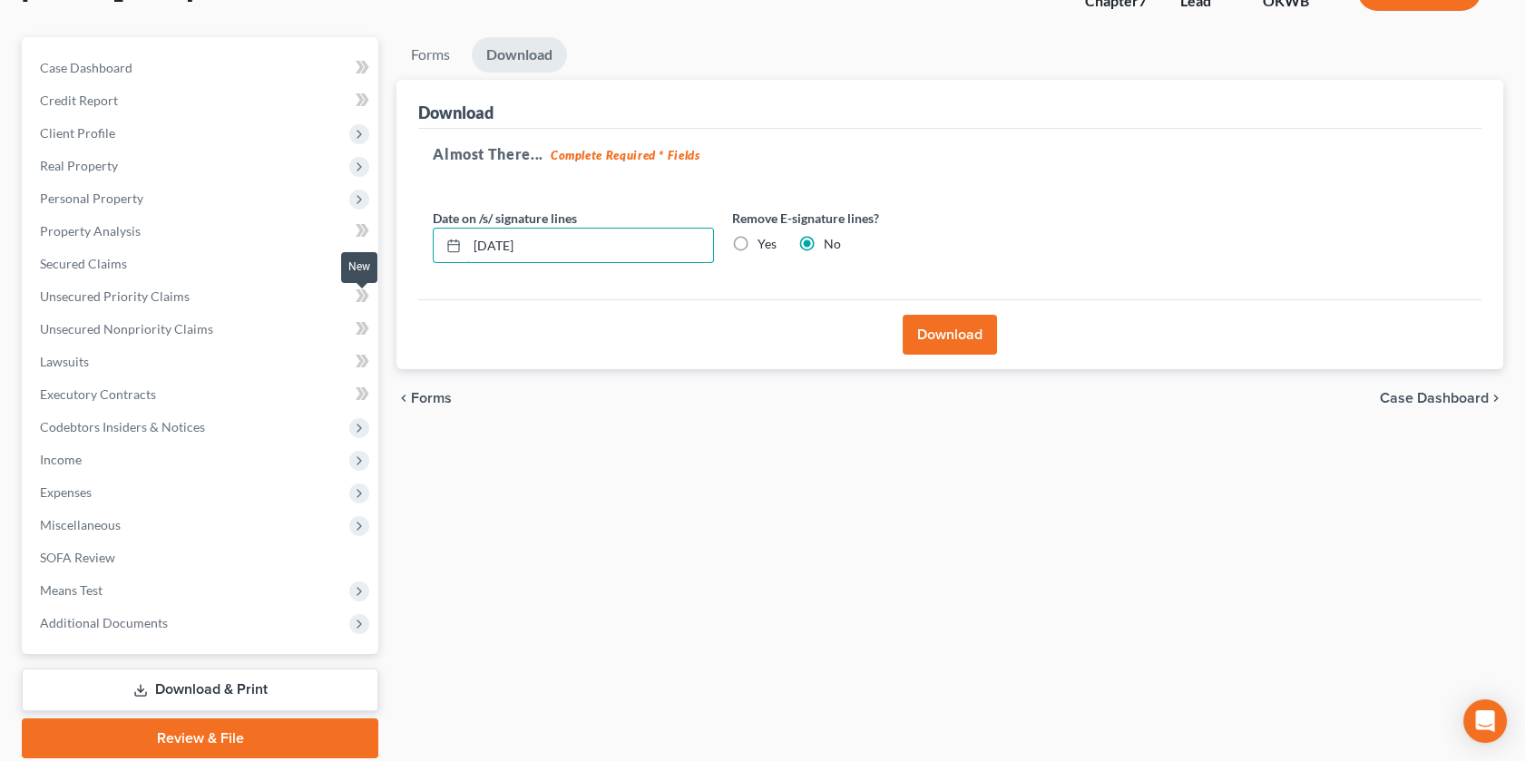
drag, startPoint x: 598, startPoint y: 331, endPoint x: 376, endPoint y: 327, distance: 222.4
click at [377, 326] on div "Petition Navigation Case Dashboard Payments Invoices Payments Payments Credit R…" at bounding box center [763, 397] width 1500 height 721
click at [777, 253] on label "Yes" at bounding box center [767, 244] width 19 height 18
click at [777, 247] on input "Yes" at bounding box center [771, 241] width 12 height 12
radio input "true"
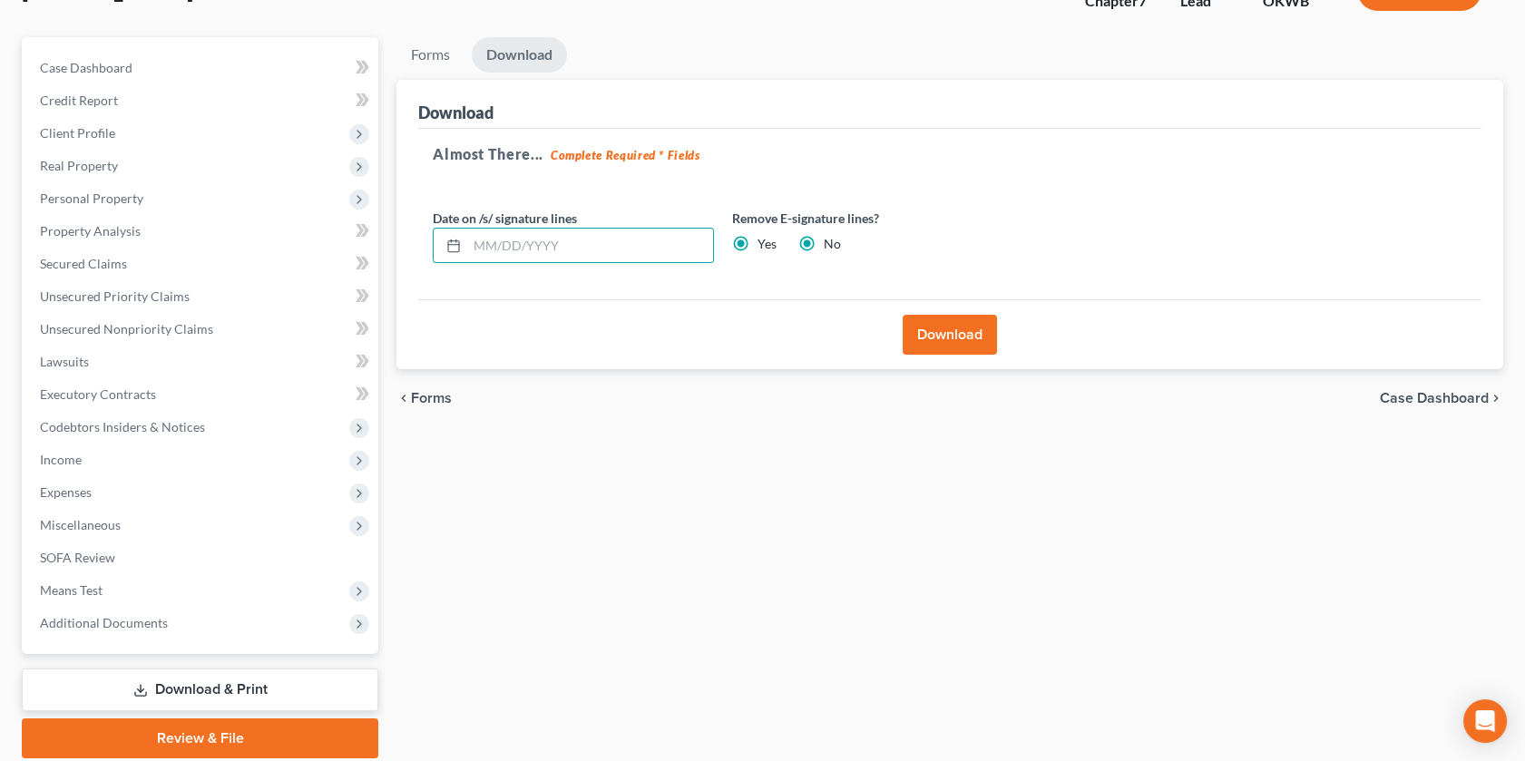
radio input "false"
click at [926, 355] on button "Download" at bounding box center [950, 335] width 94 height 40
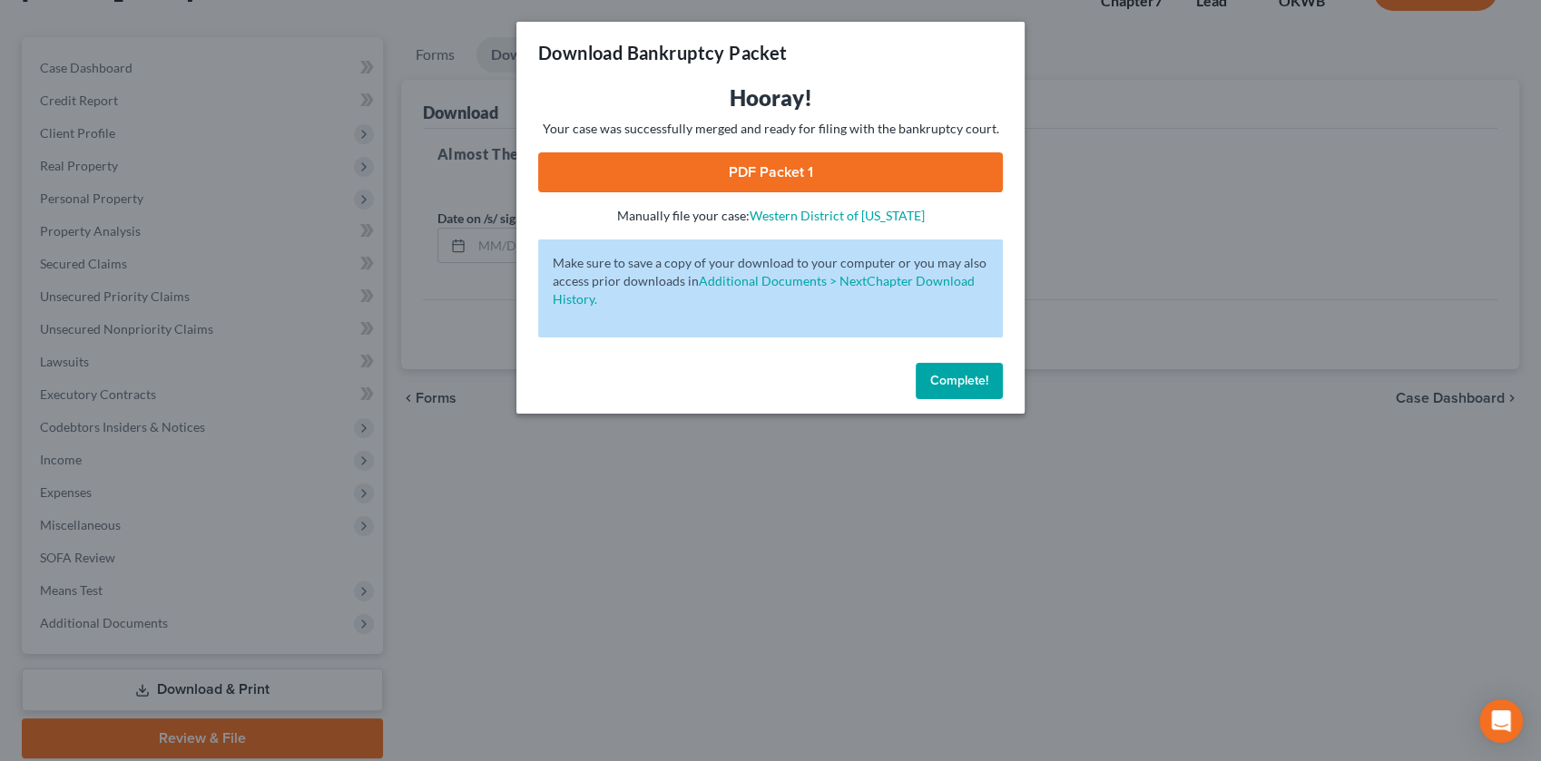
click at [773, 192] on link "PDF Packet 1" at bounding box center [770, 172] width 465 height 40
drag, startPoint x: 983, startPoint y: 471, endPoint x: 486, endPoint y: 399, distance: 501.5
click at [980, 388] on span "Complete!" at bounding box center [959, 380] width 58 height 15
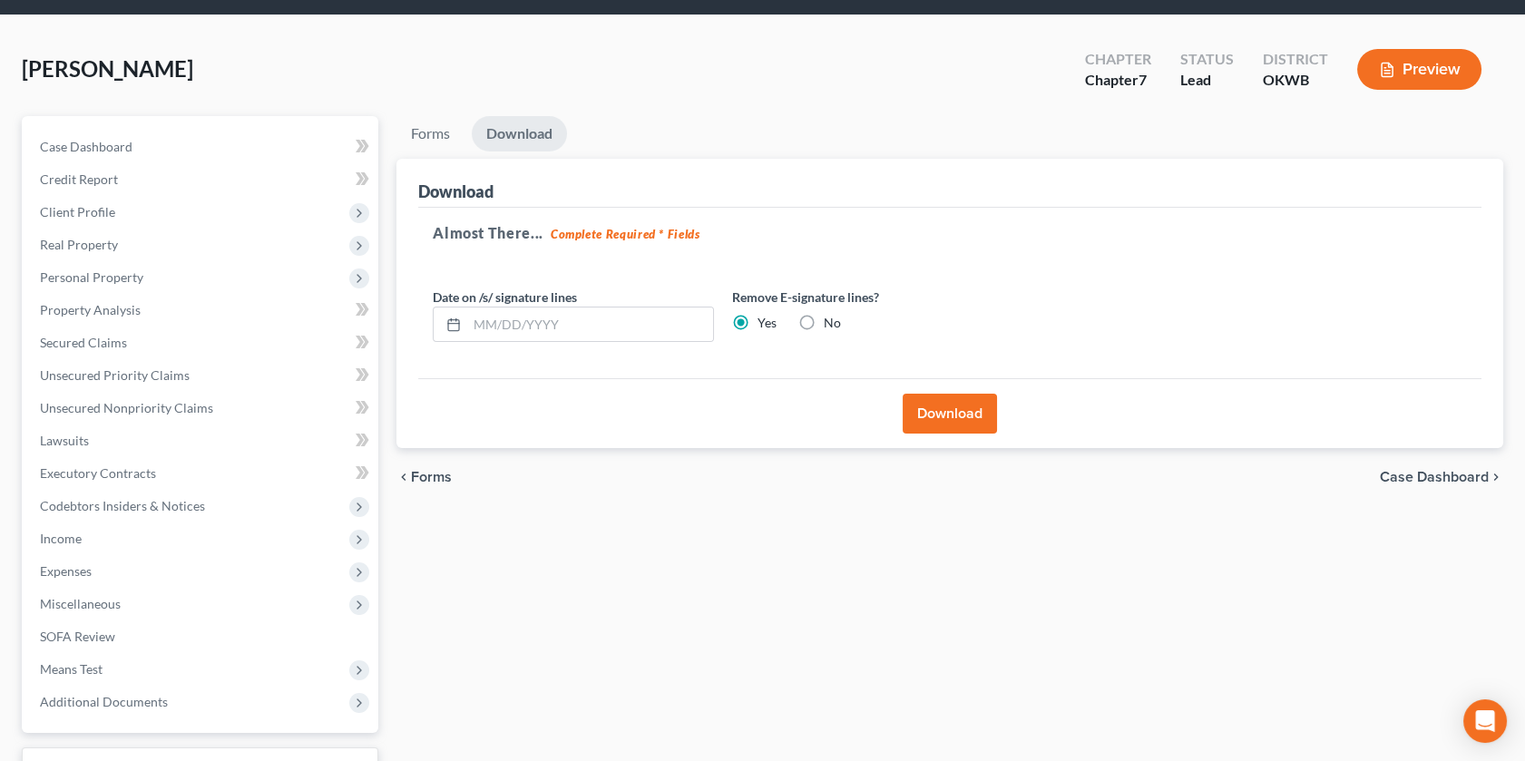
scroll to position [0, 0]
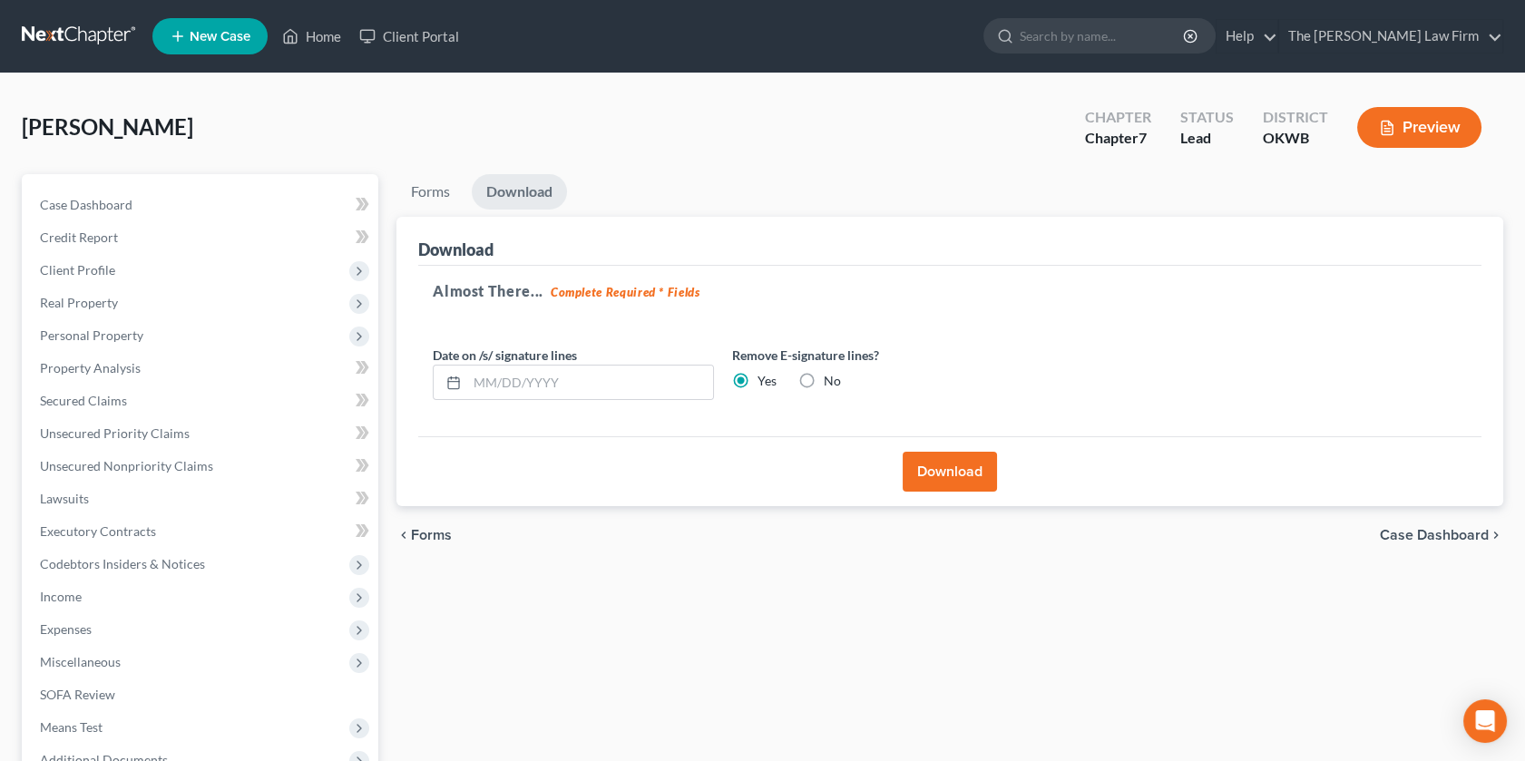
click at [81, 44] on link at bounding box center [80, 36] width 116 height 33
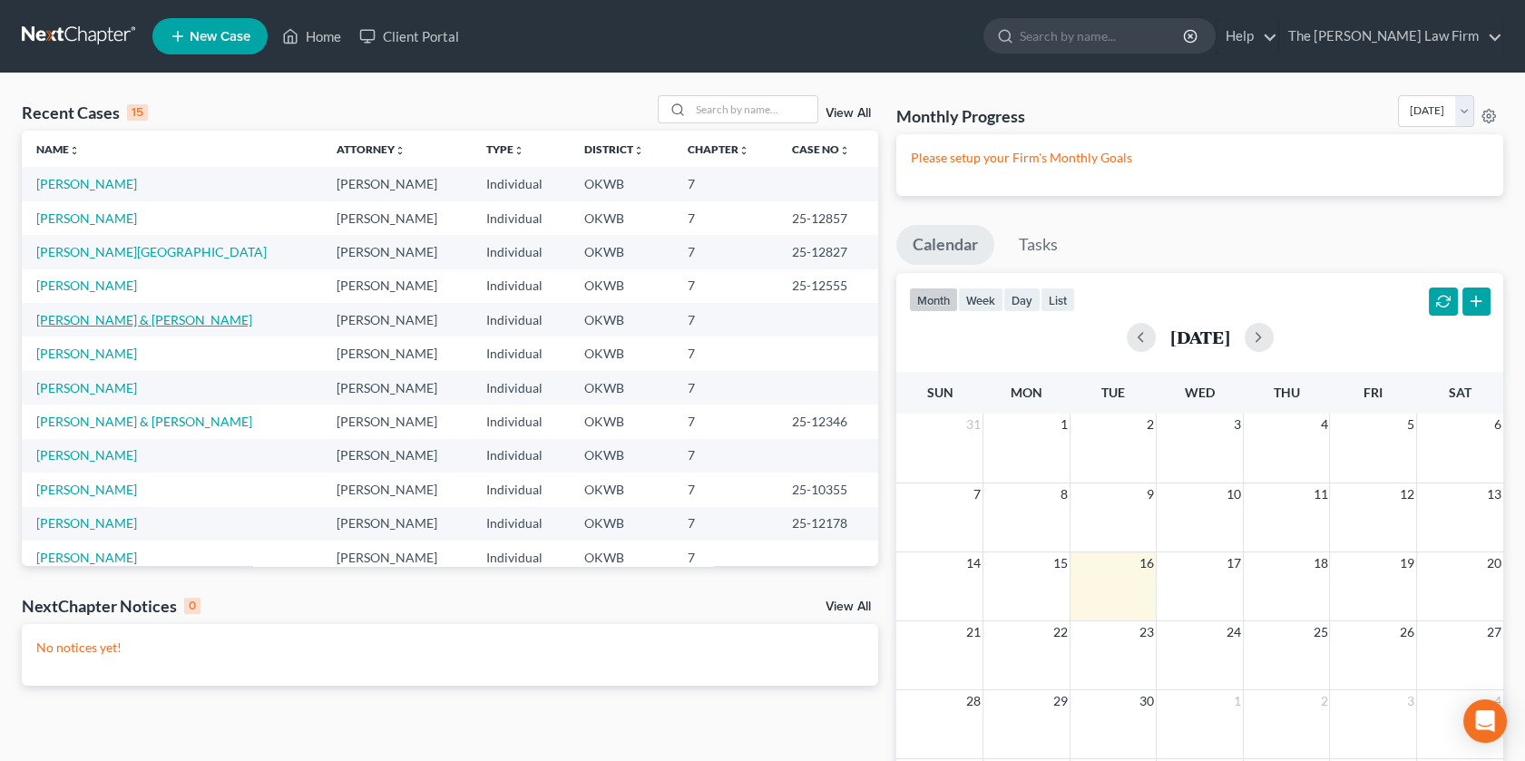
click at [73, 328] on link "Reece, Christine & Torres, Luis" at bounding box center [144, 319] width 216 height 15
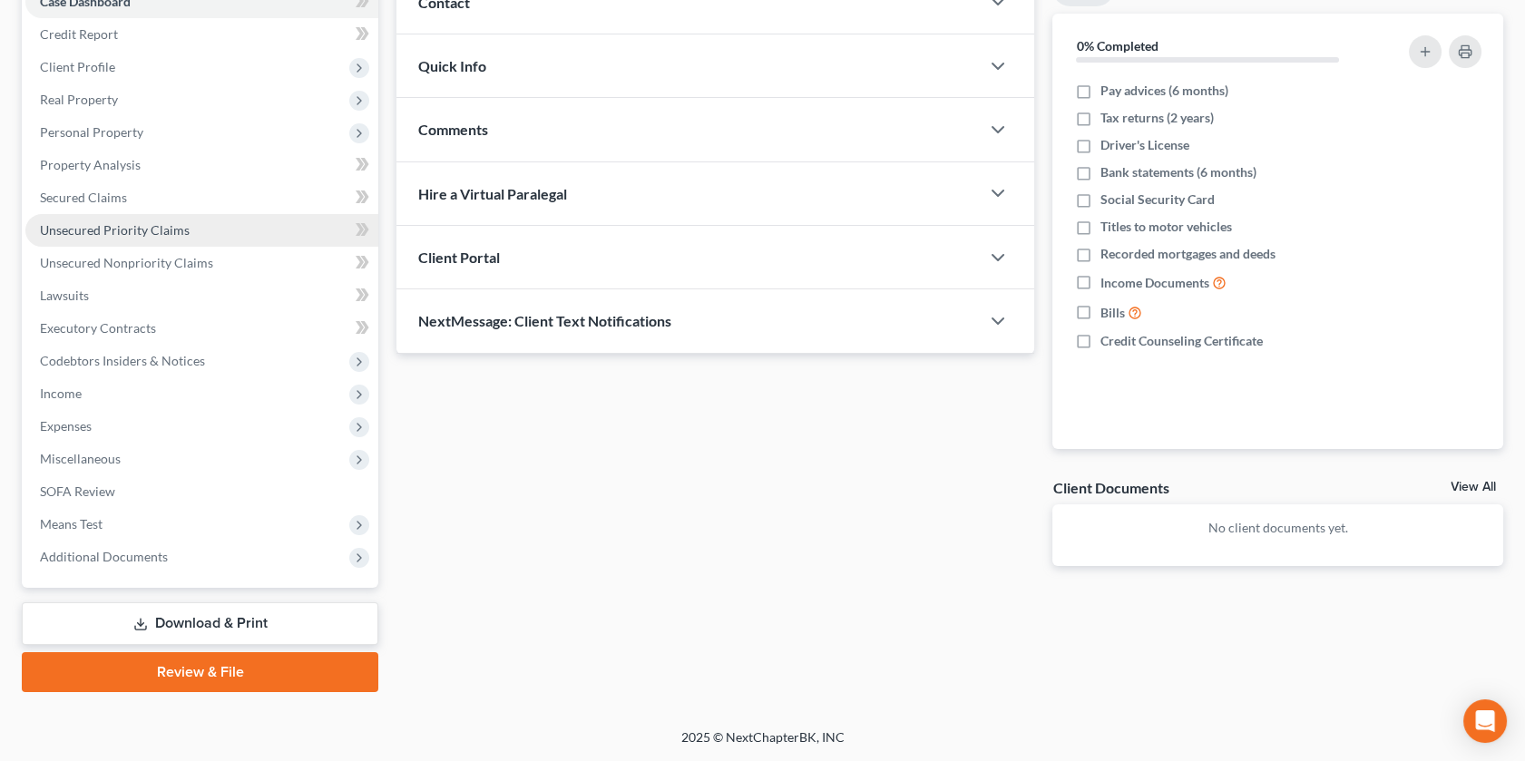
scroll to position [403, 0]
click at [205, 620] on link "Download & Print" at bounding box center [200, 624] width 357 height 43
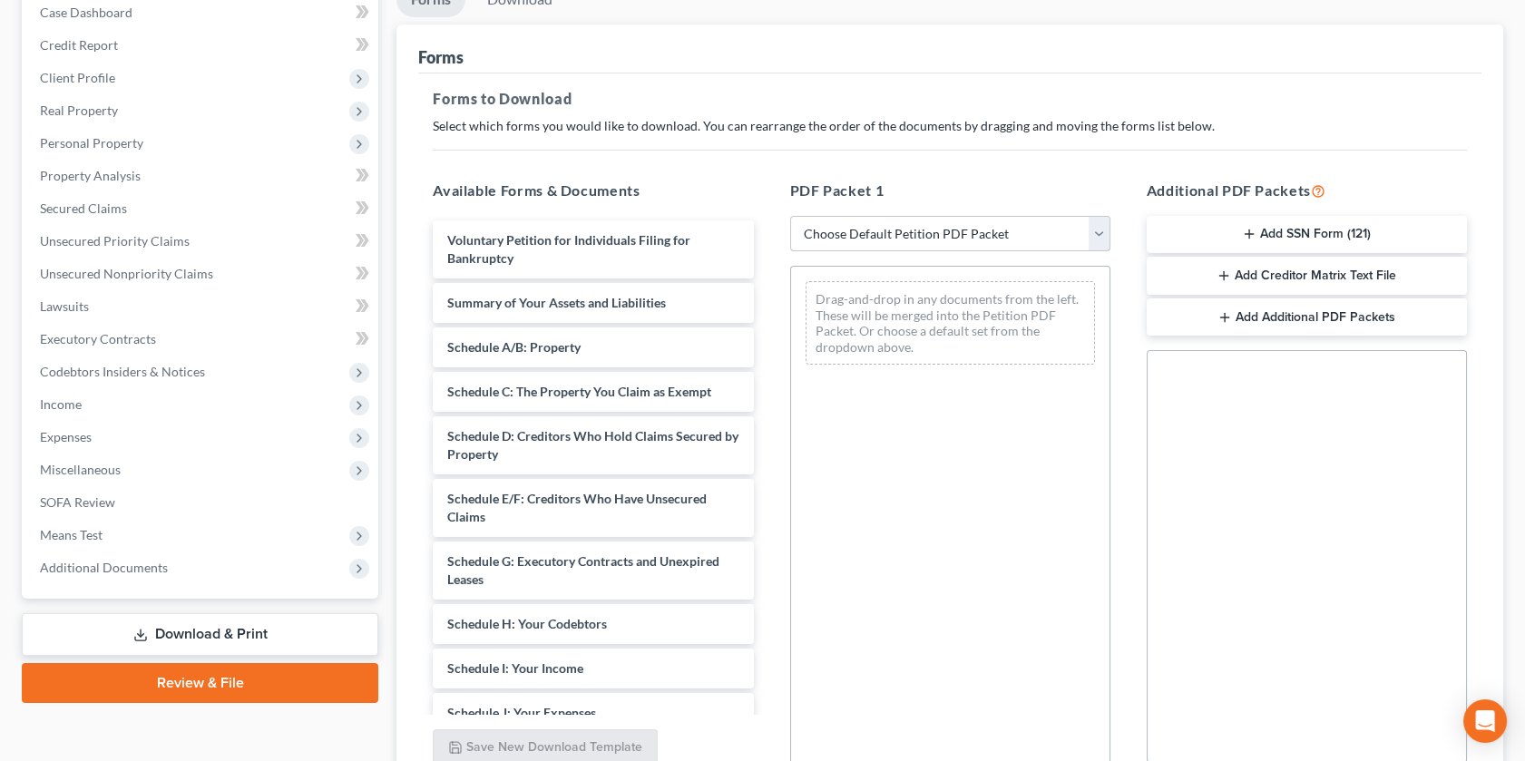
scroll to position [201, 0]
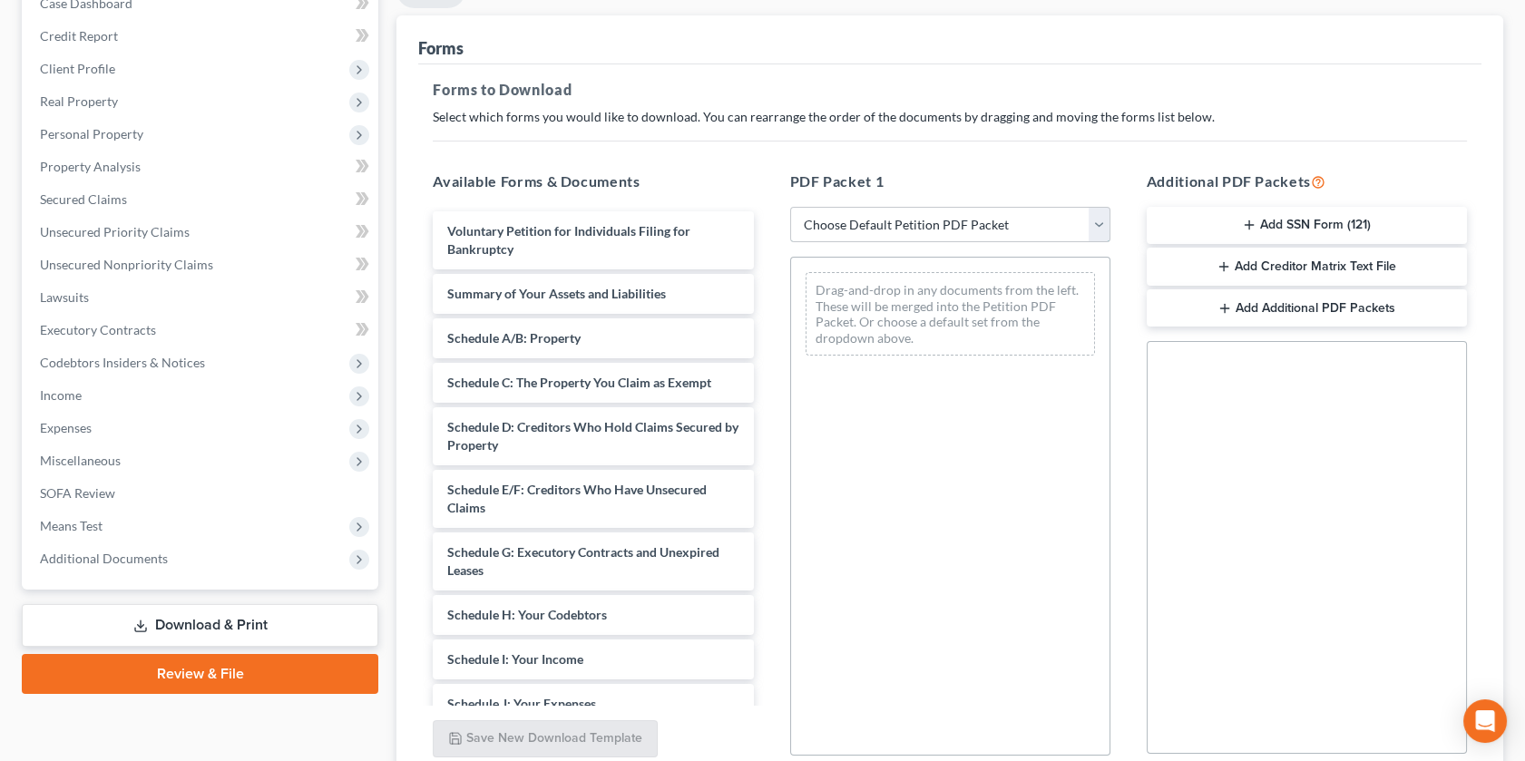
click at [1087, 243] on select "Choose Default Petition PDF Packet Complete Bankruptcy Petition (all forms and …" at bounding box center [950, 225] width 320 height 36
select select "6"
click at [792, 243] on select "Choose Default Petition PDF Packet Complete Bankruptcy Petition (all forms and …" at bounding box center [950, 225] width 320 height 36
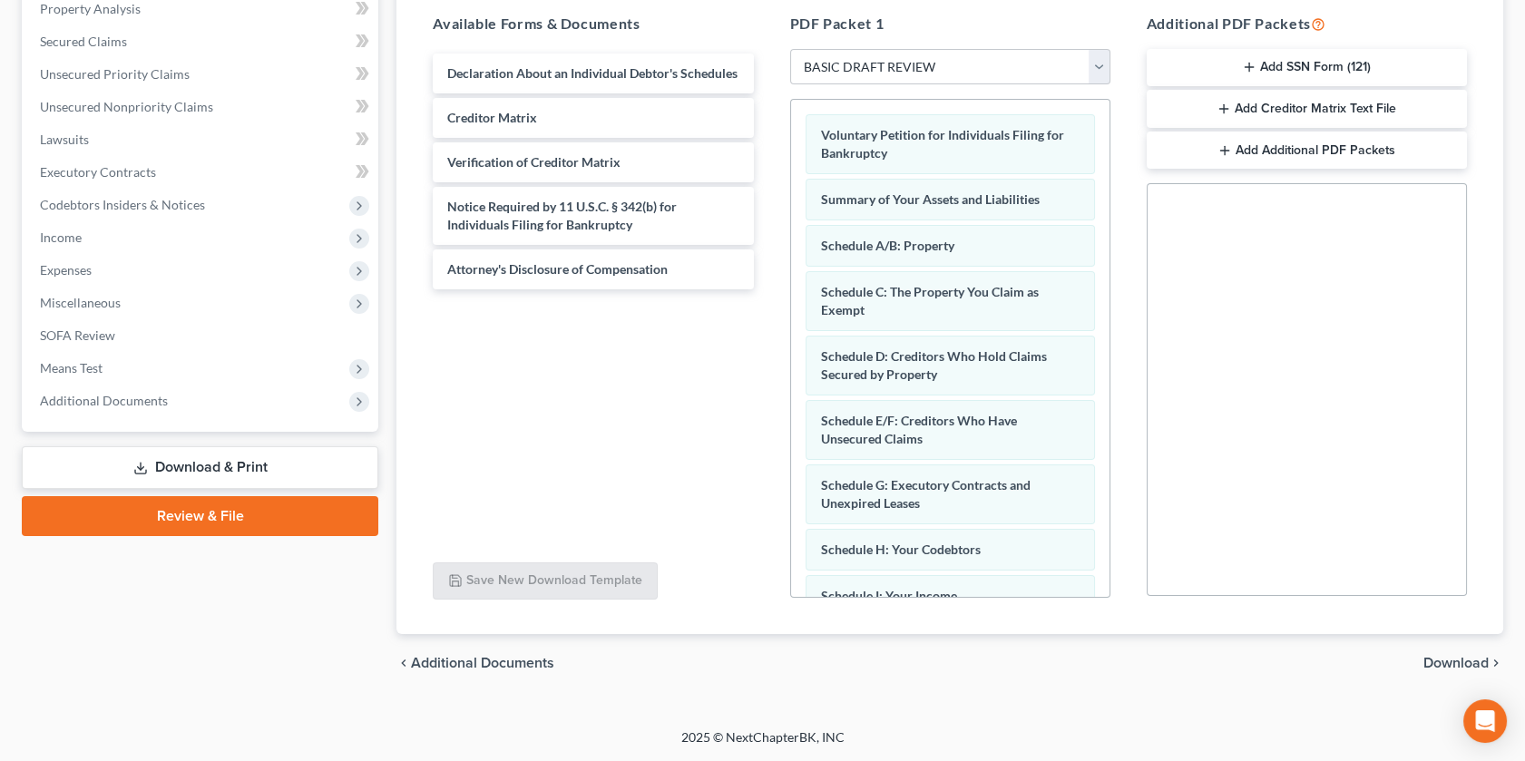
click at [1465, 656] on span "Download" at bounding box center [1456, 663] width 65 height 15
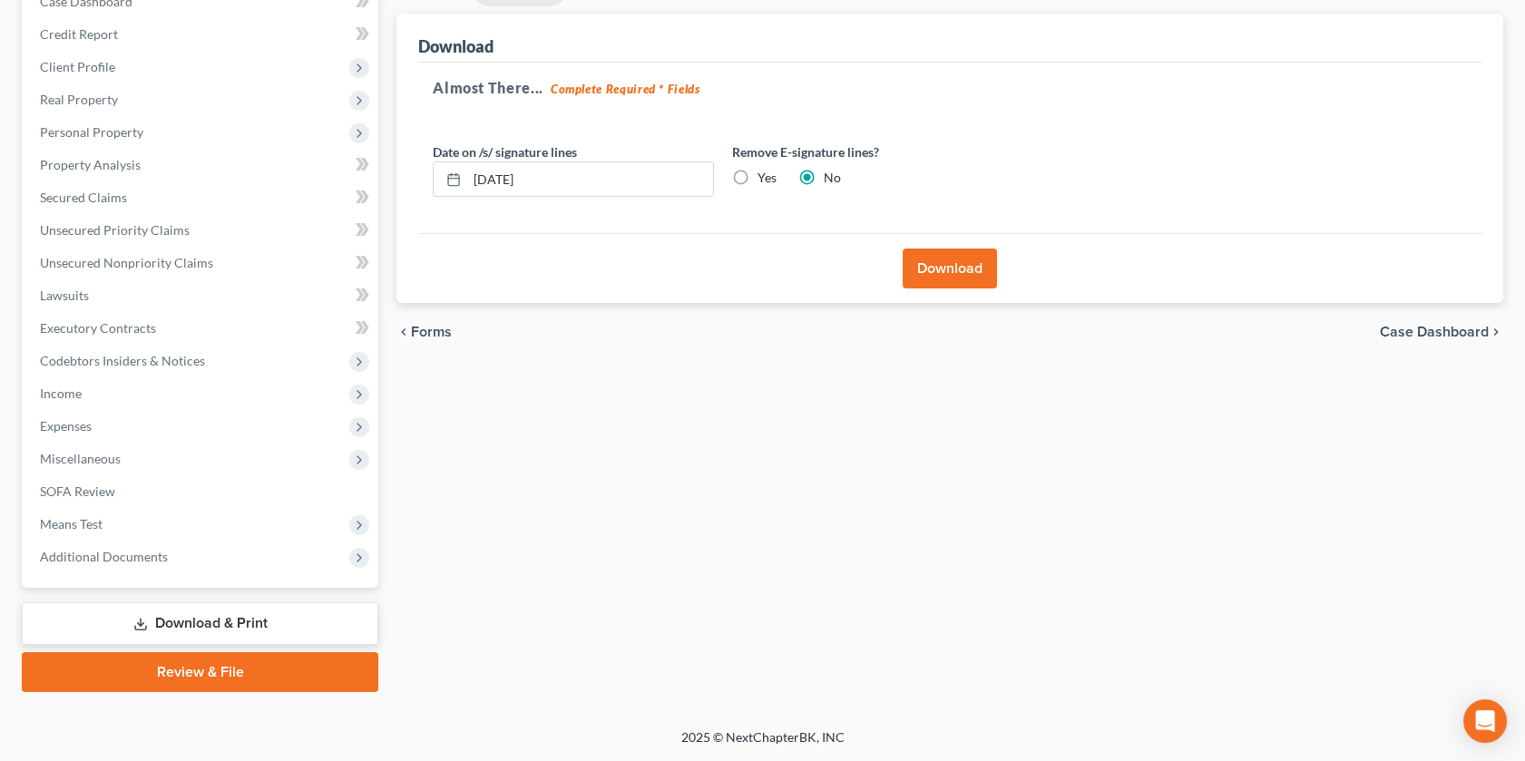
drag, startPoint x: 929, startPoint y: 139, endPoint x: 907, endPoint y: 132, distance: 22.7
click at [929, 249] on button "Download" at bounding box center [950, 269] width 94 height 40
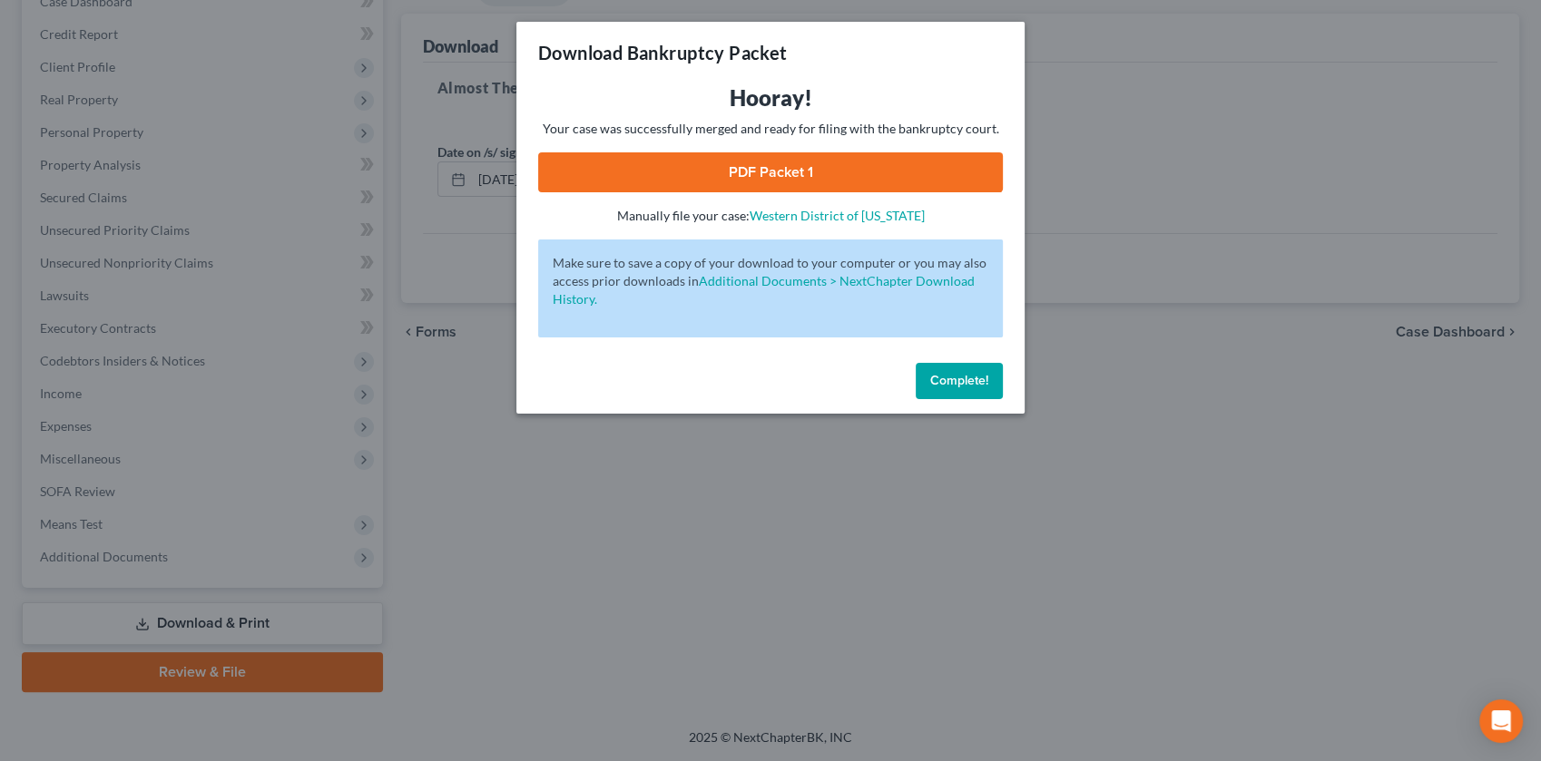
click at [749, 192] on link "PDF Packet 1" at bounding box center [770, 172] width 465 height 40
click at [988, 388] on span "Complete!" at bounding box center [959, 380] width 58 height 15
